Goal: Transaction & Acquisition: Purchase product/service

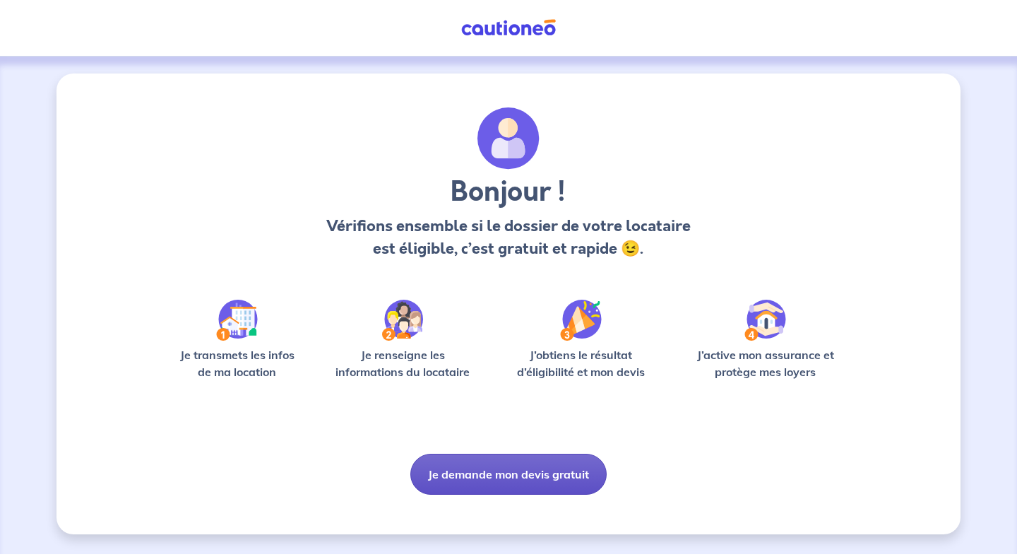
click at [528, 478] on button "Je demande mon devis gratuit" at bounding box center [509, 474] width 196 height 41
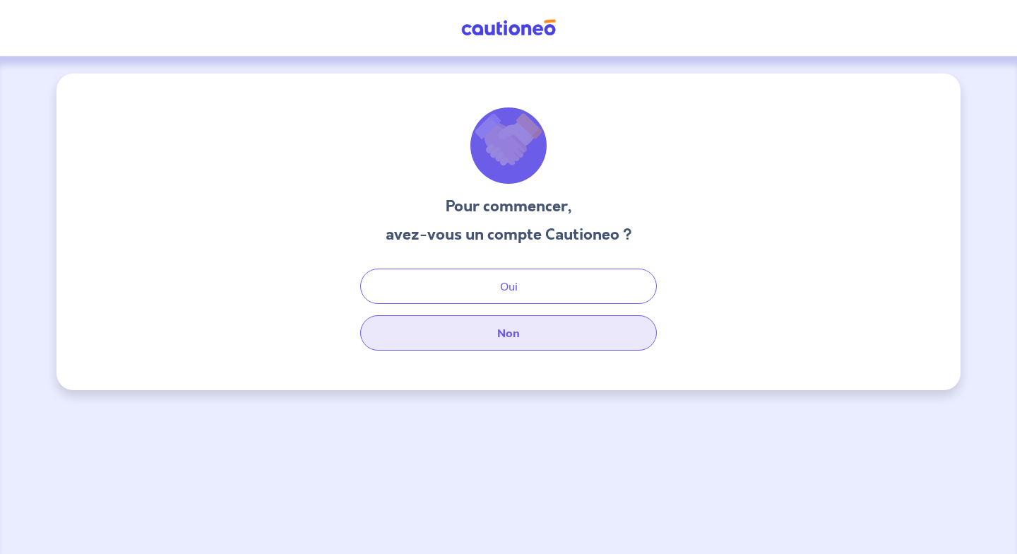
click at [522, 326] on button "Non" at bounding box center [508, 332] width 297 height 35
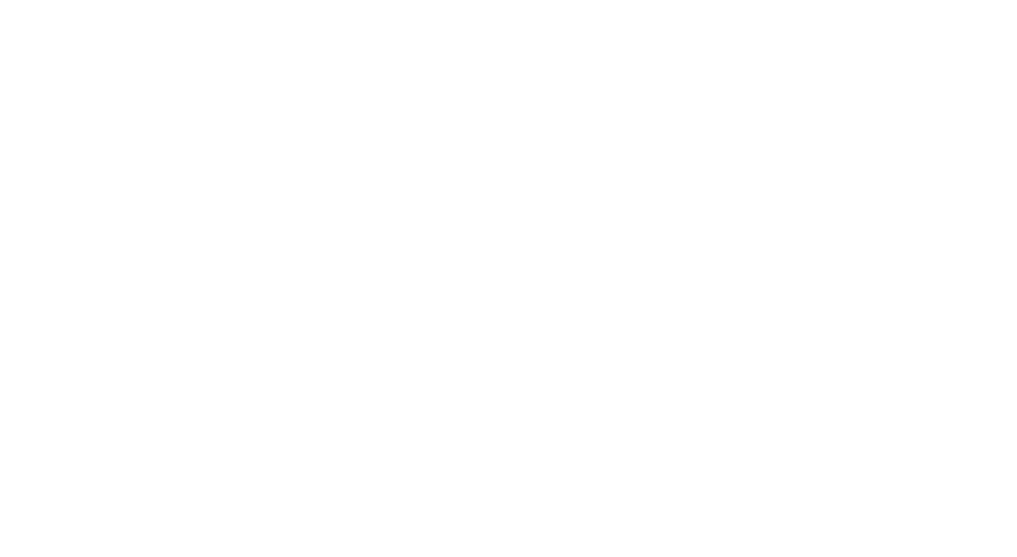
select select "FR"
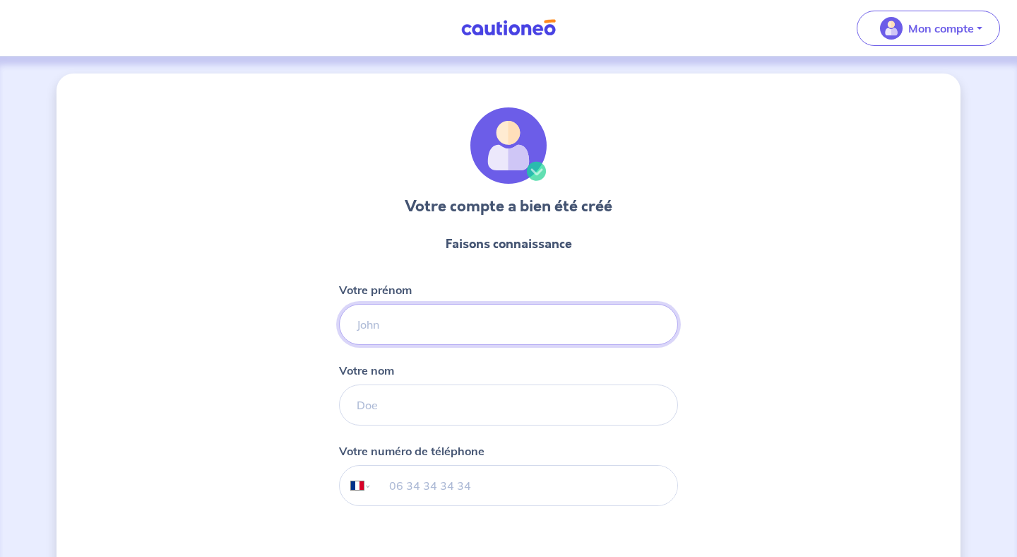
click at [453, 321] on input "Votre prénom" at bounding box center [508, 324] width 339 height 41
type input "[PERSON_NAME]"
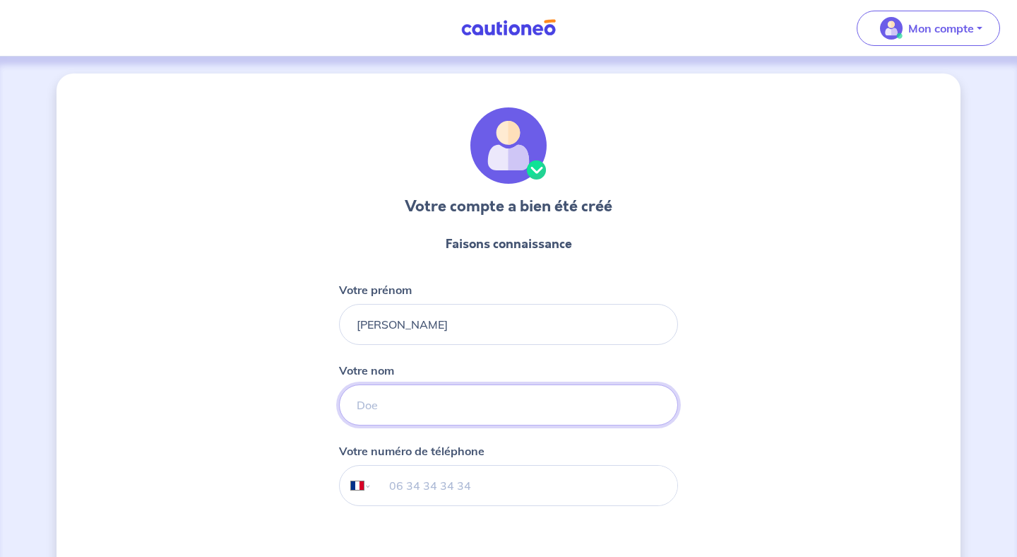
type input "TIGNOLA"
type input "07 85 28 51 35"
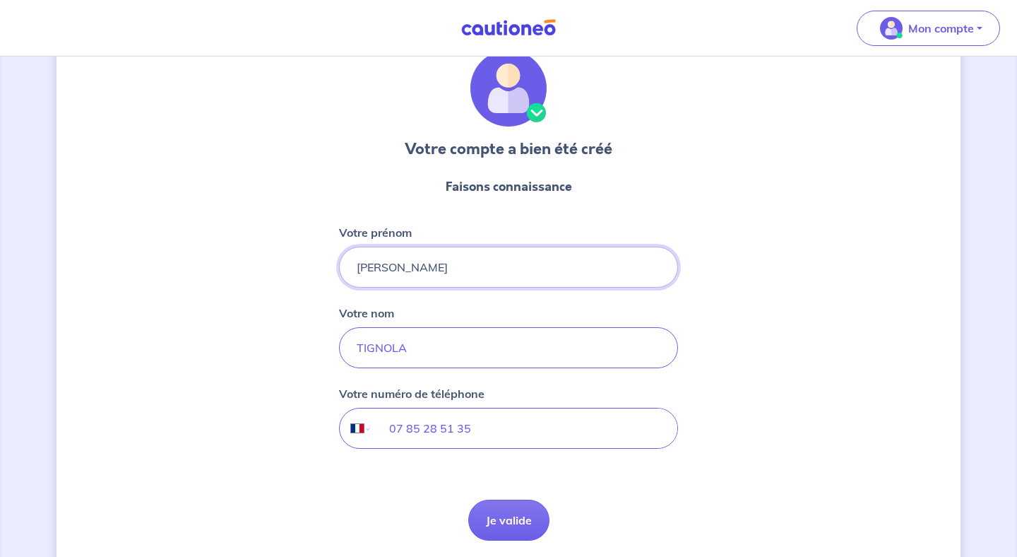
scroll to position [109, 0]
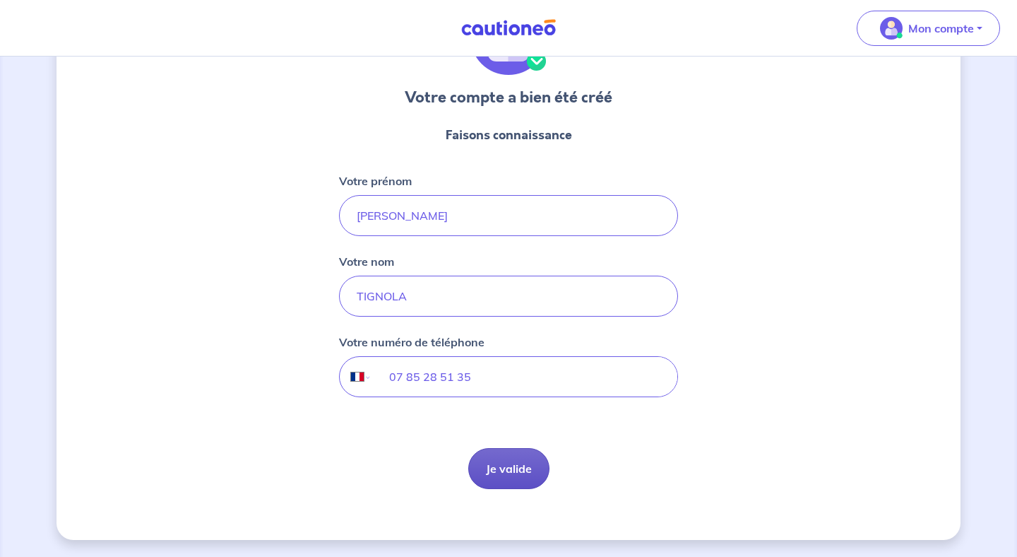
click at [492, 466] on button "Je valide" at bounding box center [508, 468] width 81 height 41
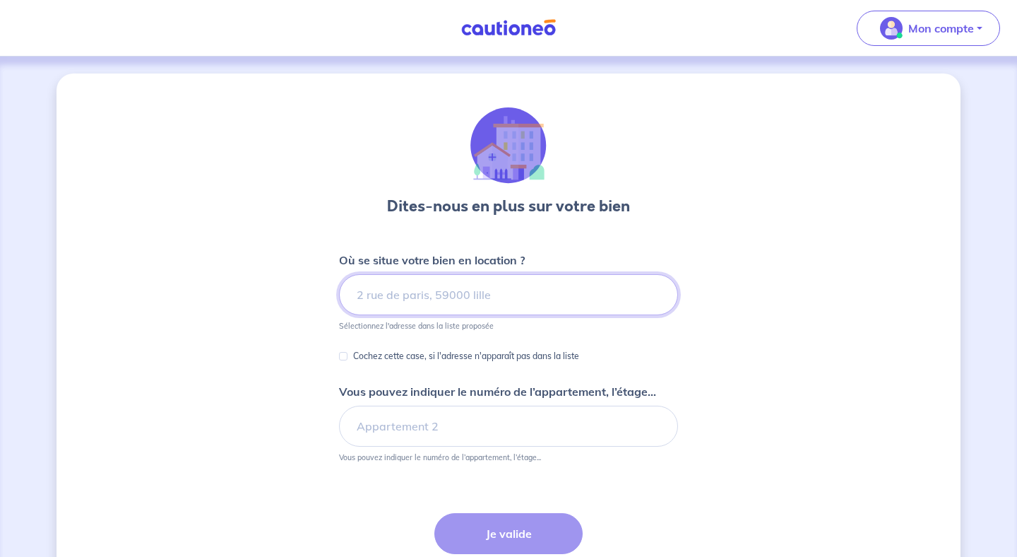
click at [459, 301] on input at bounding box center [508, 294] width 339 height 41
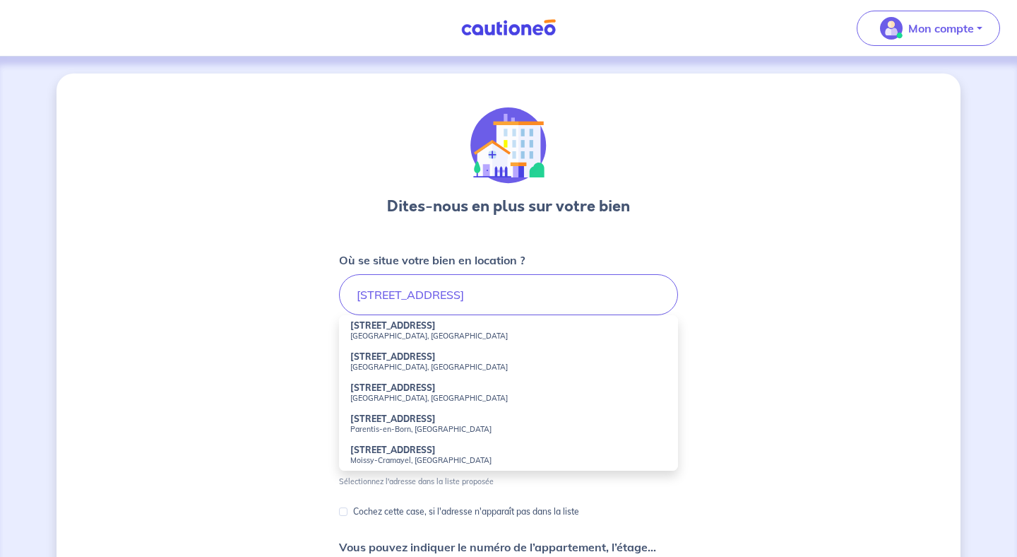
click at [436, 327] on strong "[STREET_ADDRESS]" at bounding box center [392, 325] width 85 height 11
type input "[STREET_ADDRESS]"
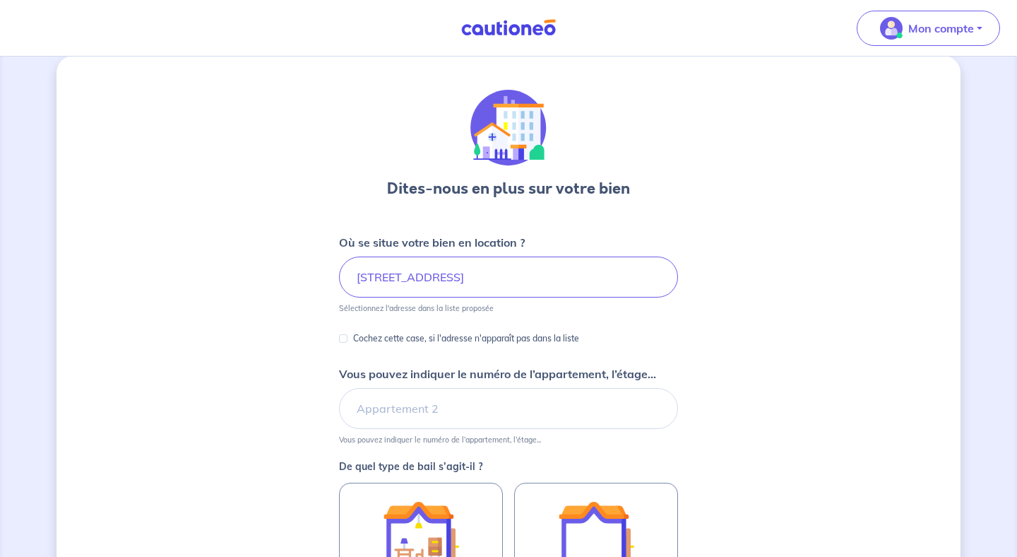
scroll to position [23, 0]
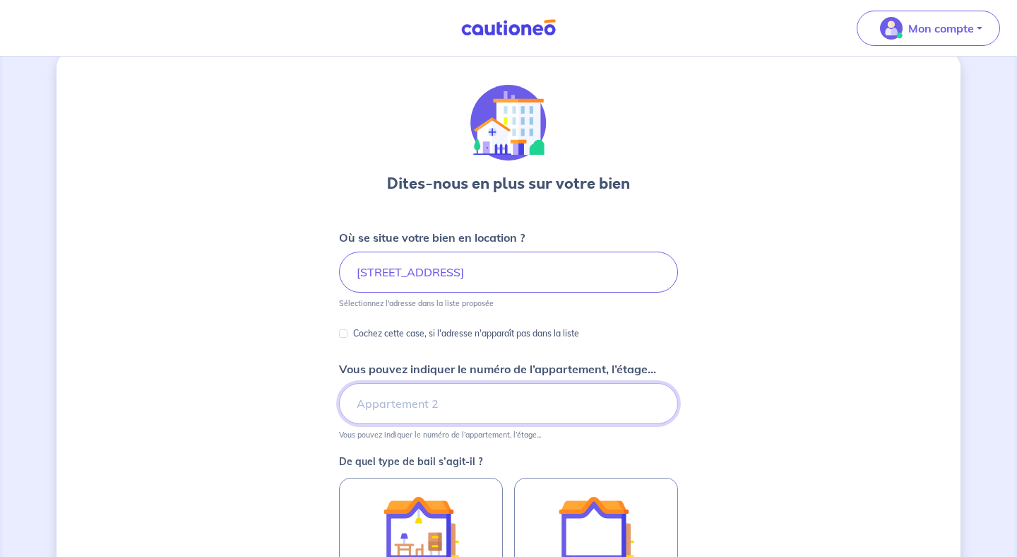
click at [430, 408] on input "Vous pouvez indiquer le numéro de l’appartement, l’étage..." at bounding box center [508, 403] width 339 height 41
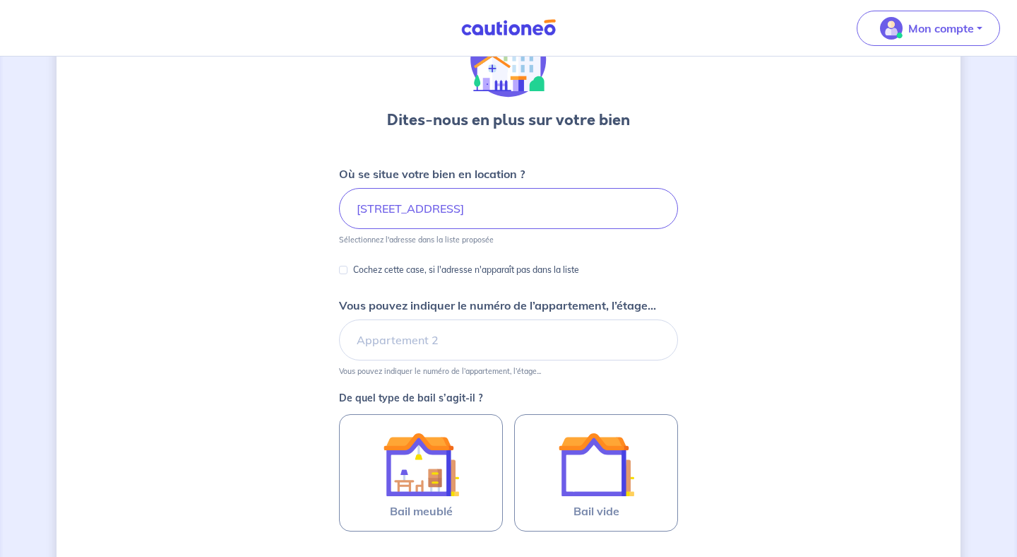
scroll to position [102, 0]
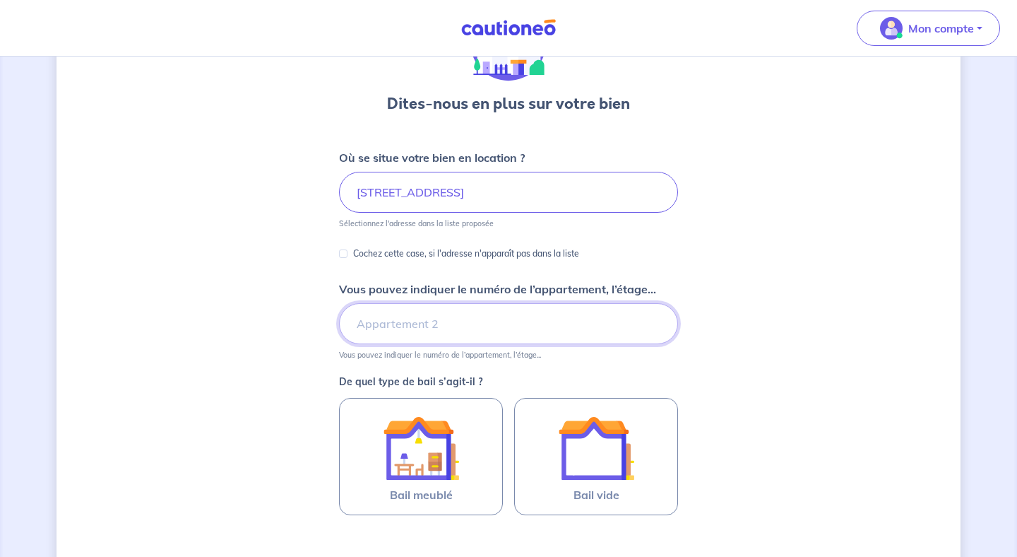
click at [488, 330] on input "Vous pouvez indiquer le numéro de l’appartement, l’étage..." at bounding box center [508, 323] width 339 height 41
type input "1er droit"
click at [750, 367] on div "Dites-nous en plus sur votre bien Où se situe votre bien en location ? [STREET_…" at bounding box center [509, 341] width 904 height 740
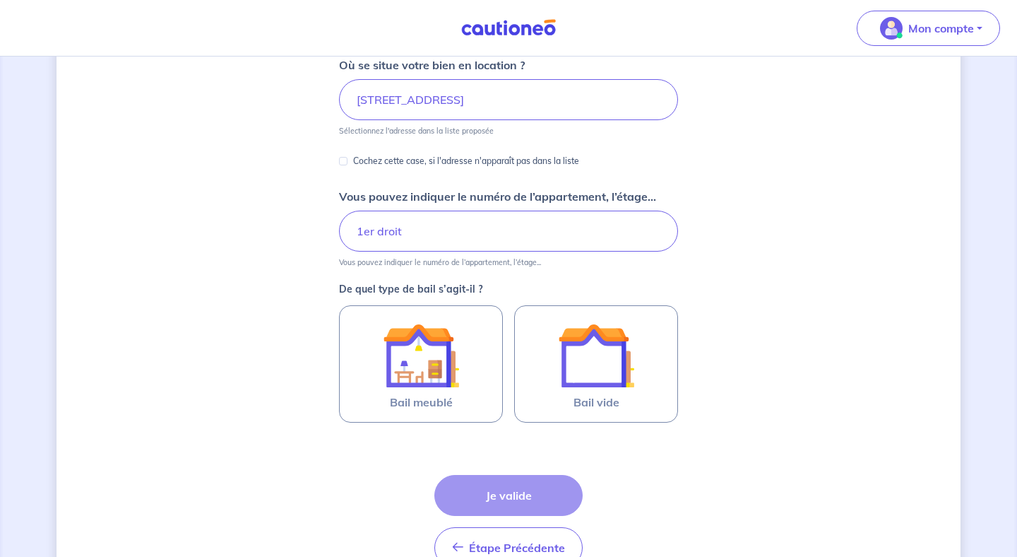
scroll to position [213, 0]
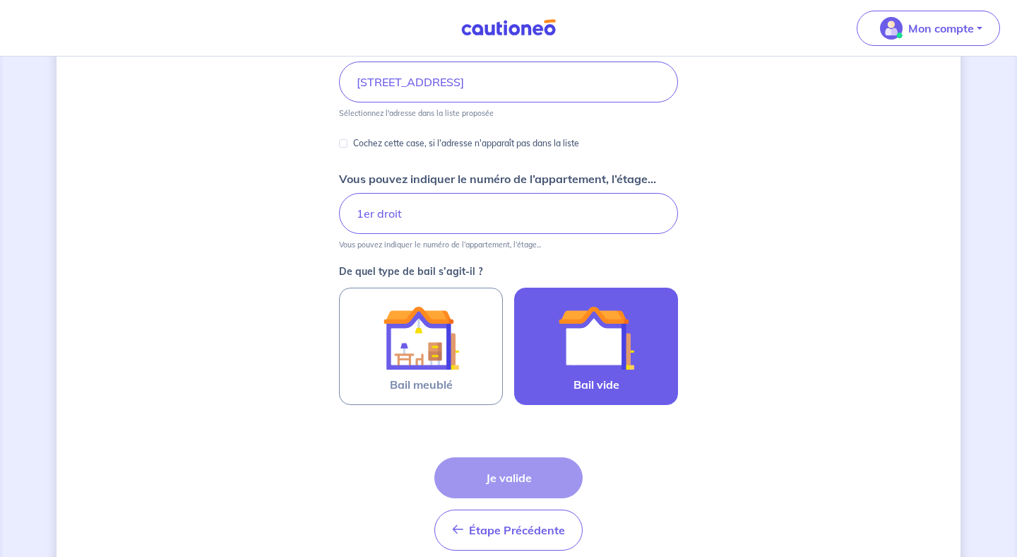
click at [565, 372] on img at bounding box center [596, 338] width 76 height 76
click at [0, 0] on input "Bail vide" at bounding box center [0, 0] width 0 height 0
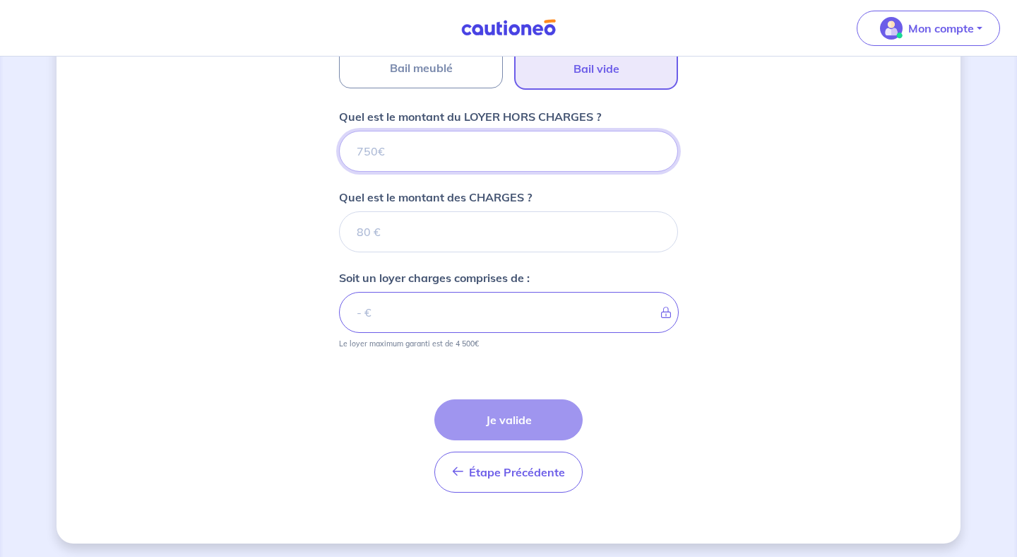
scroll to position [533, 0]
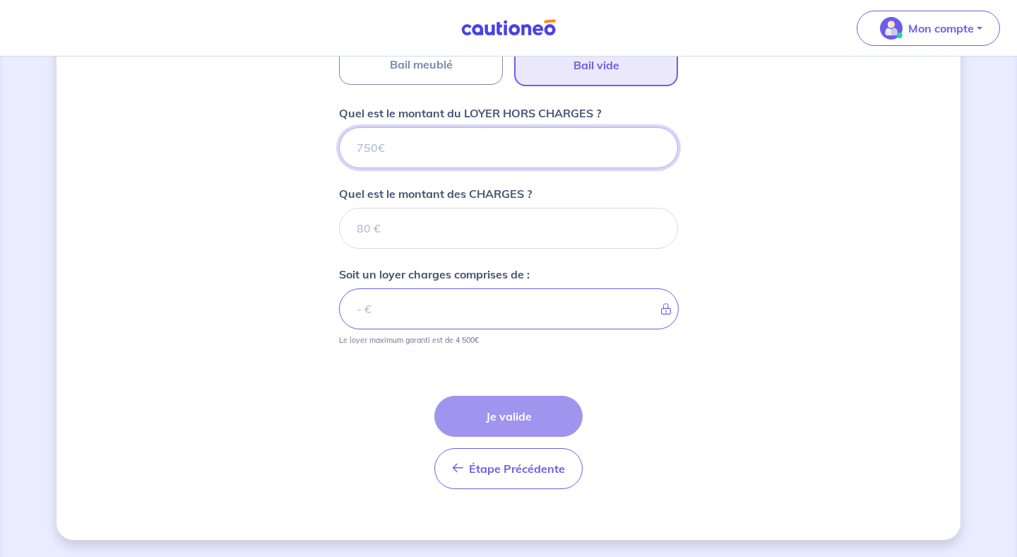
click at [490, 160] on input "Quel est le montant du LOYER HORS CHARGES ?" at bounding box center [508, 147] width 339 height 41
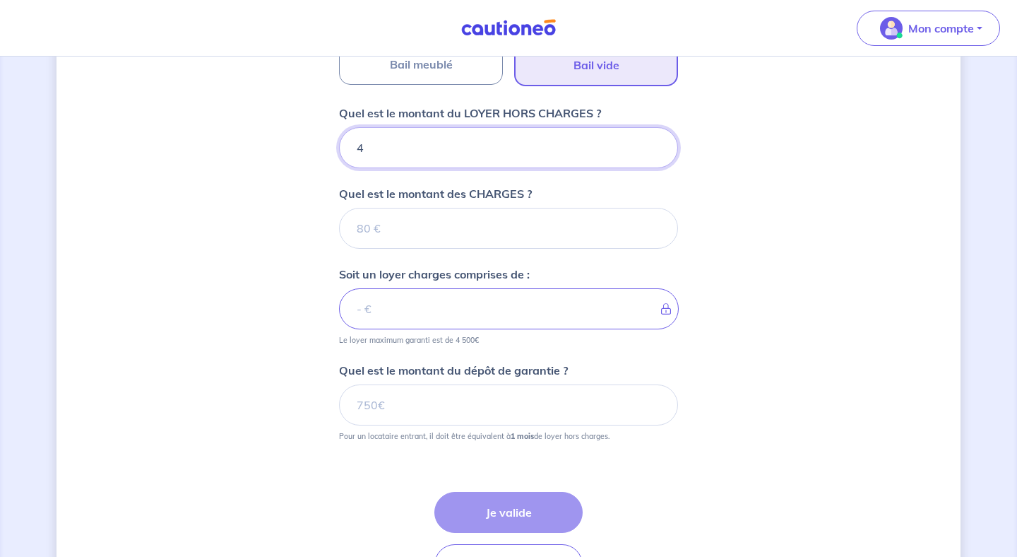
type input "40"
type input "405"
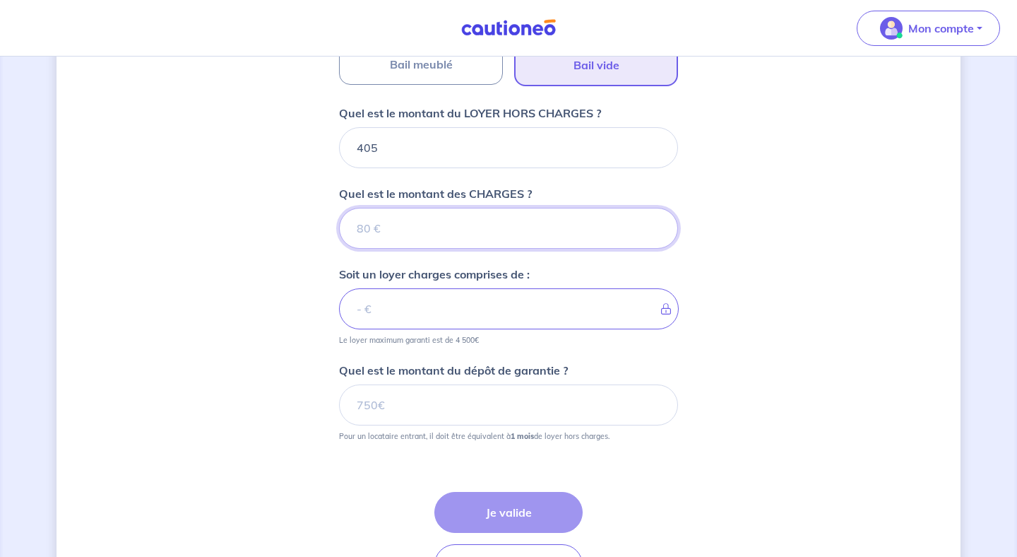
click at [494, 221] on input "Quel est le montant des CHARGES ?" at bounding box center [508, 228] width 339 height 41
type input "40"
type input "445"
type input "40"
click at [732, 296] on div "Dites-nous en plus sur votre bien Où se situe votre bien en location ? [STREET_…" at bounding box center [509, 88] width 904 height 1095
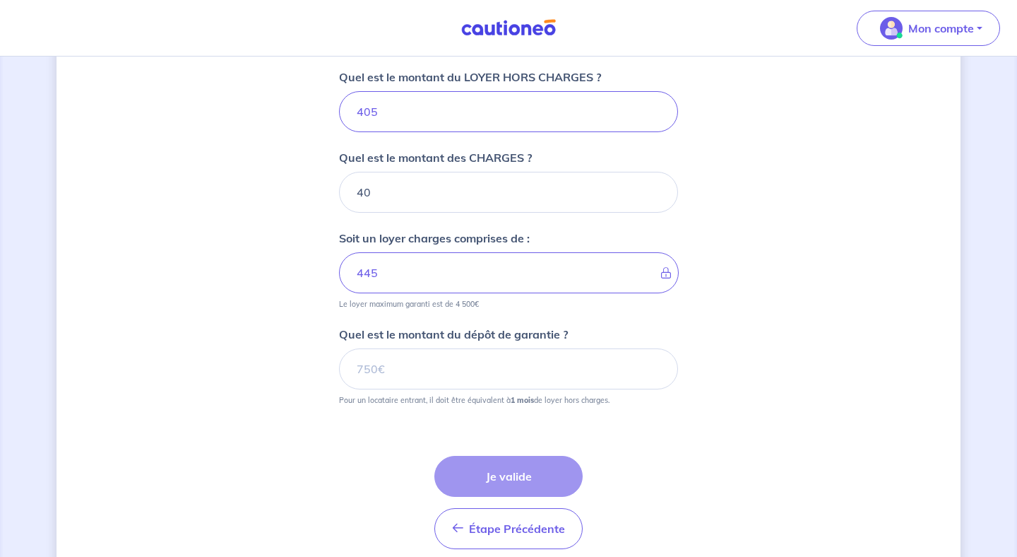
scroll to position [593, 0]
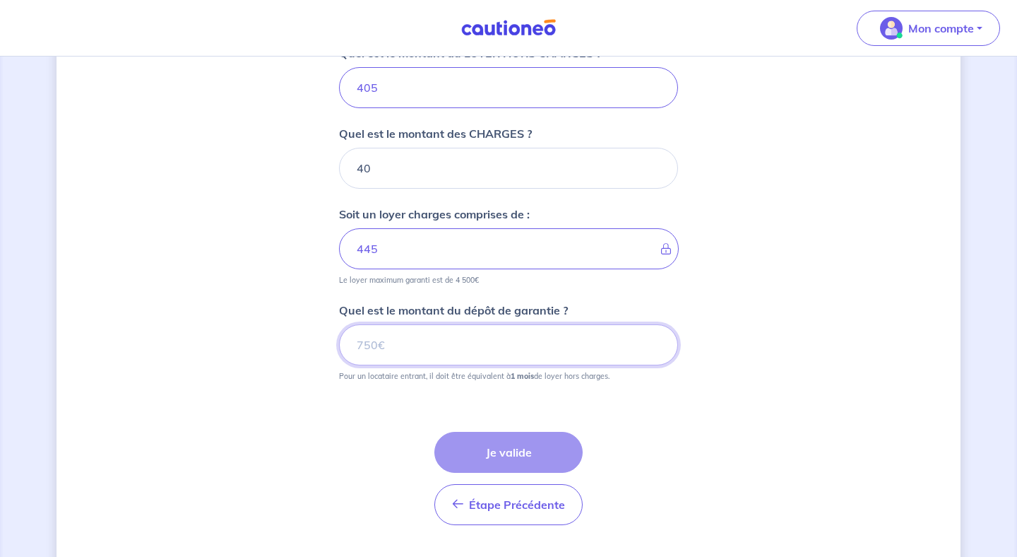
click at [546, 359] on input "Quel est le montant du dépôt de garantie ?" at bounding box center [508, 344] width 339 height 41
type input "405"
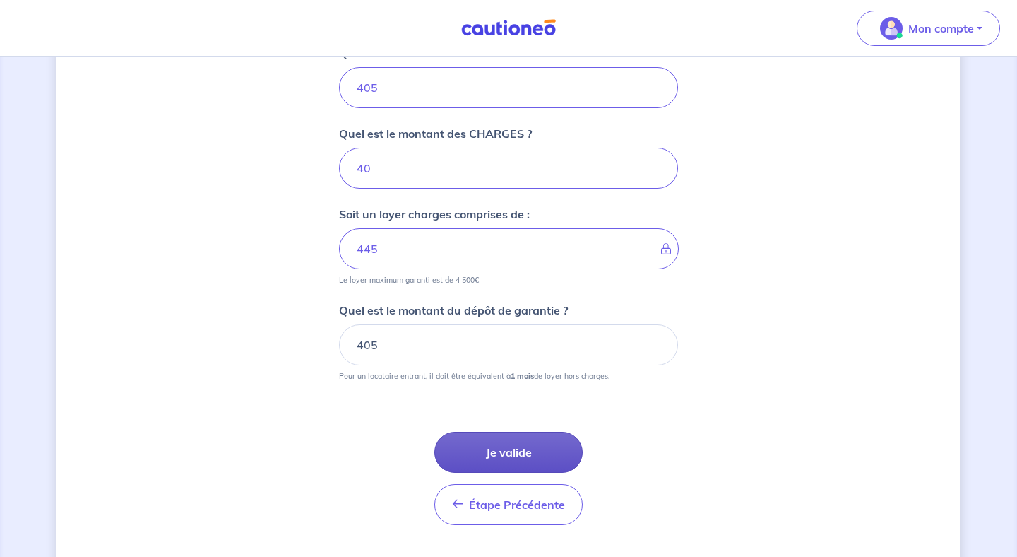
click at [546, 464] on button "Je valide" at bounding box center [509, 452] width 148 height 41
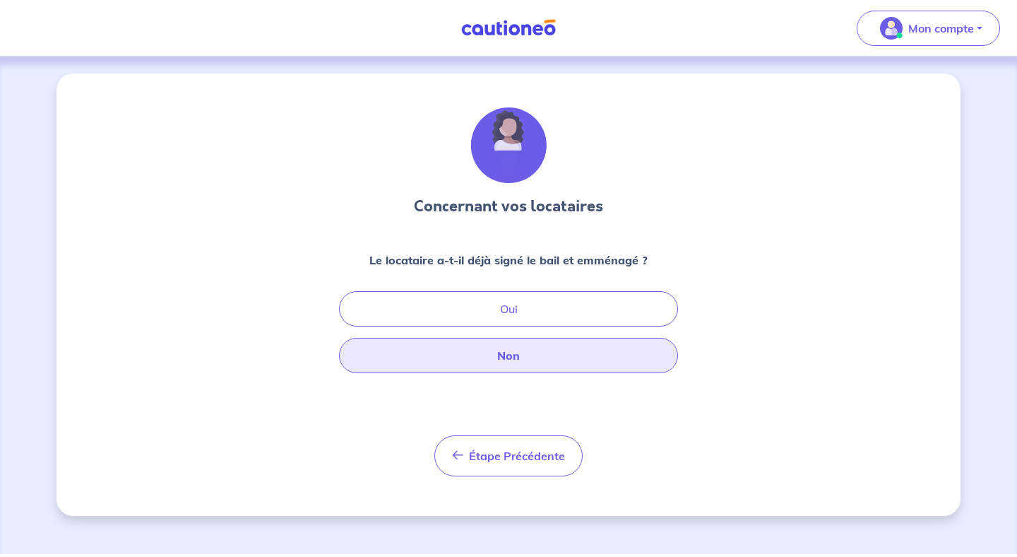
click at [517, 362] on button "Non" at bounding box center [508, 355] width 339 height 35
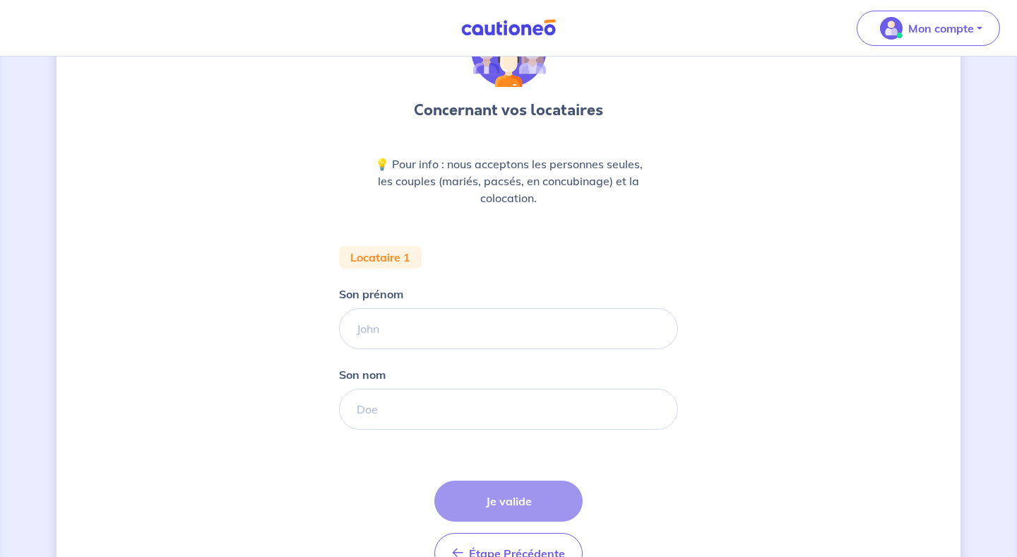
scroll to position [109, 0]
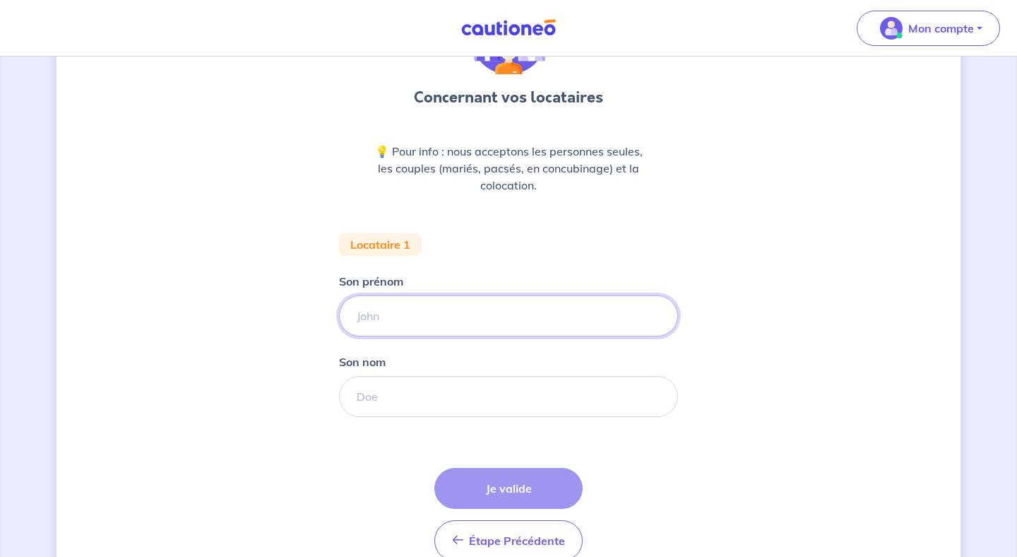
click at [512, 309] on input "Son prénom" at bounding box center [508, 315] width 339 height 41
type input "[PERSON_NAME]"
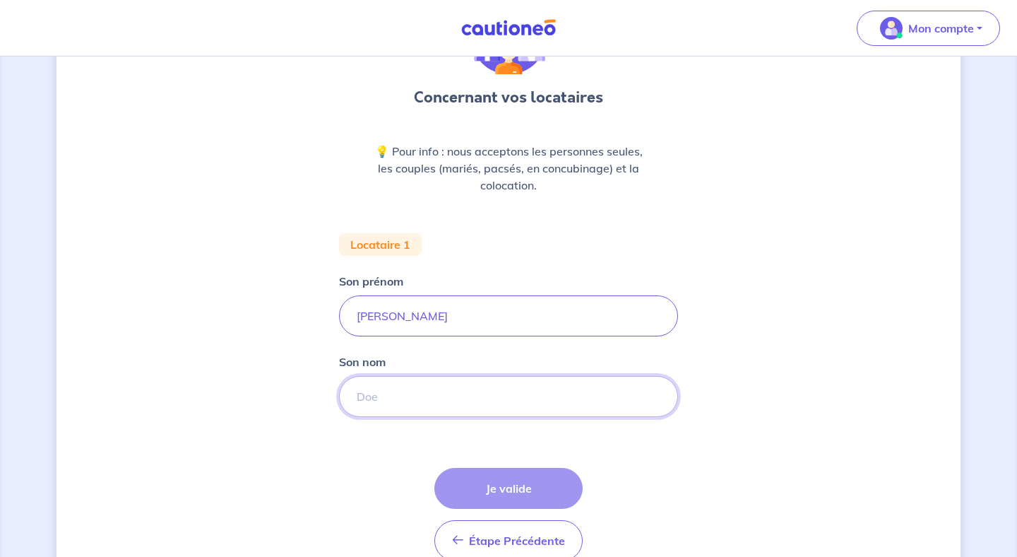
click at [473, 392] on input "Son nom" at bounding box center [508, 396] width 339 height 41
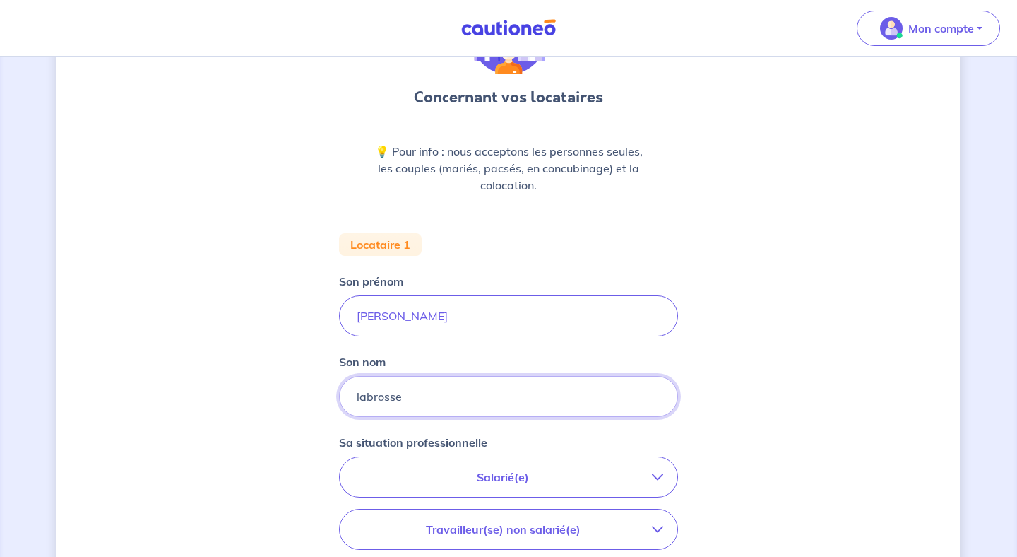
type input "labrosse"
click at [805, 440] on div "Concernant vos locataires 💡 Pour info : nous acceptons les personnes seules, le…" at bounding box center [509, 411] width 904 height 892
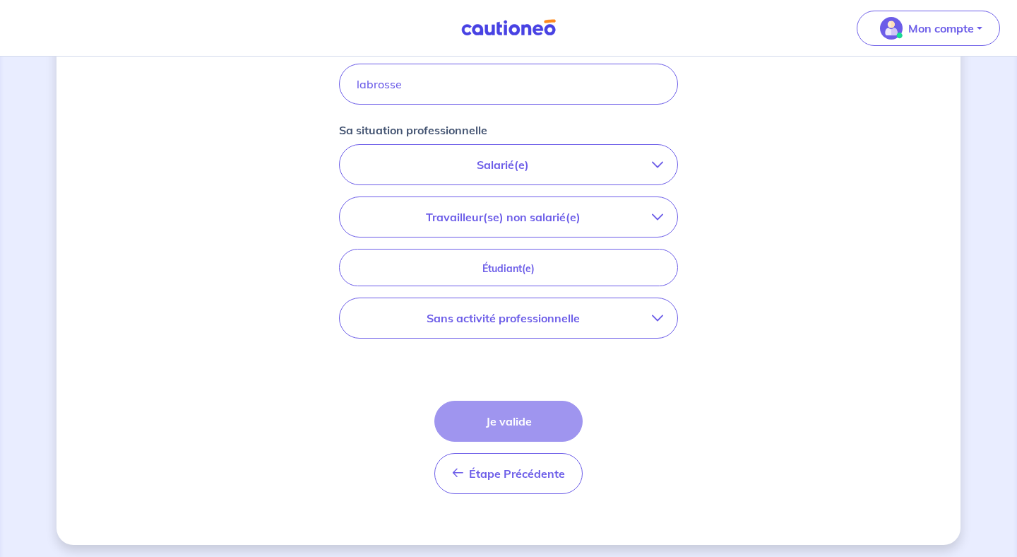
scroll to position [426, 0]
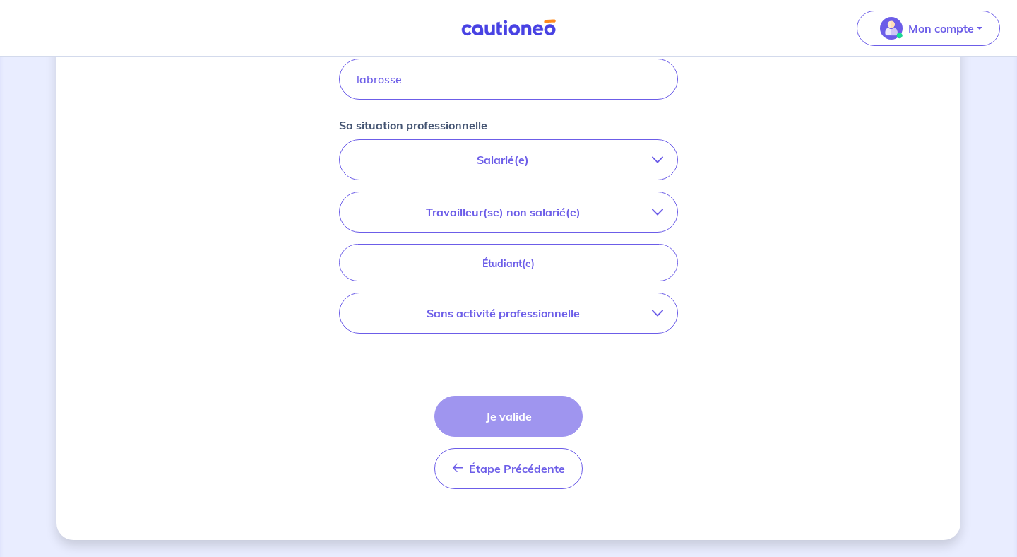
click at [658, 312] on icon "button" at bounding box center [657, 312] width 11 height 11
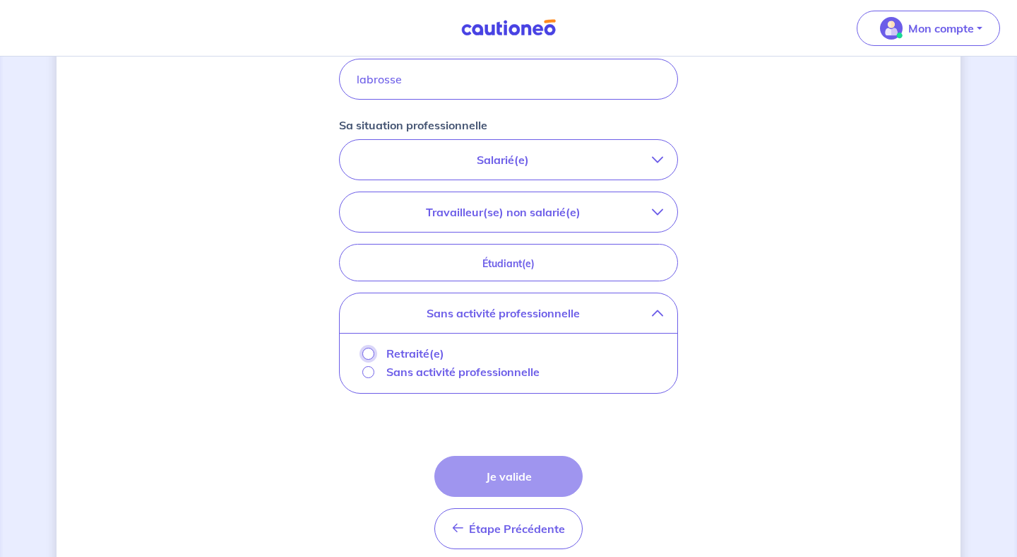
click at [371, 350] on input "Retraité(e)" at bounding box center [368, 354] width 12 height 12
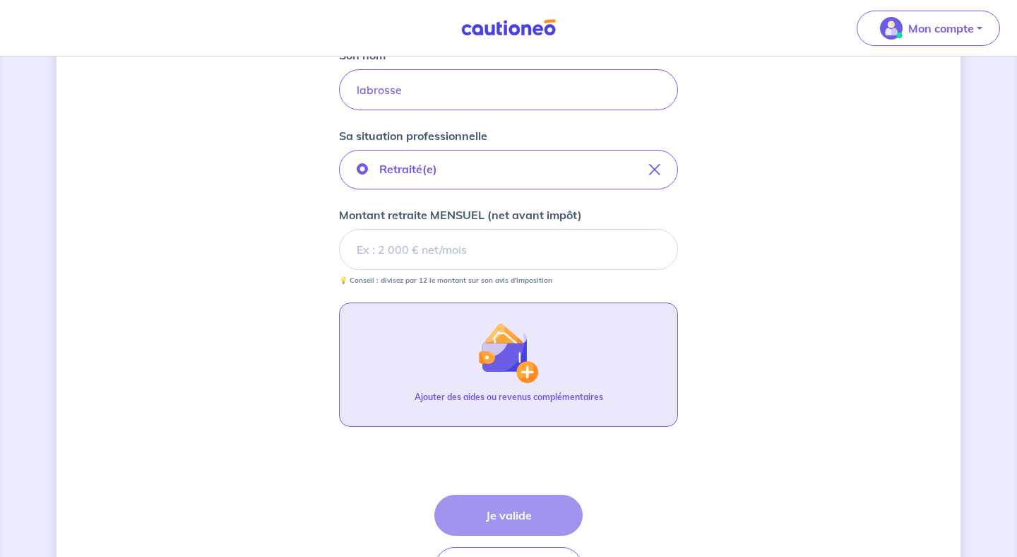
scroll to position [414, 0]
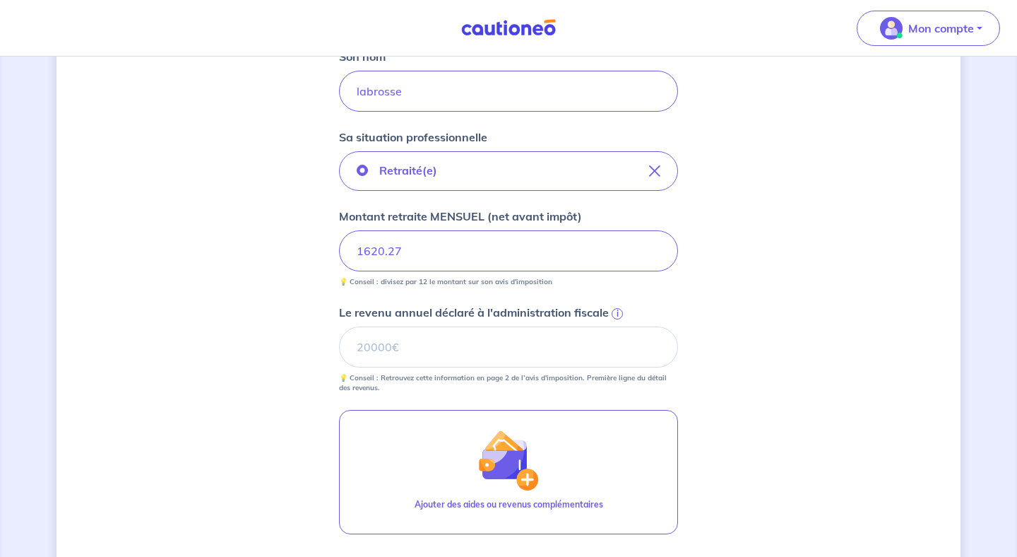
click at [722, 281] on div "Concernant vos locataires 💡 Pour info : nous acceptons les personnes seules, le…" at bounding box center [509, 202] width 904 height 1087
click at [616, 312] on span "i" at bounding box center [617, 313] width 11 height 11
click at [616, 326] on input "Le revenu annuel déclaré à l'administration fiscale i" at bounding box center [508, 346] width 339 height 41
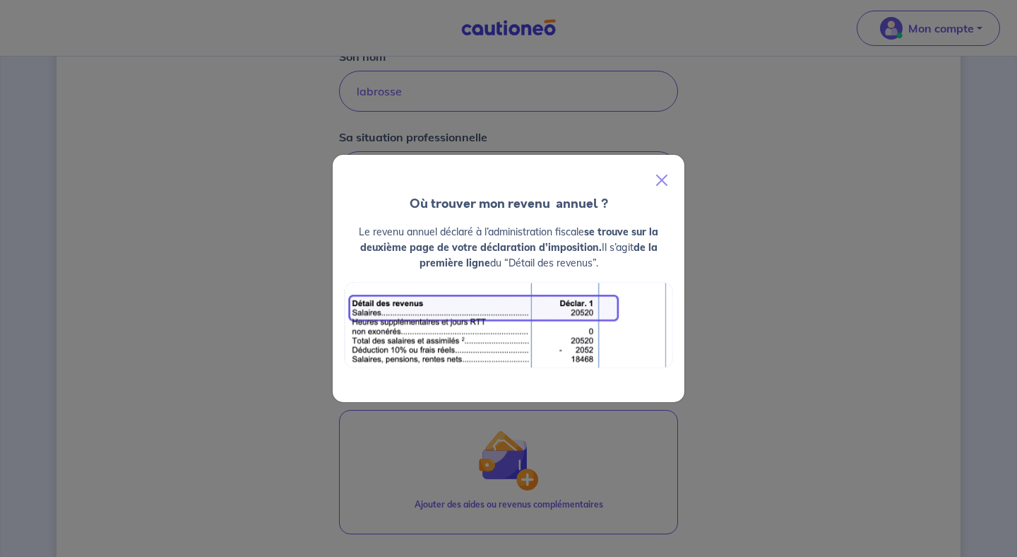
click at [733, 338] on div "Où trouver mon revenu  annuel ? Le revenu annuel déclaré à l’administration fis…" at bounding box center [508, 278] width 1017 height 557
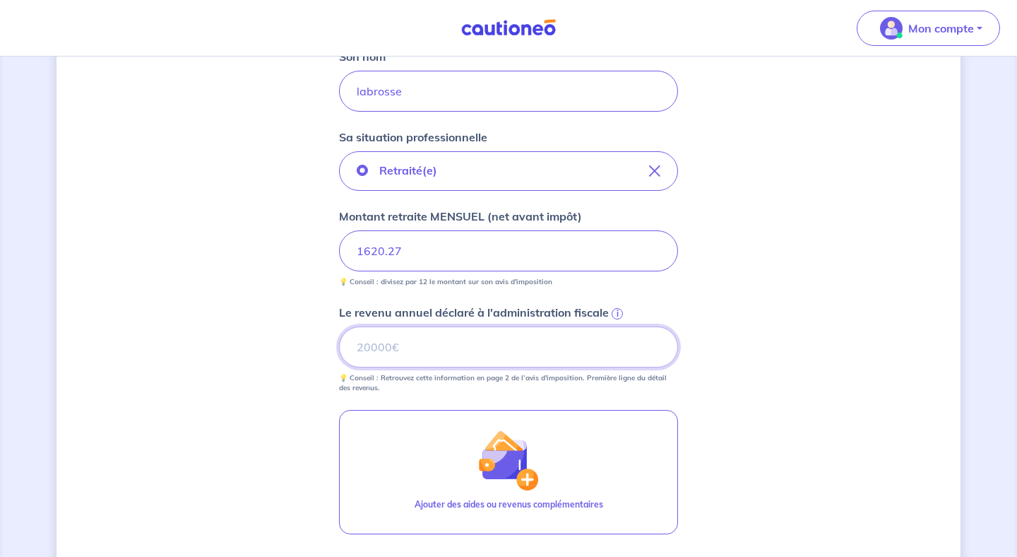
click at [433, 348] on input "Le revenu annuel déclaré à l'administration fiscale i" at bounding box center [508, 346] width 339 height 41
type input "26416"
click at [213, 335] on div "Concernant vos locataires 💡 Pour info : nous acceptons les personnes seules, le…" at bounding box center [509, 202] width 904 height 1087
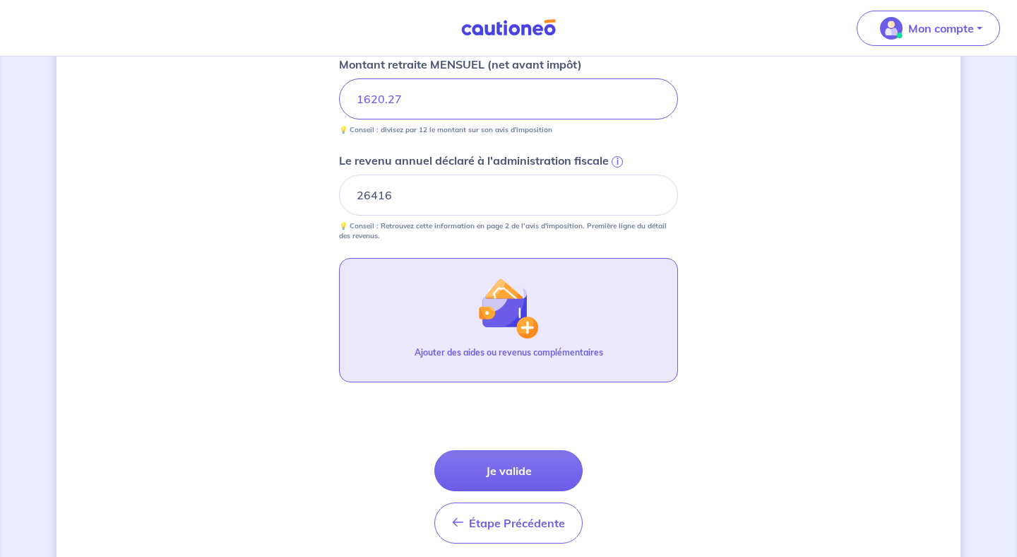
scroll to position [620, 0]
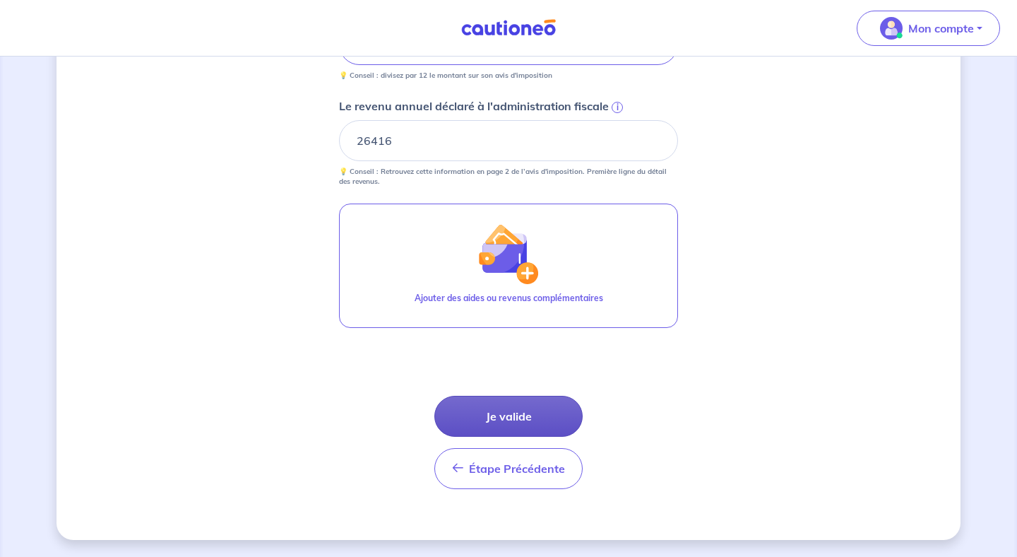
click at [504, 421] on button "Je valide" at bounding box center [509, 416] width 148 height 41
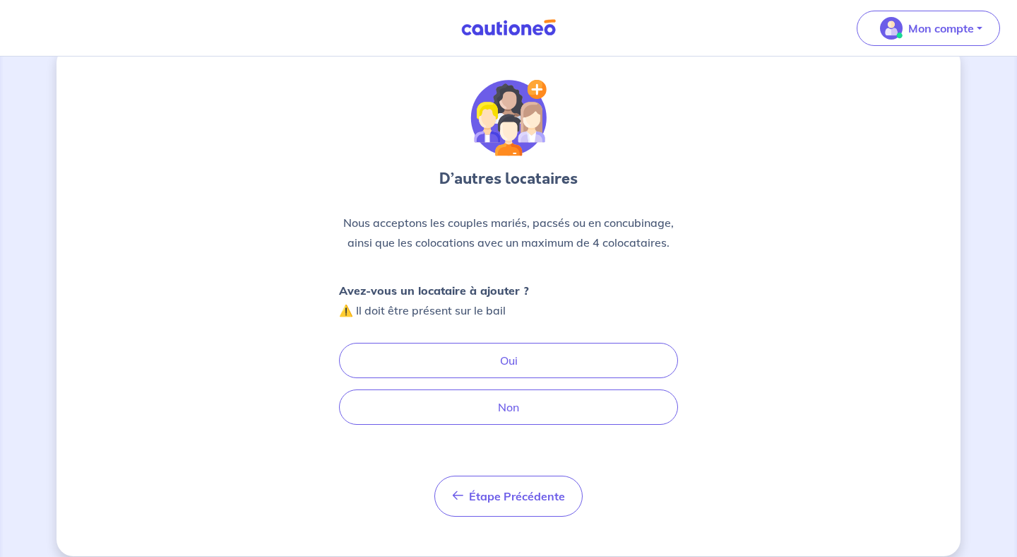
scroll to position [44, 0]
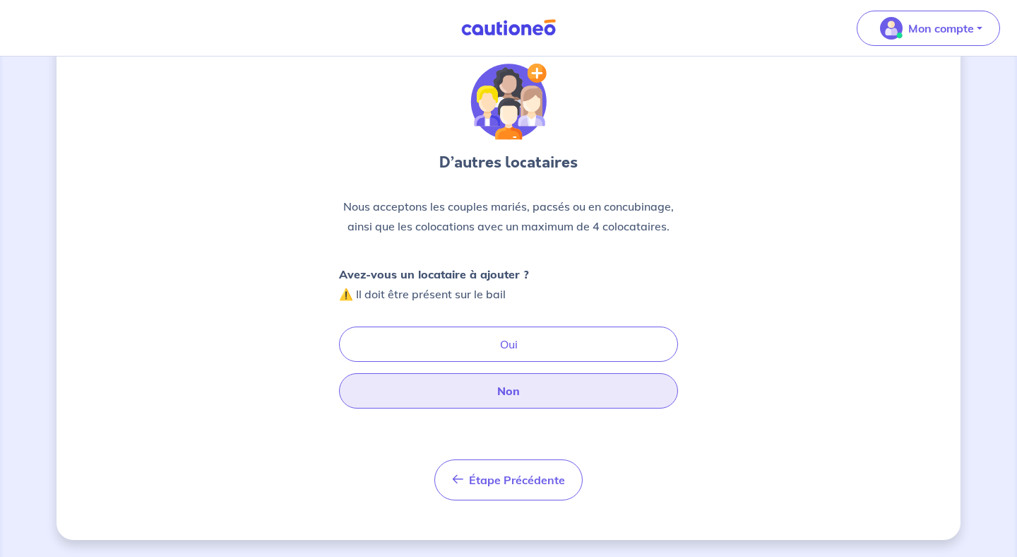
click at [517, 391] on button "Non" at bounding box center [508, 390] width 339 height 35
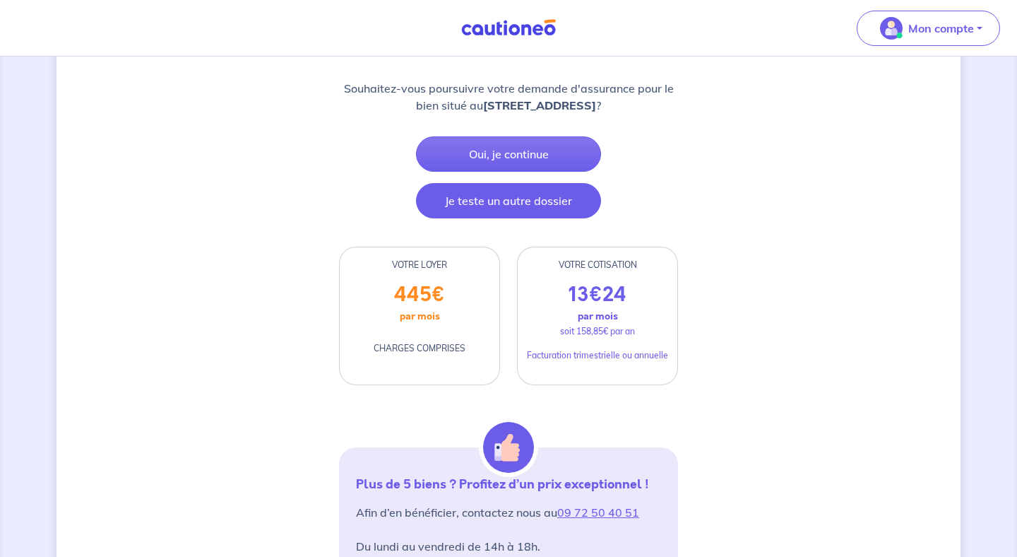
scroll to position [188, 0]
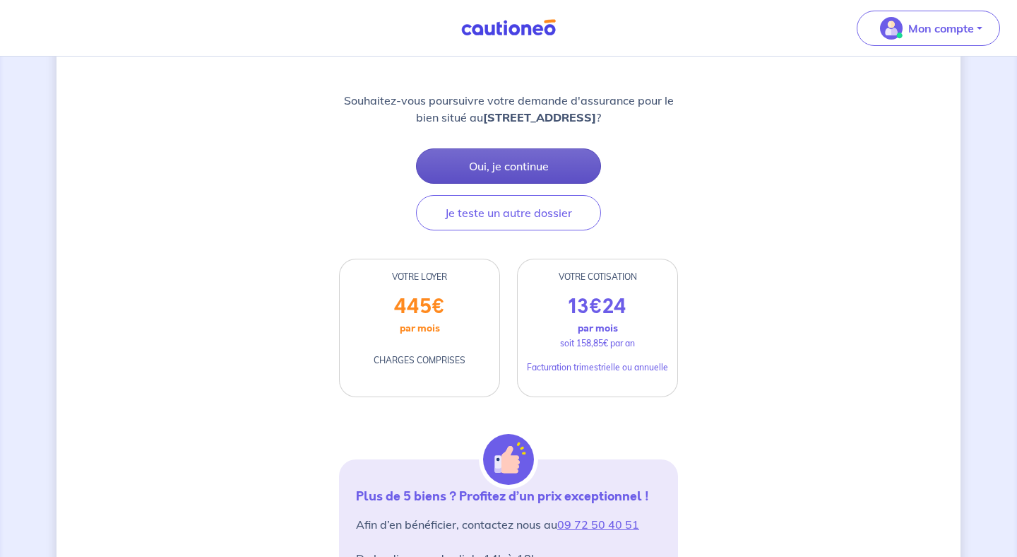
click at [536, 179] on button "Oui, je continue" at bounding box center [508, 165] width 185 height 35
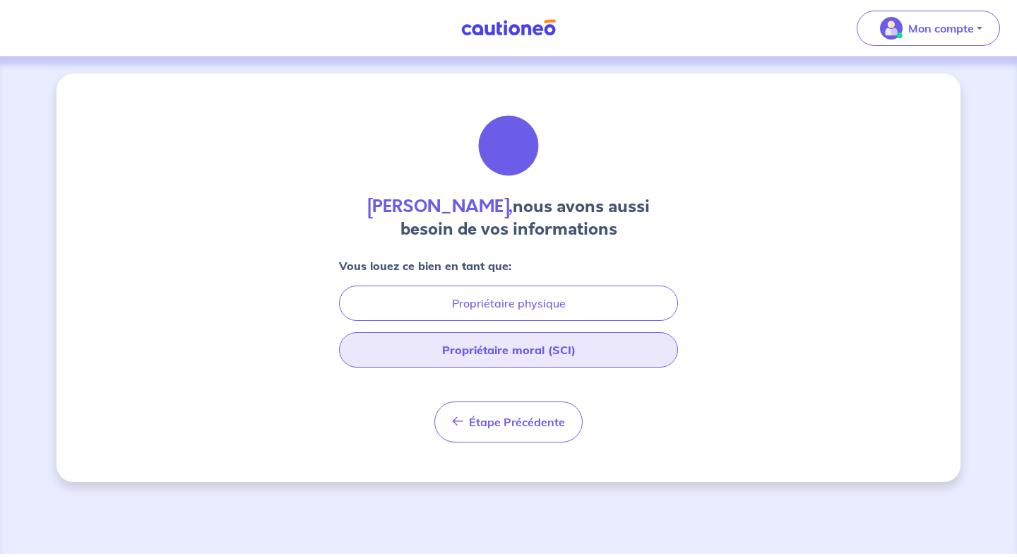
click at [534, 339] on button "Propriétaire moral (SCI)" at bounding box center [508, 349] width 339 height 35
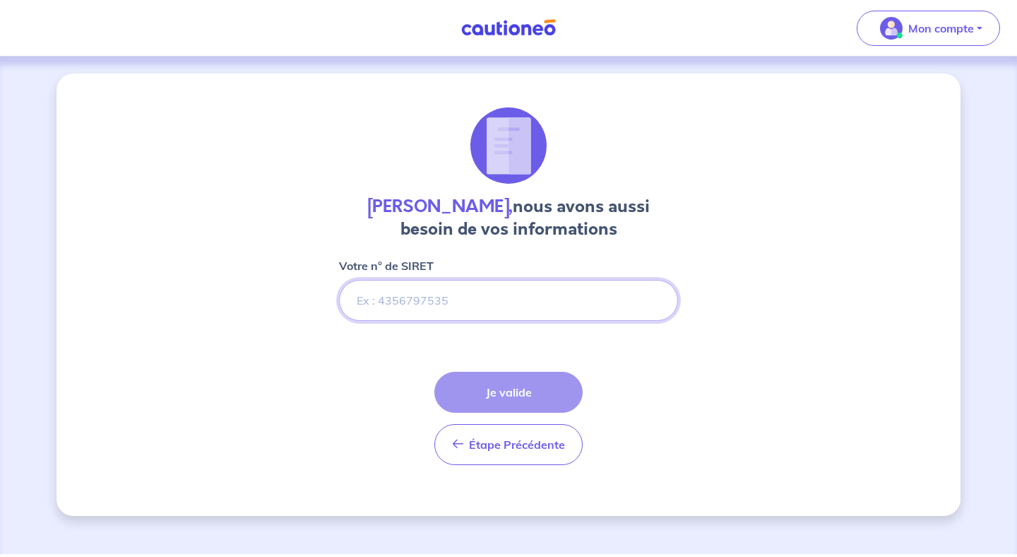
click at [512, 301] on input "Votre n° de SIRET" at bounding box center [508, 300] width 339 height 41
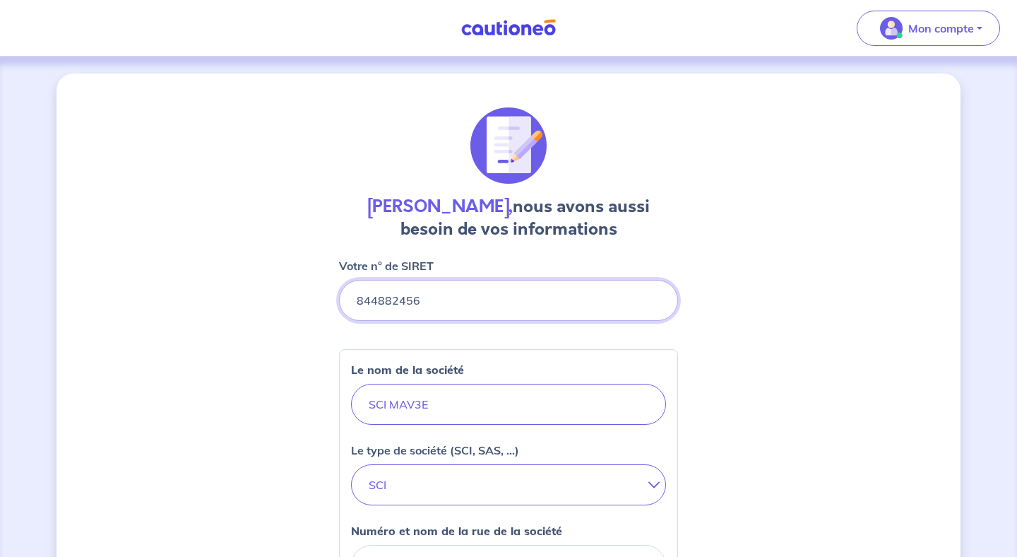
type input "844882456"
click at [805, 391] on div "[PERSON_NAME], nous avons aussi besoin de vos informations Votre n° de SIRET Le…" at bounding box center [509, 565] width 904 height 984
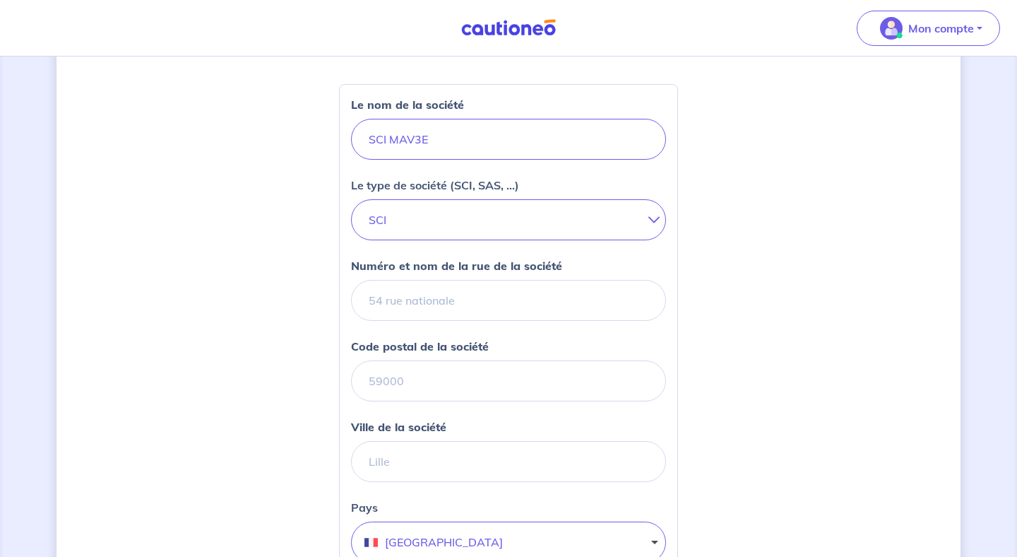
scroll to position [269, 0]
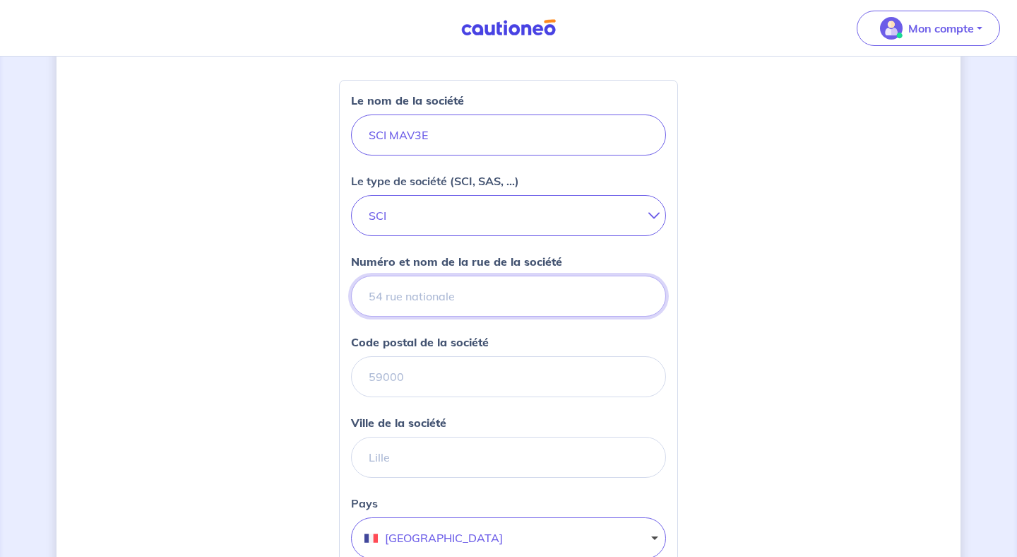
click at [574, 313] on input "Numéro et nom de la rue de la société" at bounding box center [508, 296] width 315 height 41
type input "57 Impasse de la Petite Bodinière"
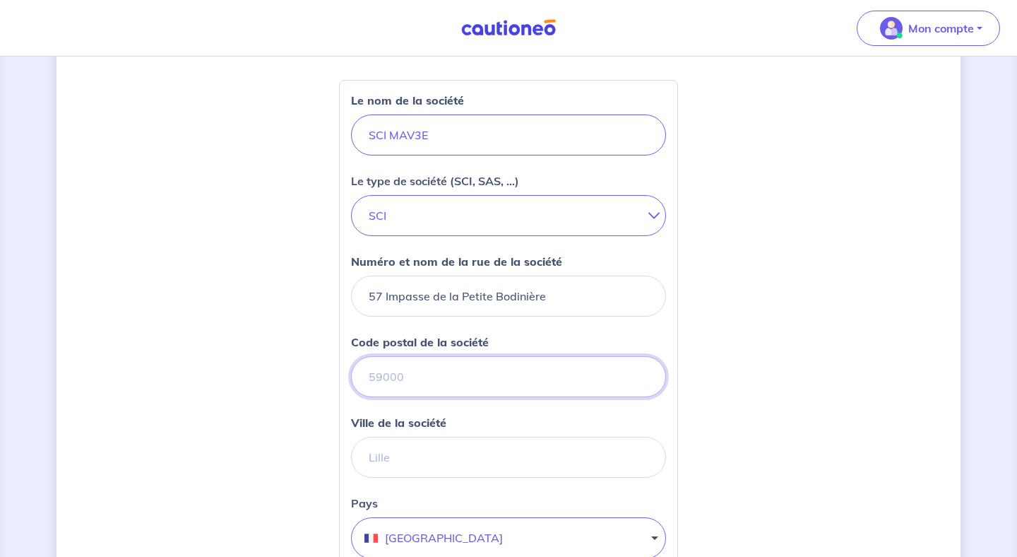
type input "85440"
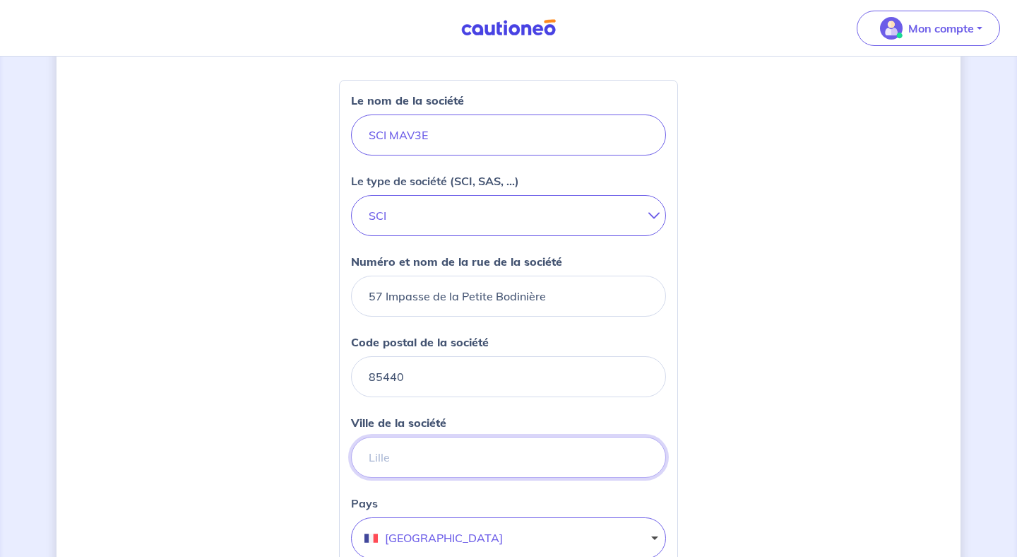
type input "Talmont-[GEOGRAPHIC_DATA]"
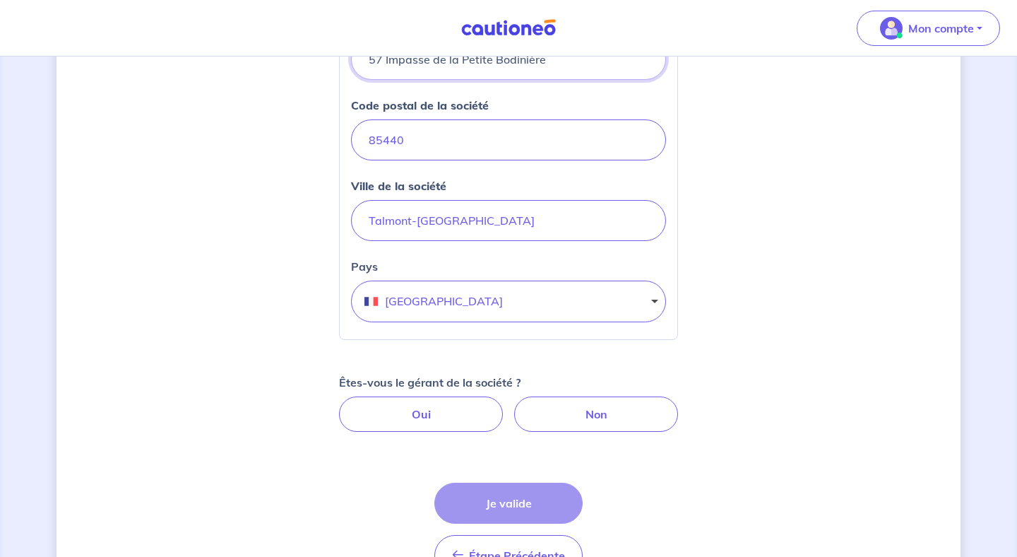
scroll to position [524, 0]
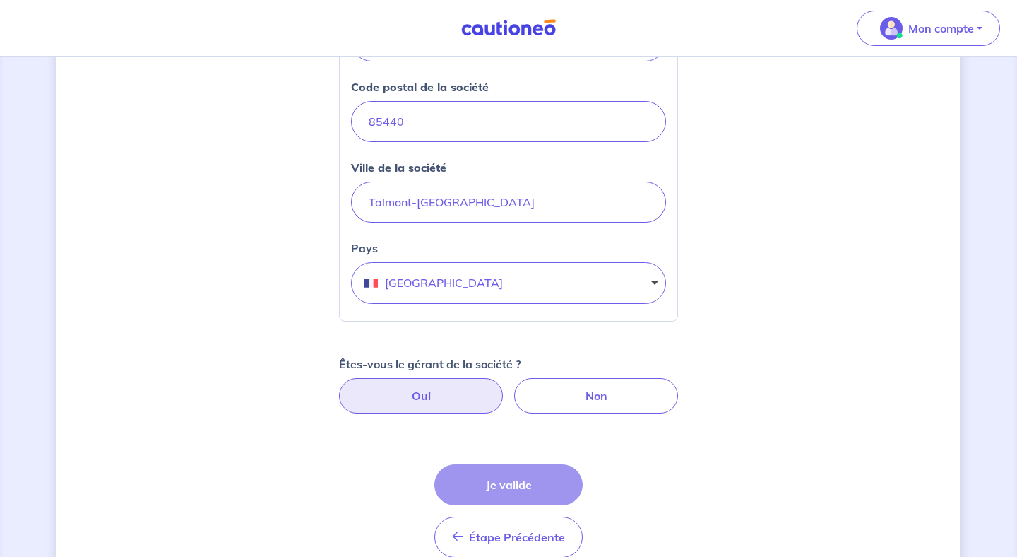
click at [455, 405] on label "Oui" at bounding box center [421, 395] width 164 height 35
click at [504, 387] on input "Oui" at bounding box center [508, 382] width 9 height 9
radio input "true"
select select "FR"
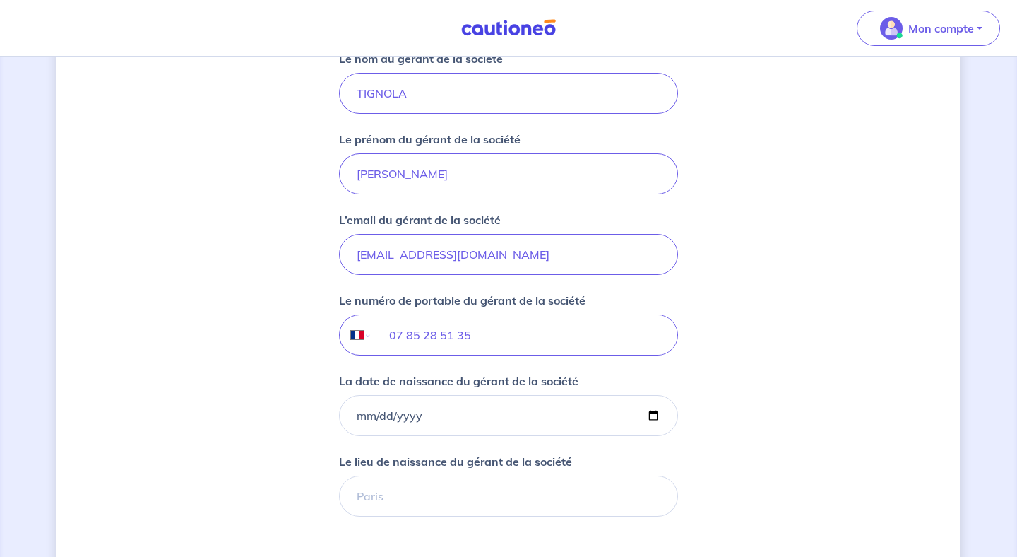
scroll to position [986, 0]
click at [433, 254] on input "[EMAIL_ADDRESS][DOMAIN_NAME]" at bounding box center [508, 253] width 339 height 41
type input "[EMAIL_ADDRESS][DOMAIN_NAME]"
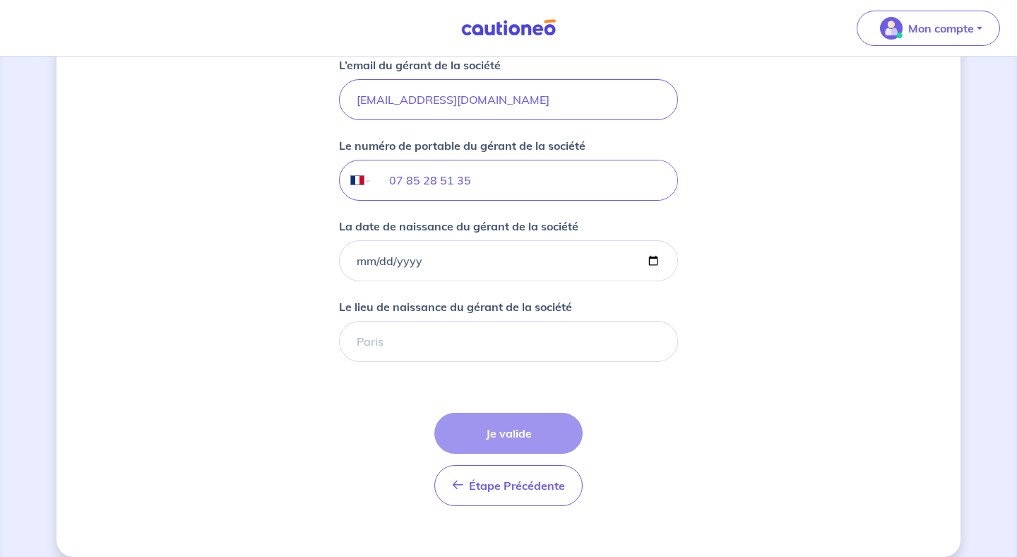
scroll to position [1156, 0]
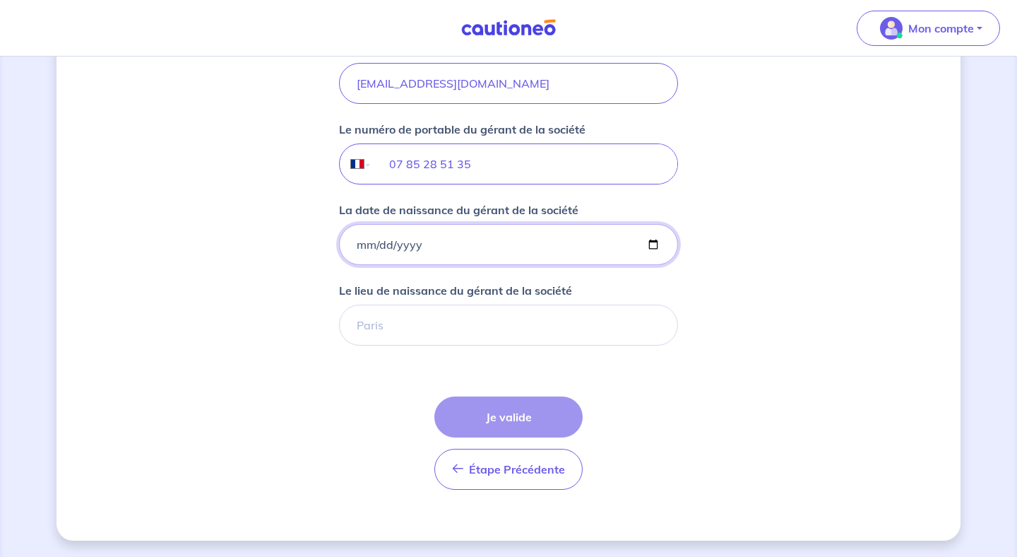
click at [546, 242] on input "La date de naissance du gérant de la société" at bounding box center [508, 244] width 339 height 41
type input "[DATE]"
click at [519, 321] on input "Le lieu de naissance du gérant de la société" at bounding box center [508, 325] width 339 height 41
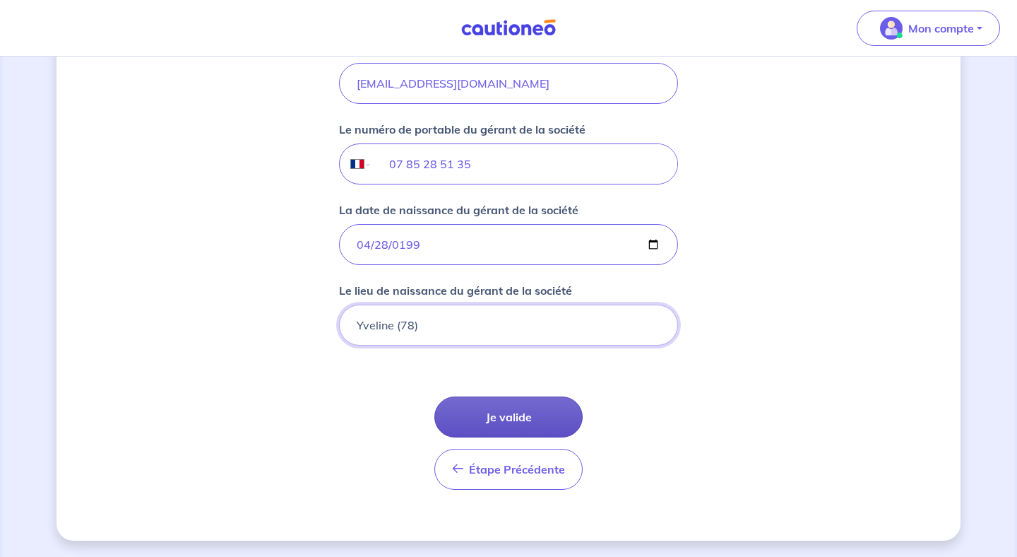
type input "Yveline (78)"
click at [533, 414] on button "Je valide" at bounding box center [509, 416] width 148 height 41
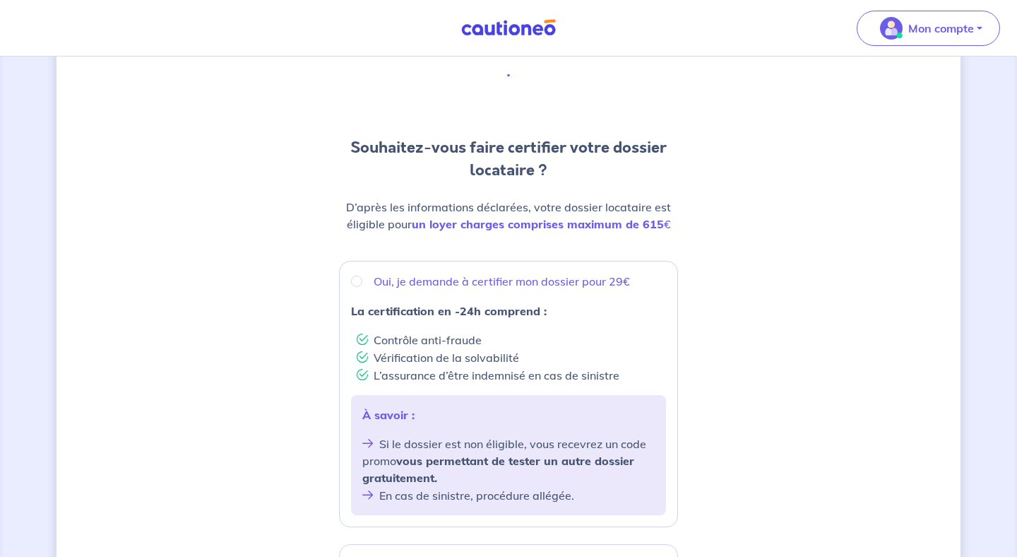
scroll to position [57, 0]
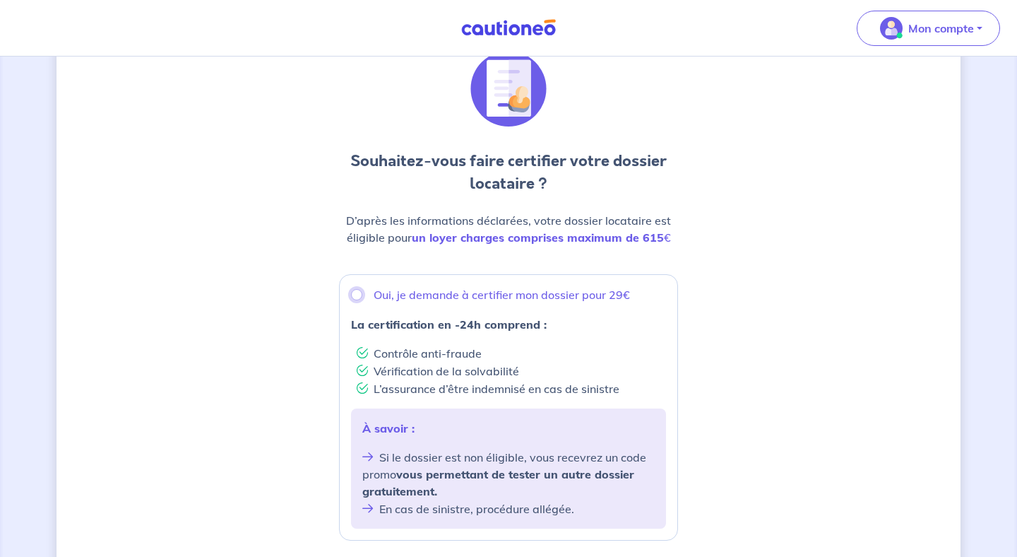
click at [356, 297] on input "Oui, je demande à certifier mon dossier pour 29€" at bounding box center [356, 294] width 11 height 11
radio input "true"
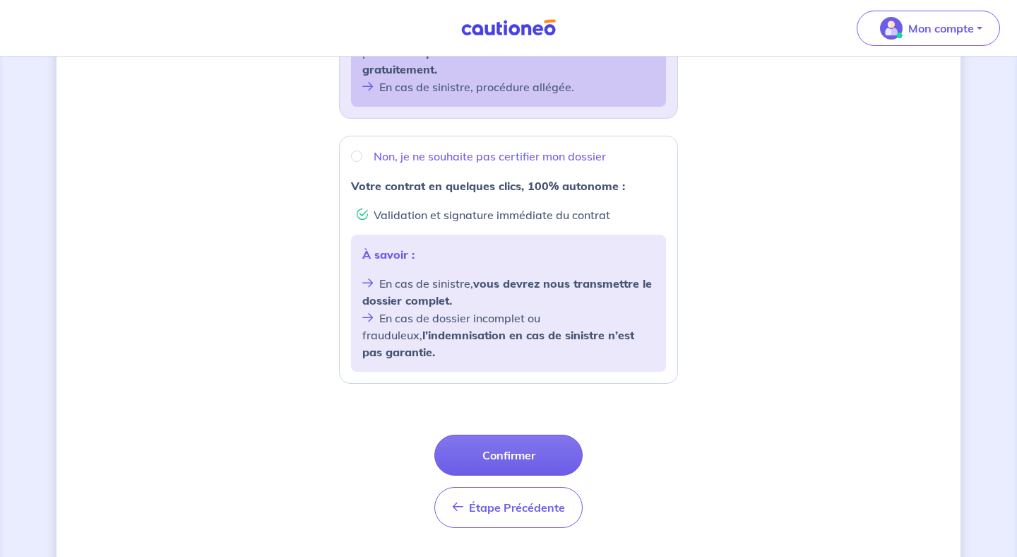
scroll to position [500, 0]
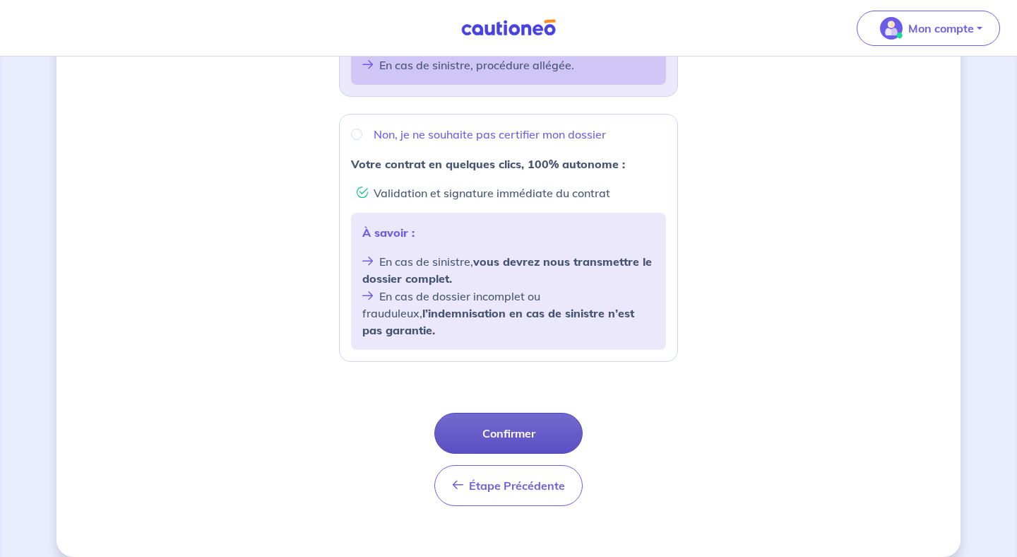
click at [519, 415] on button "Confirmer" at bounding box center [509, 433] width 148 height 41
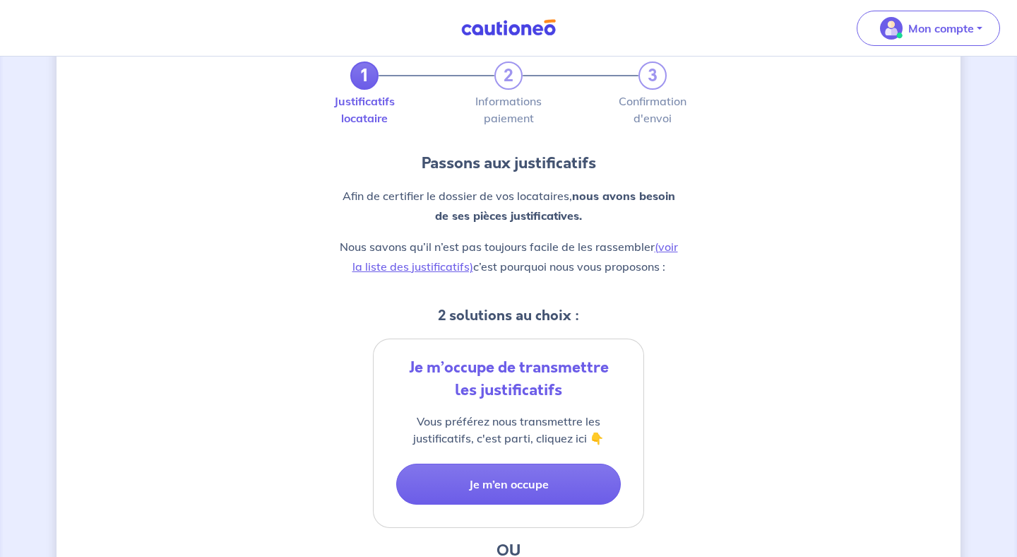
scroll to position [67, 0]
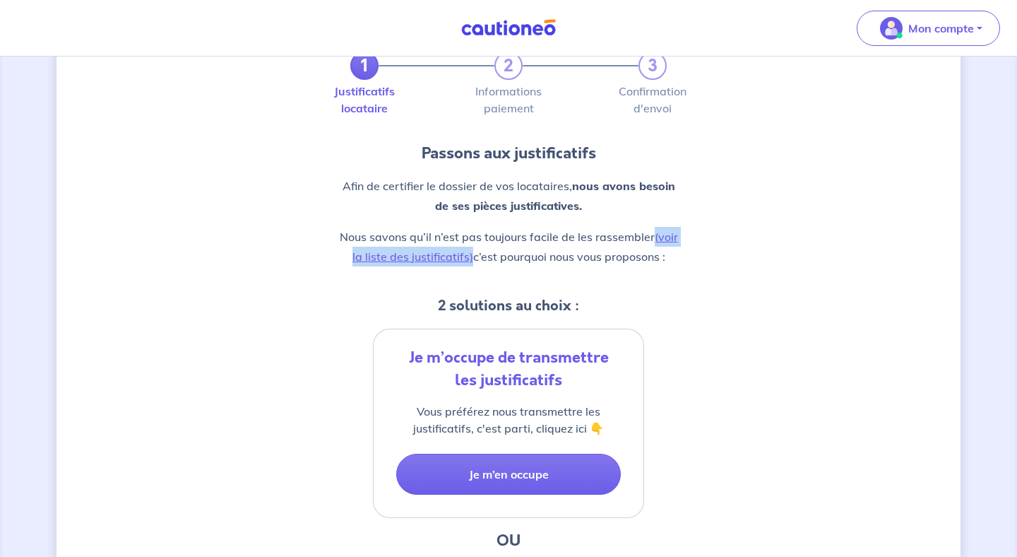
click at [730, 311] on div "1 2 3 Justificatifs locataire Informations paiement Confirmation d'envoi Passon…" at bounding box center [509, 439] width 904 height 866
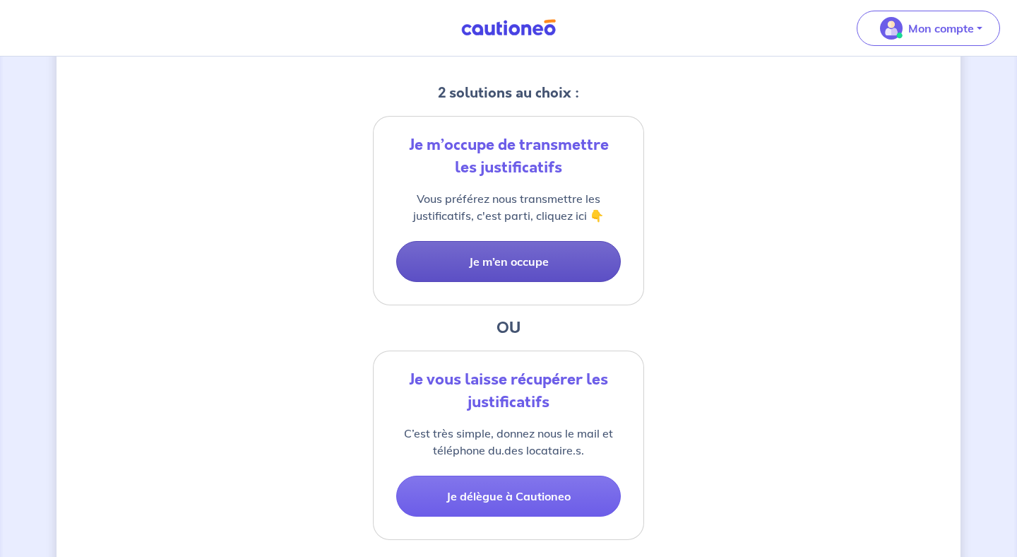
scroll to position [278, 0]
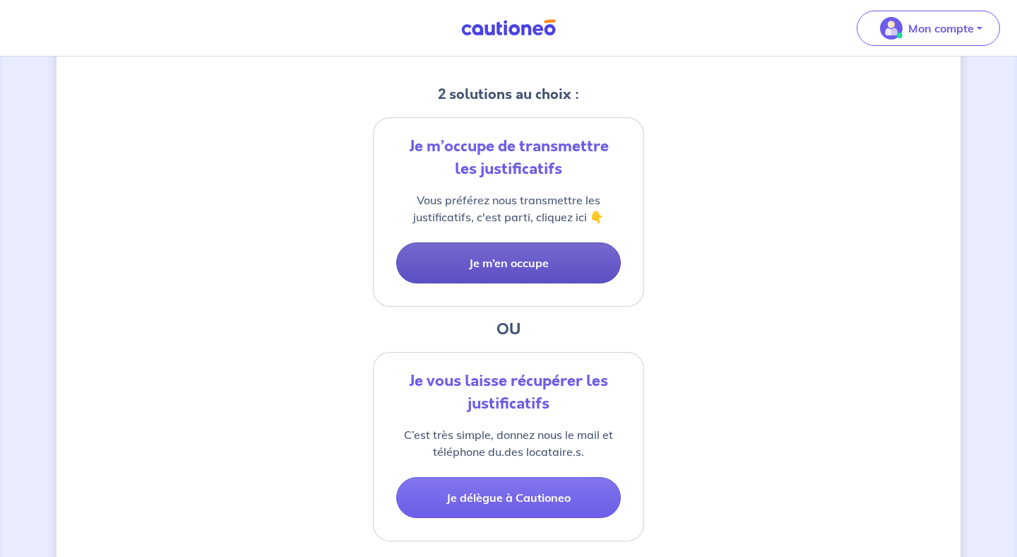
click at [531, 258] on button "Je m’en occupe" at bounding box center [508, 262] width 225 height 41
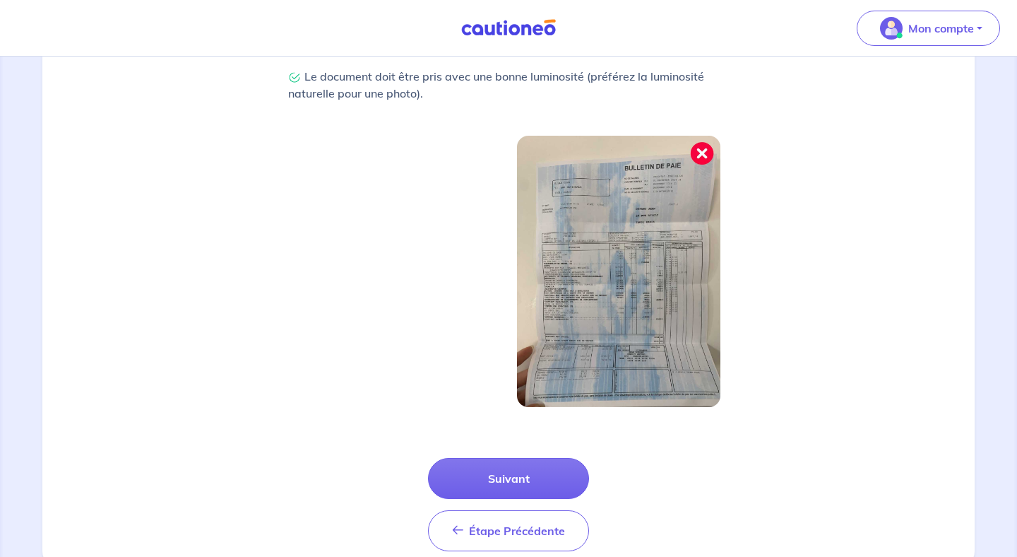
scroll to position [455, 0]
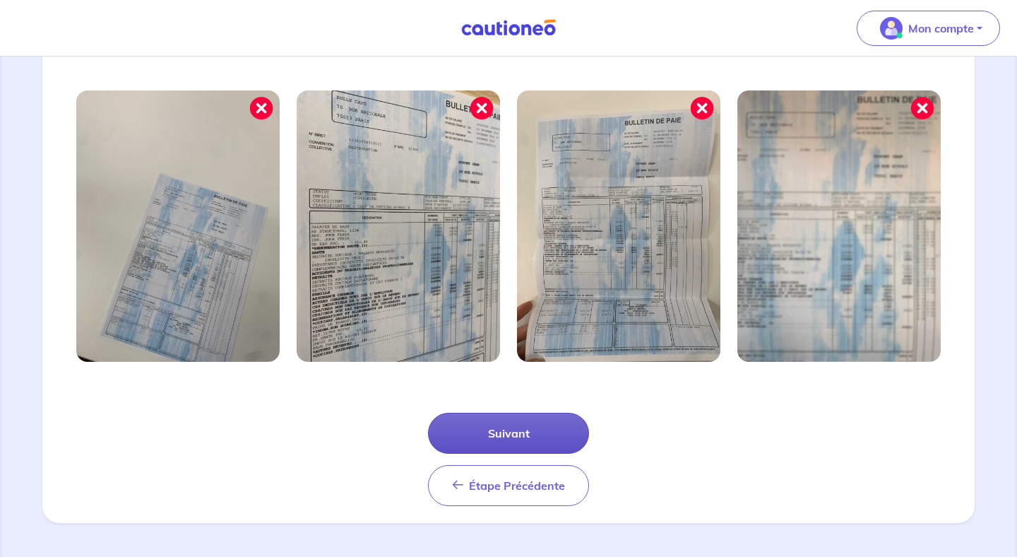
click at [529, 434] on button "Suivant" at bounding box center [508, 433] width 161 height 41
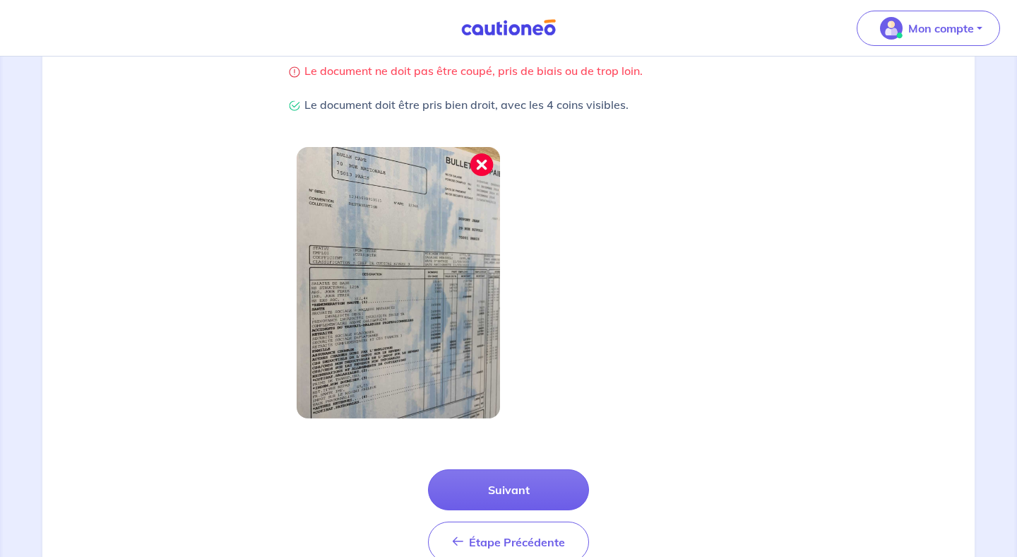
scroll to position [333, 0]
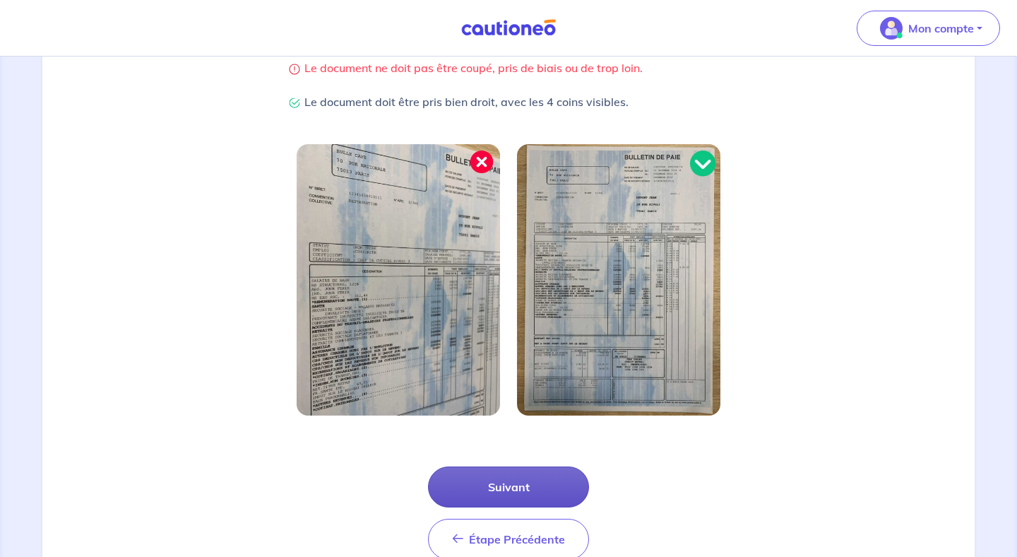
click at [519, 490] on button "Suivant" at bounding box center [508, 486] width 161 height 41
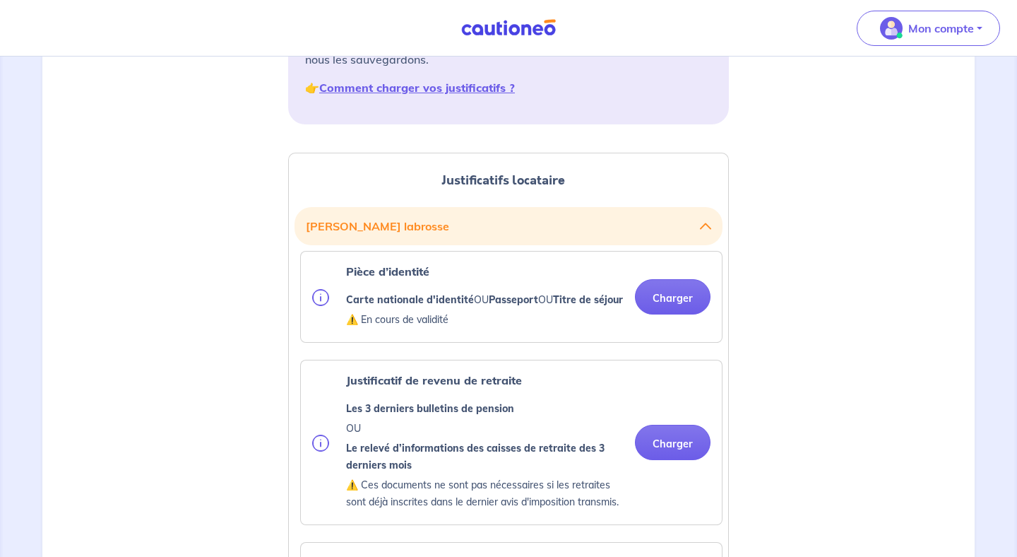
scroll to position [278, 0]
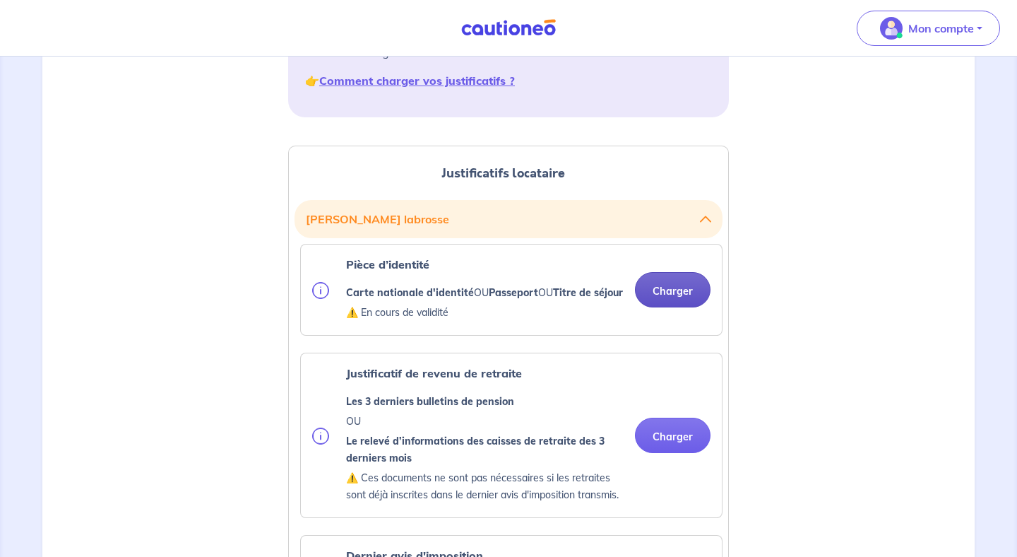
click at [679, 305] on button "Charger" at bounding box center [673, 289] width 76 height 35
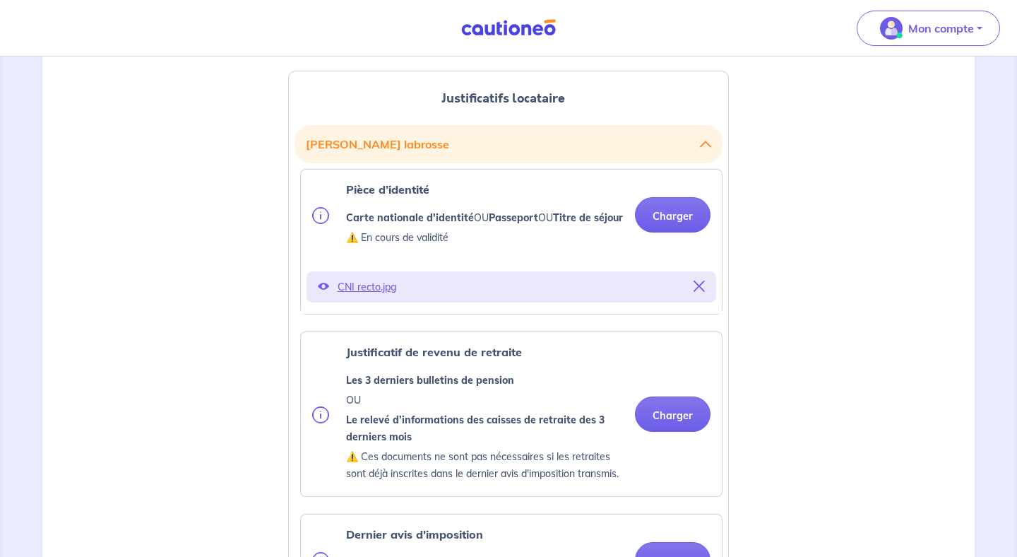
scroll to position [351, 0]
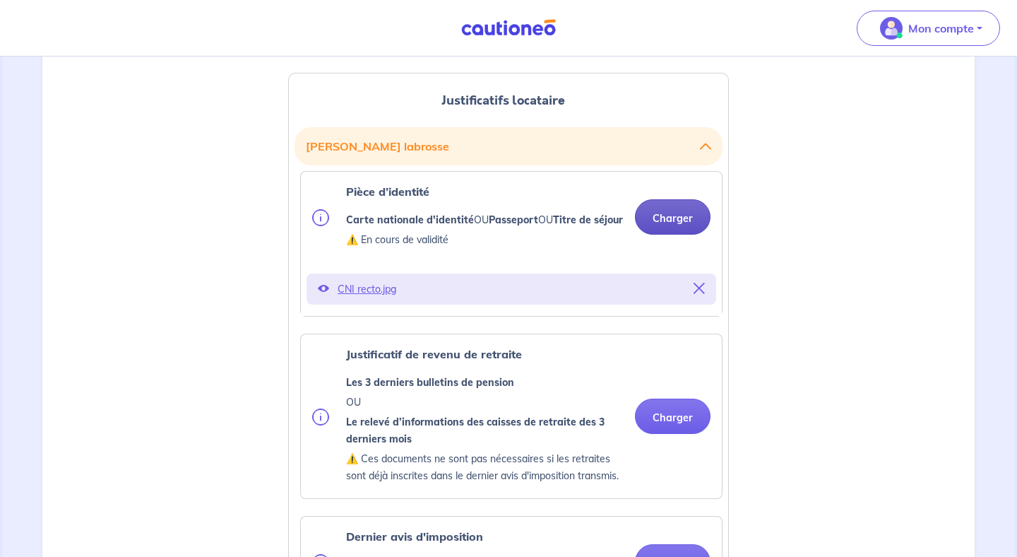
click at [681, 233] on button "Charger" at bounding box center [673, 216] width 76 height 35
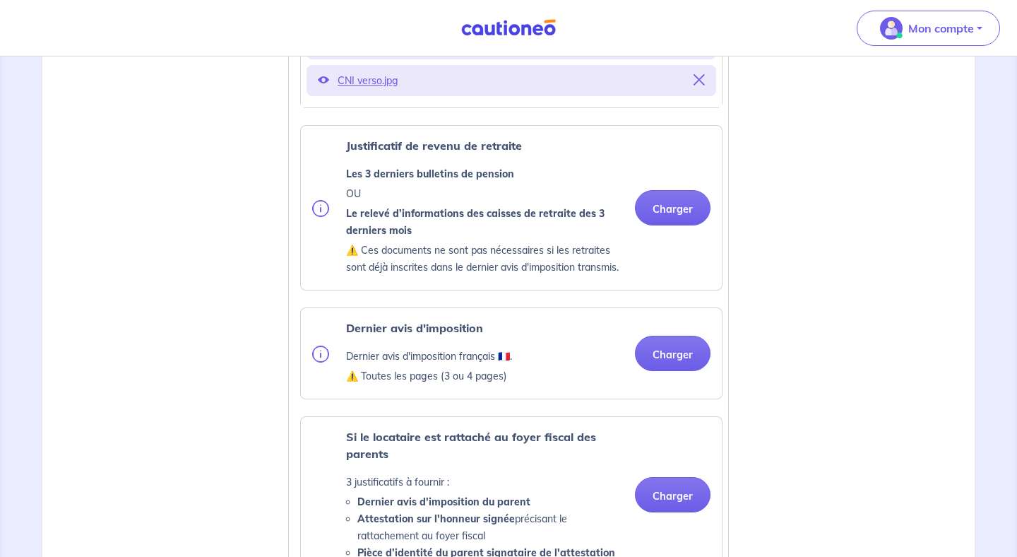
scroll to position [604, 0]
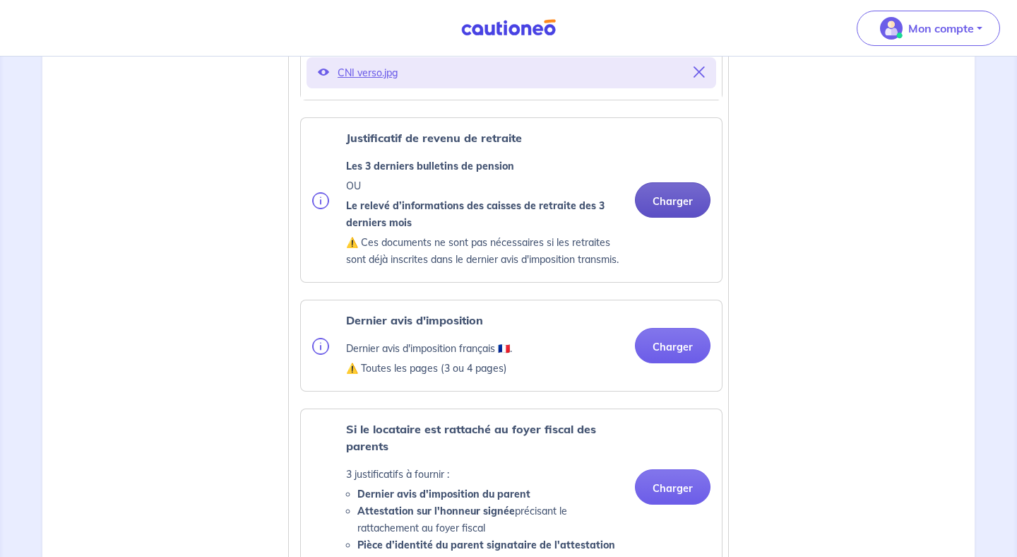
click at [671, 218] on button "Charger" at bounding box center [673, 199] width 76 height 35
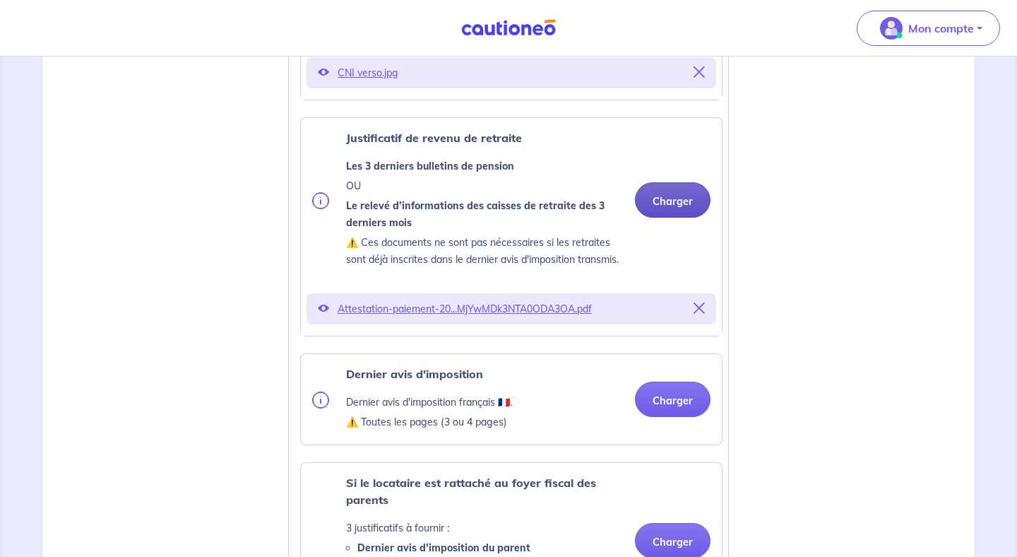
click at [673, 218] on button "Charger" at bounding box center [673, 199] width 76 height 35
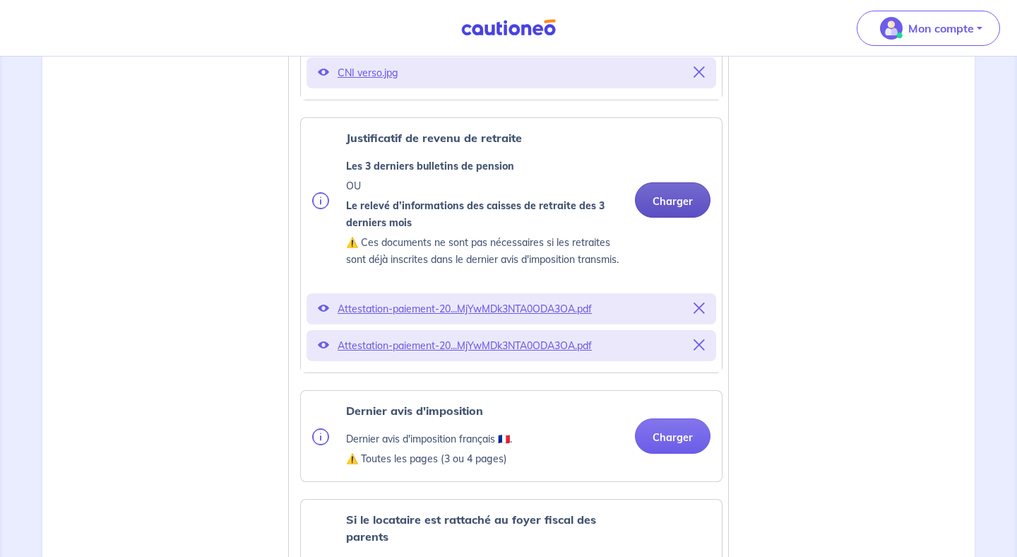
click at [677, 218] on button "Charger" at bounding box center [673, 199] width 76 height 35
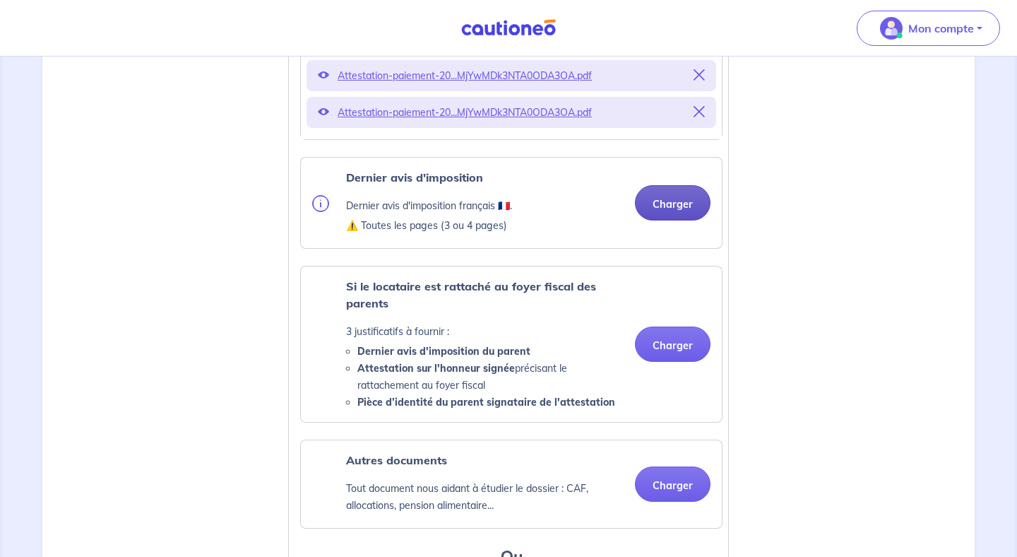
scroll to position [877, 0]
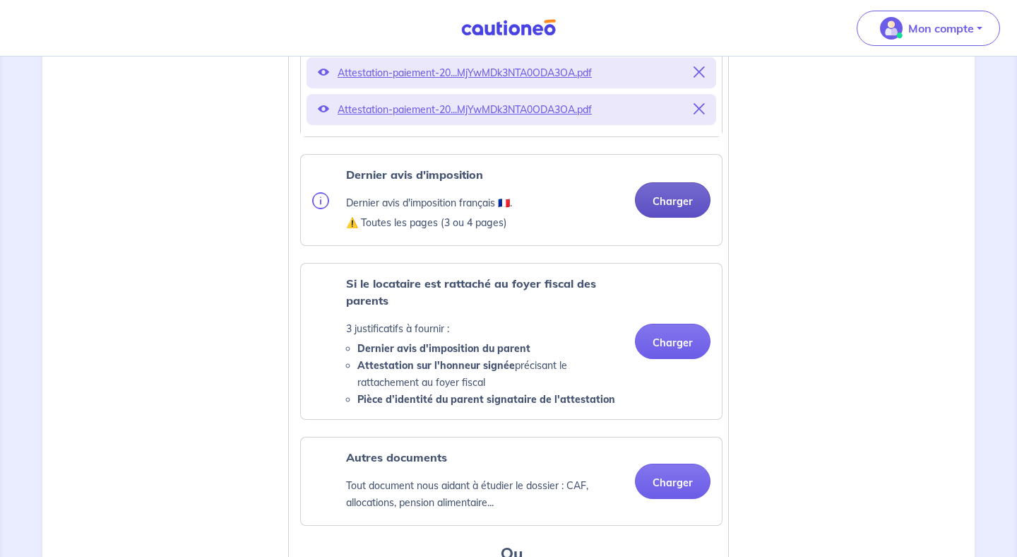
click at [665, 218] on button "Charger" at bounding box center [673, 199] width 76 height 35
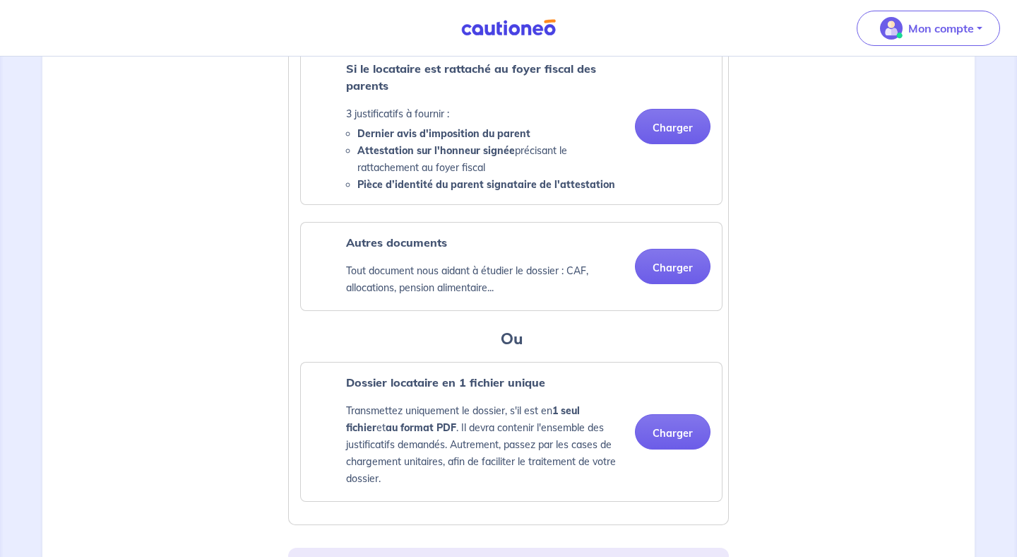
scroll to position [1150, 0]
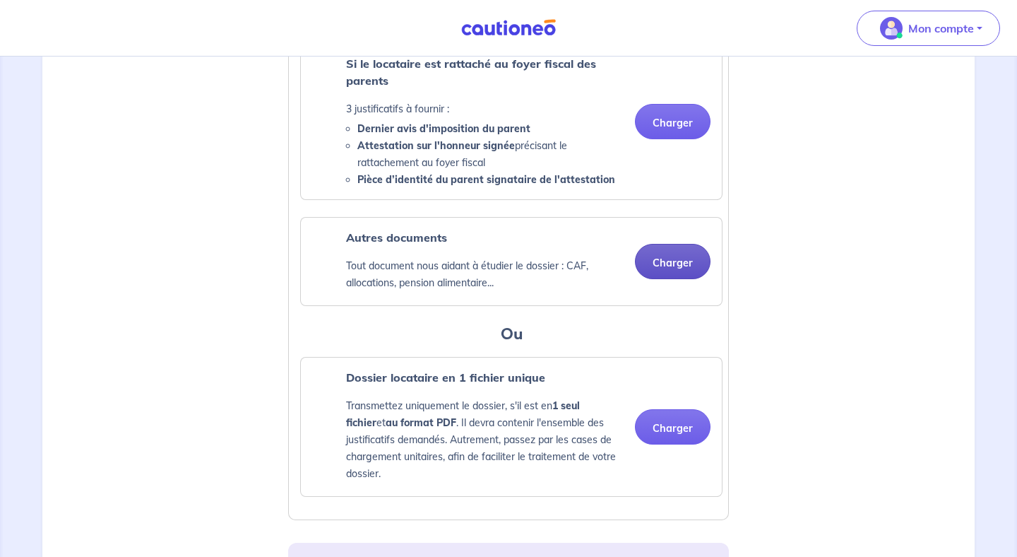
click at [660, 279] on button "Charger" at bounding box center [673, 261] width 76 height 35
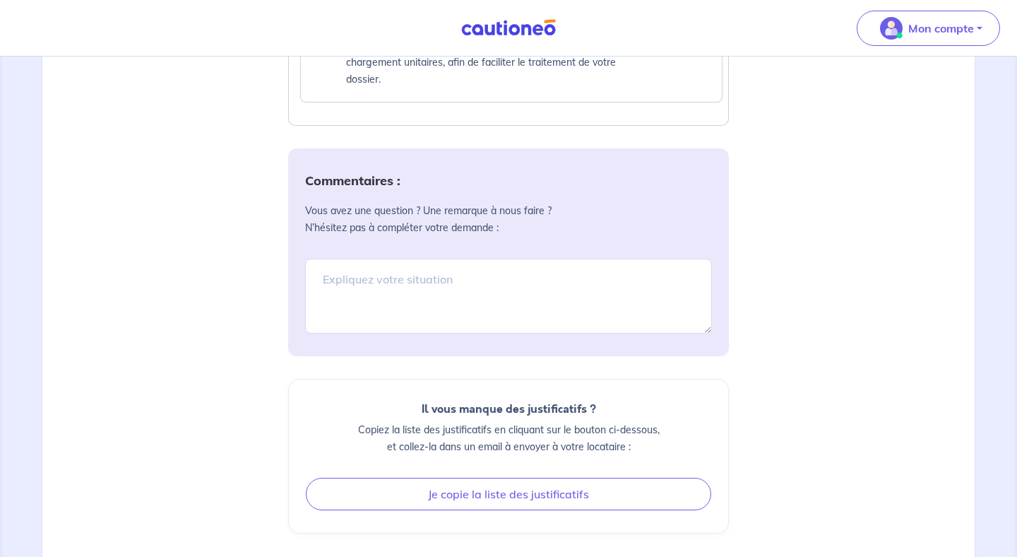
scroll to position [1602, 0]
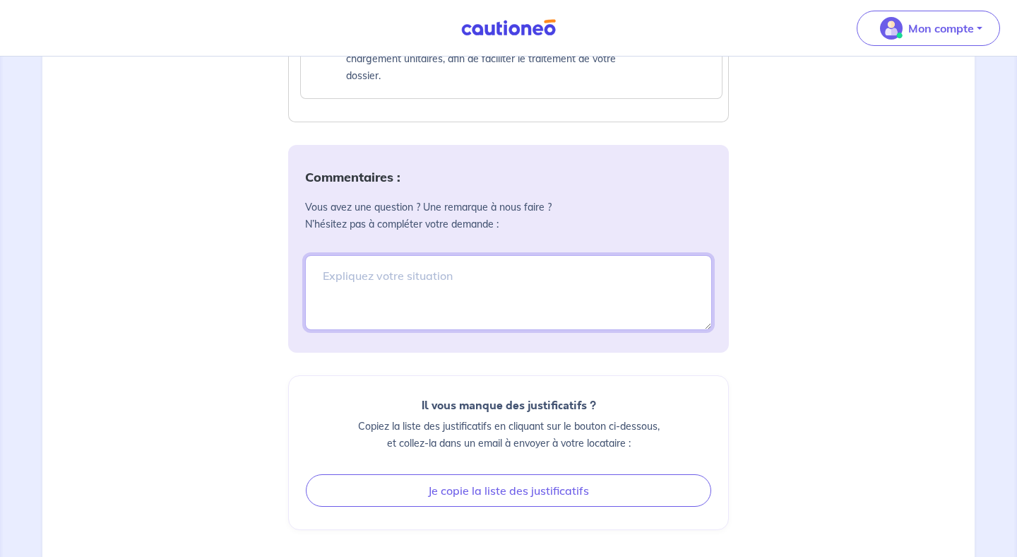
click at [605, 293] on textarea at bounding box center [508, 292] width 407 height 75
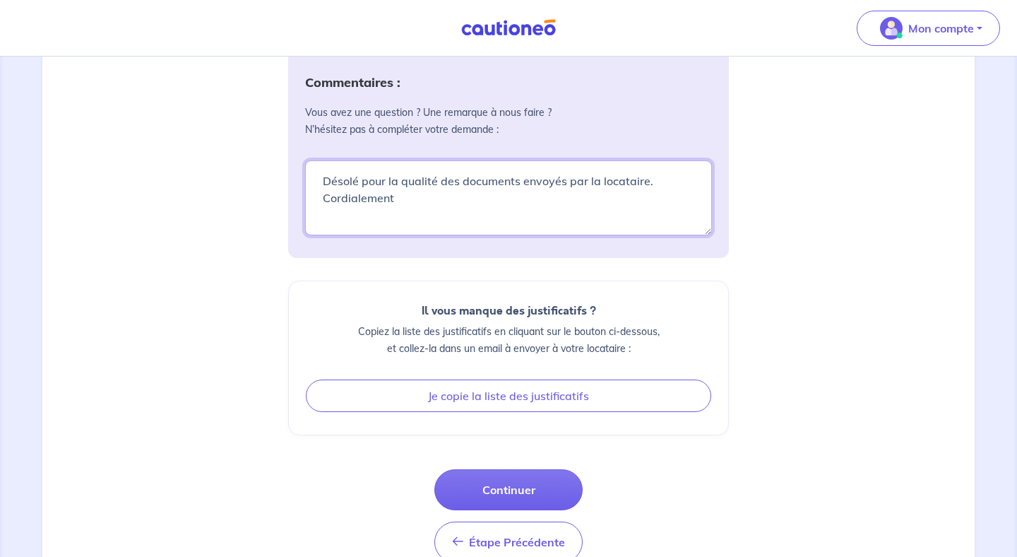
scroll to position [1753, 0]
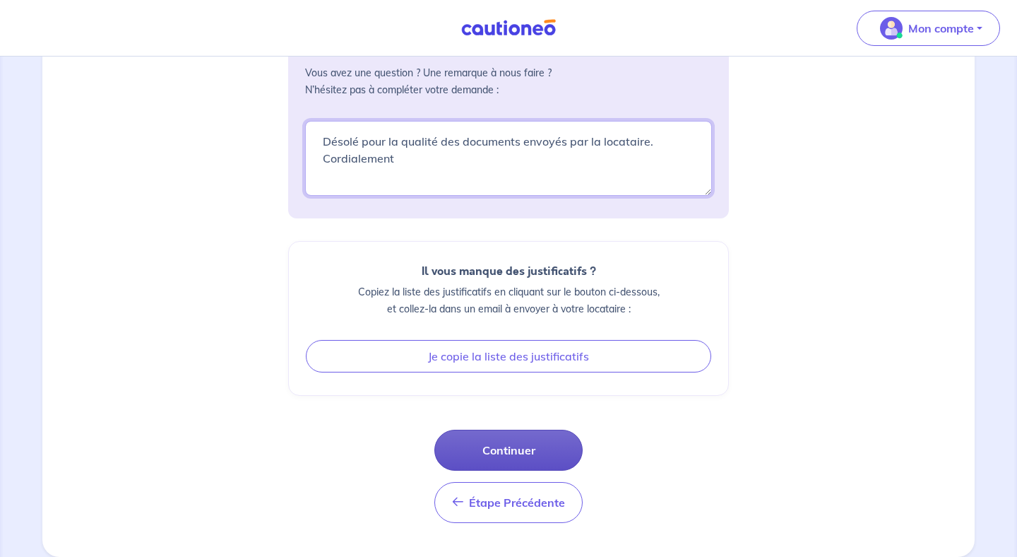
type textarea "Désolé pour la qualité des documents envoyés par la locataire. Cordialement"
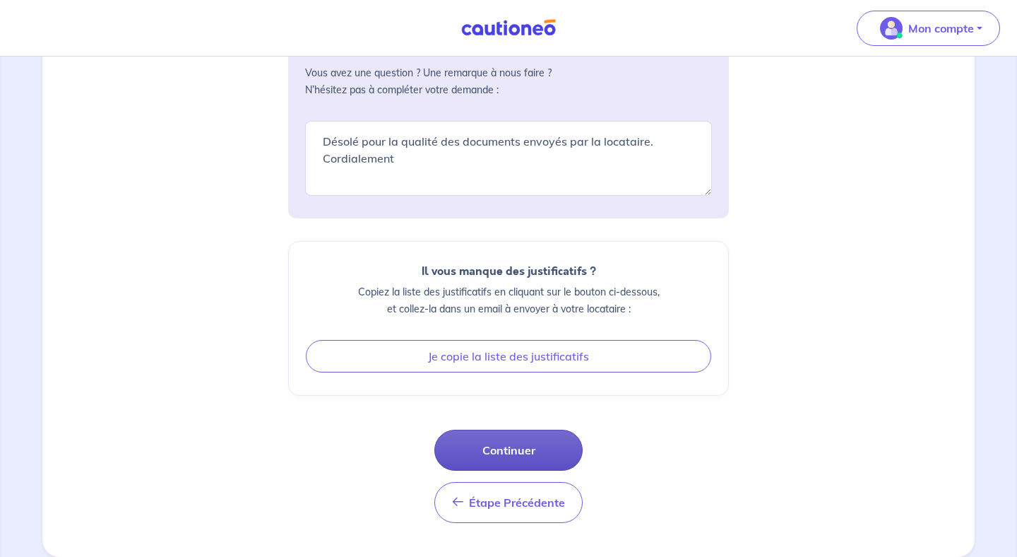
click at [523, 444] on button "Continuer" at bounding box center [509, 450] width 148 height 41
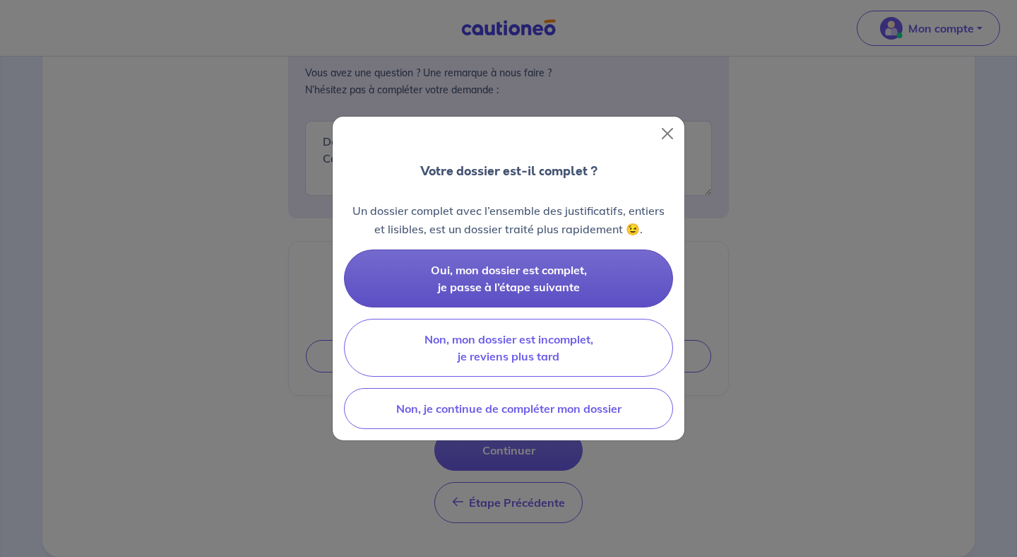
click at [553, 279] on span "Oui, mon dossier est complet, je passe à l’étape suivante" at bounding box center [509, 278] width 156 height 31
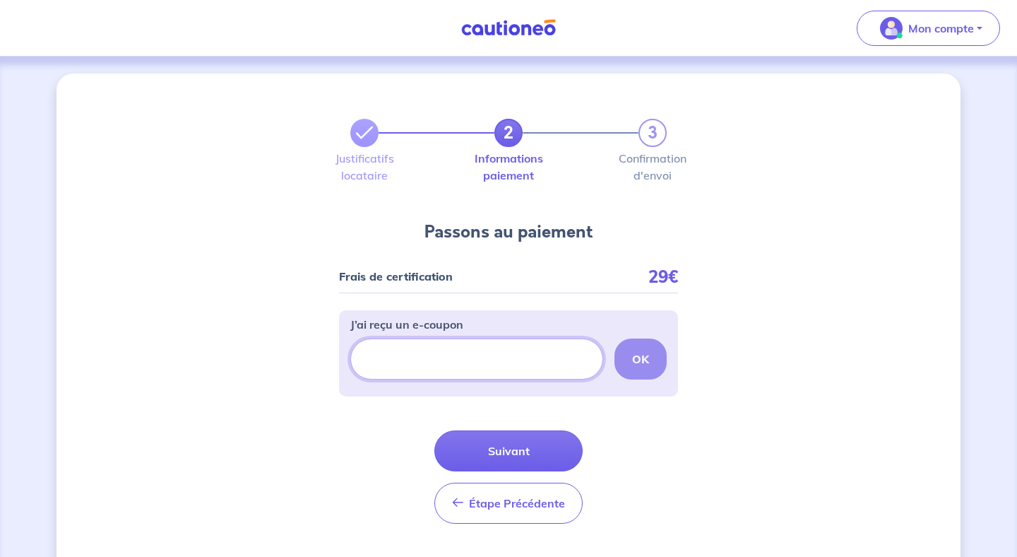
click at [520, 349] on input "J’ai reçu un e-coupon" at bounding box center [476, 358] width 253 height 41
click at [546, 292] on div "Frais de certification 29€" at bounding box center [508, 282] width 339 height 22
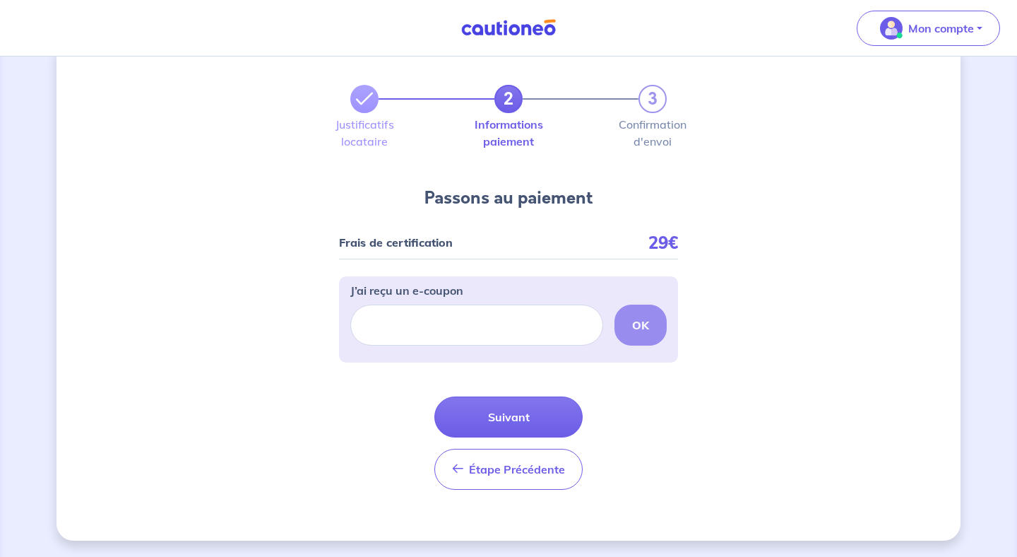
scroll to position [35, 0]
click at [537, 413] on button "Suivant" at bounding box center [509, 416] width 148 height 41
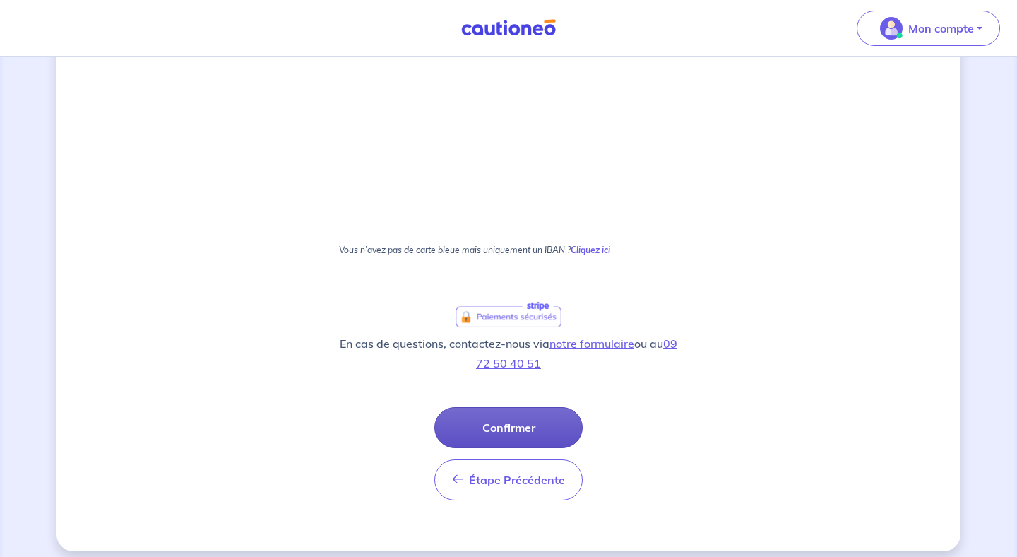
scroll to position [252, 0]
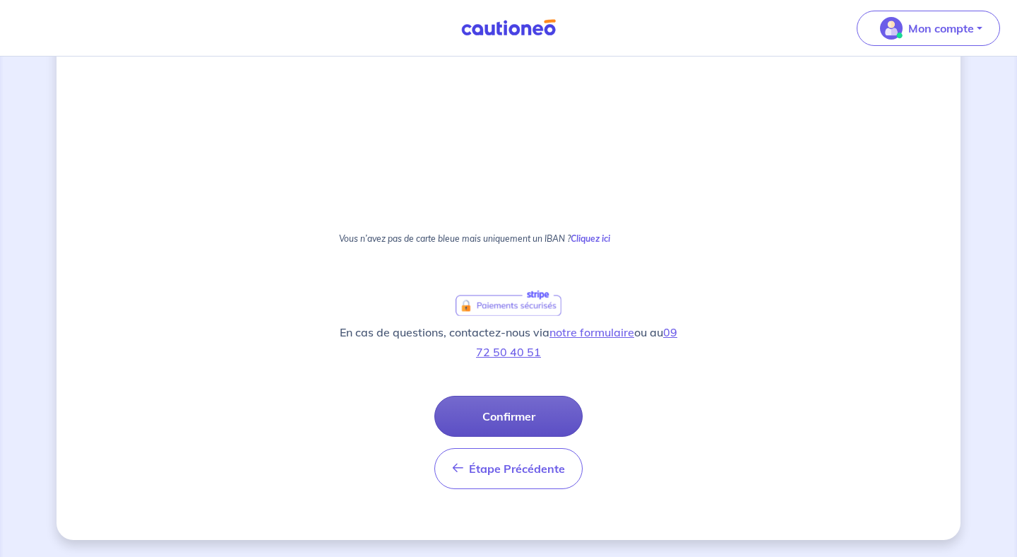
click at [543, 415] on button "Confirmer" at bounding box center [509, 416] width 148 height 41
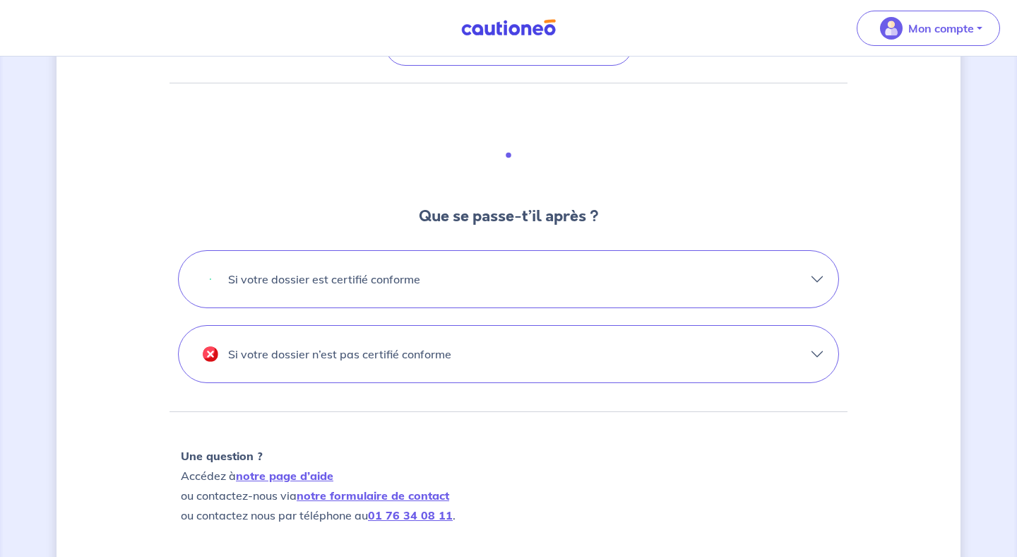
scroll to position [355, 0]
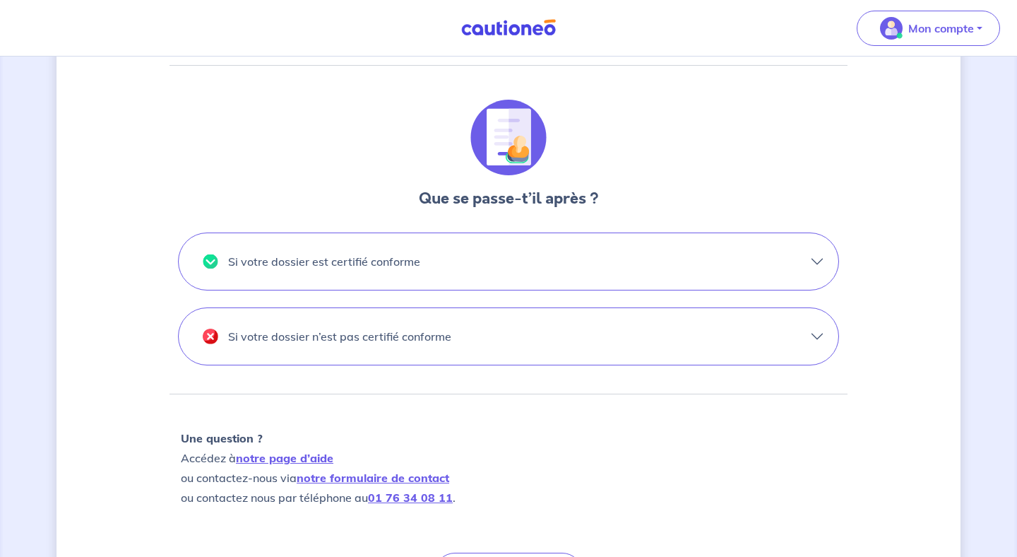
click at [660, 267] on button "Si votre dossier est certifié conforme" at bounding box center [509, 261] width 660 height 57
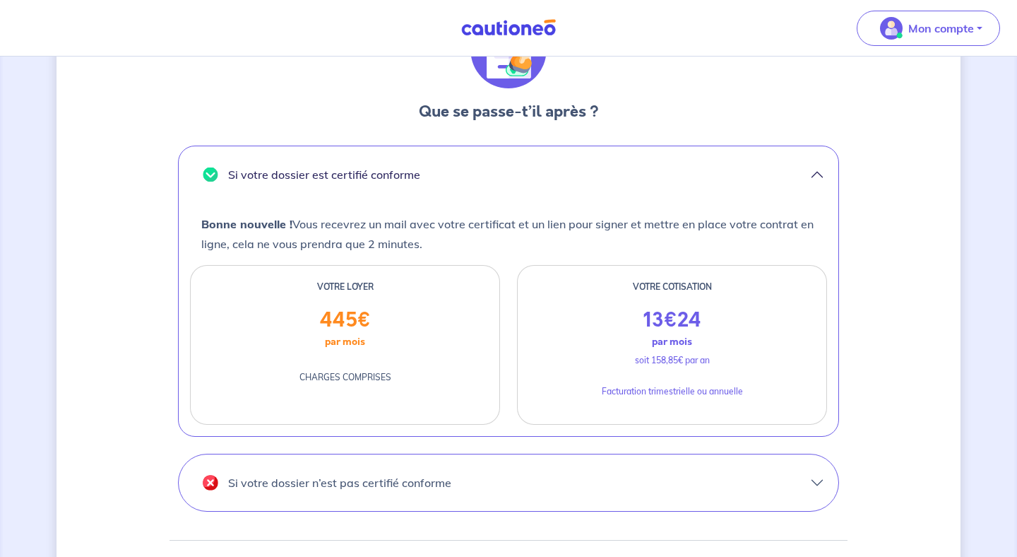
scroll to position [445, 0]
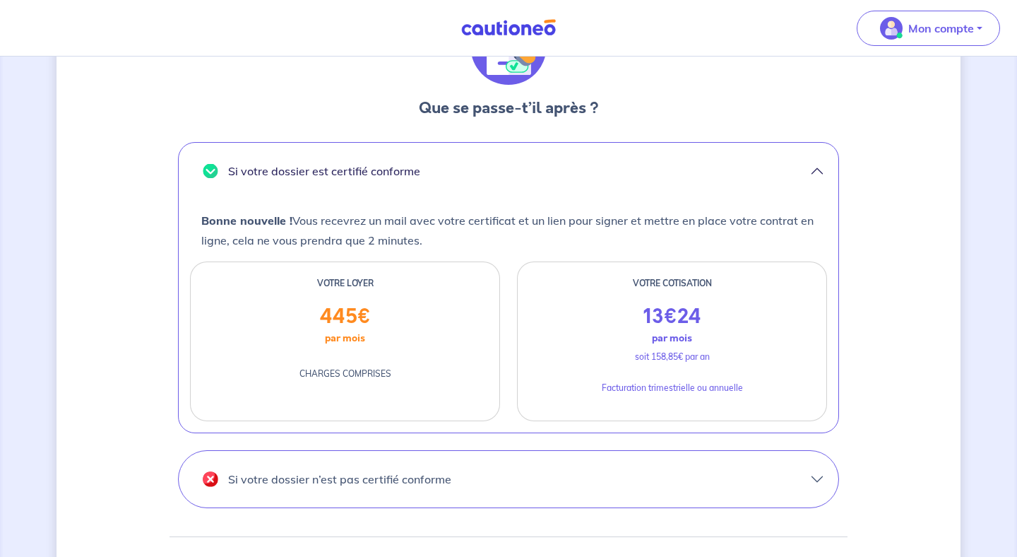
click at [814, 170] on button "Si votre dossier est certifié conforme" at bounding box center [509, 171] width 660 height 57
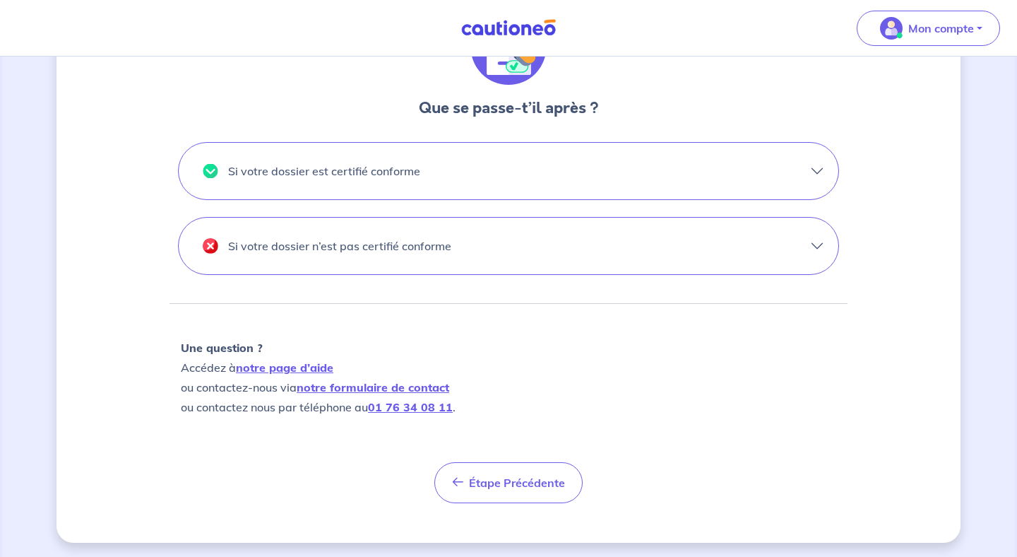
click at [678, 237] on button "Si votre dossier n’est pas certifié conforme" at bounding box center [509, 246] width 660 height 57
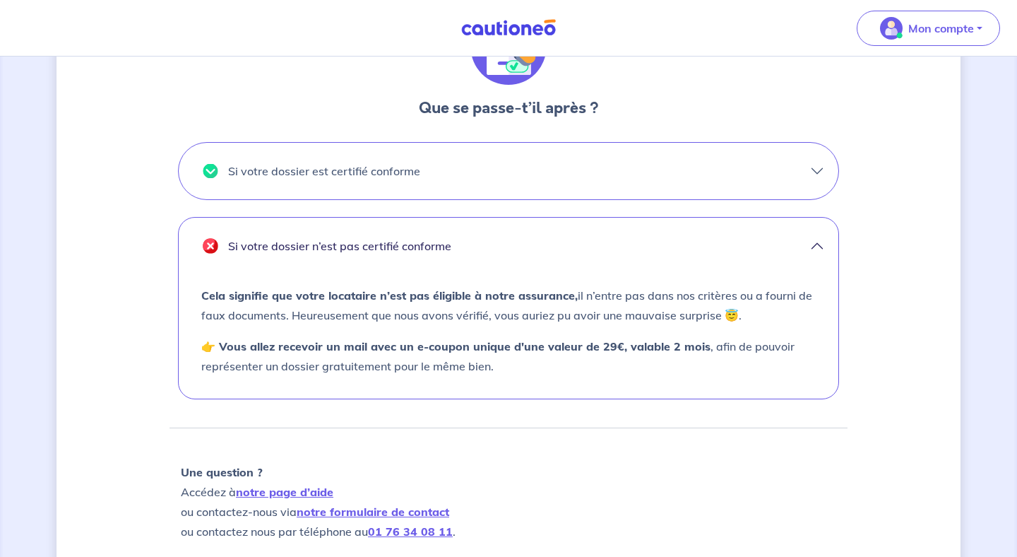
click at [678, 237] on button "Si votre dossier n’est pas certifié conforme" at bounding box center [509, 246] width 660 height 57
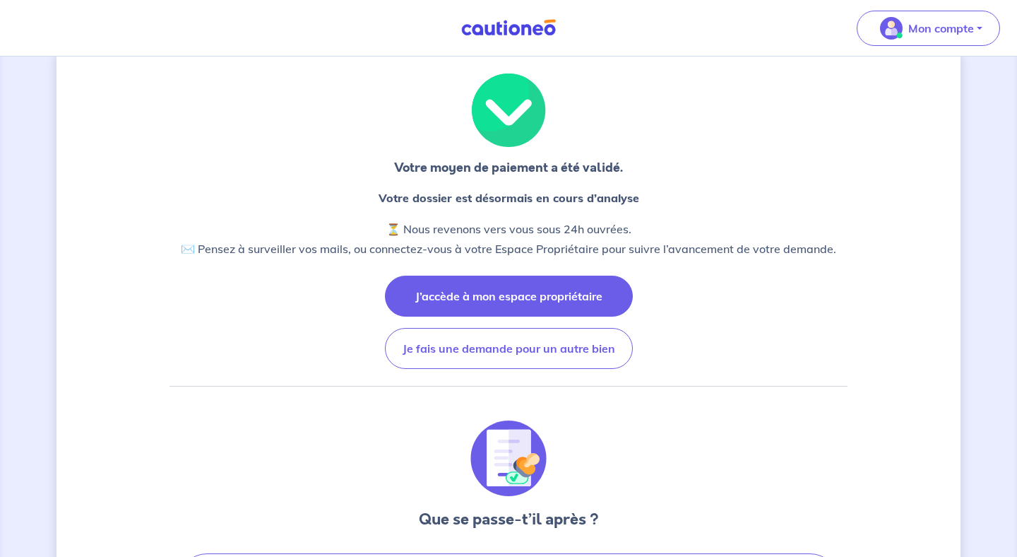
scroll to position [0, 0]
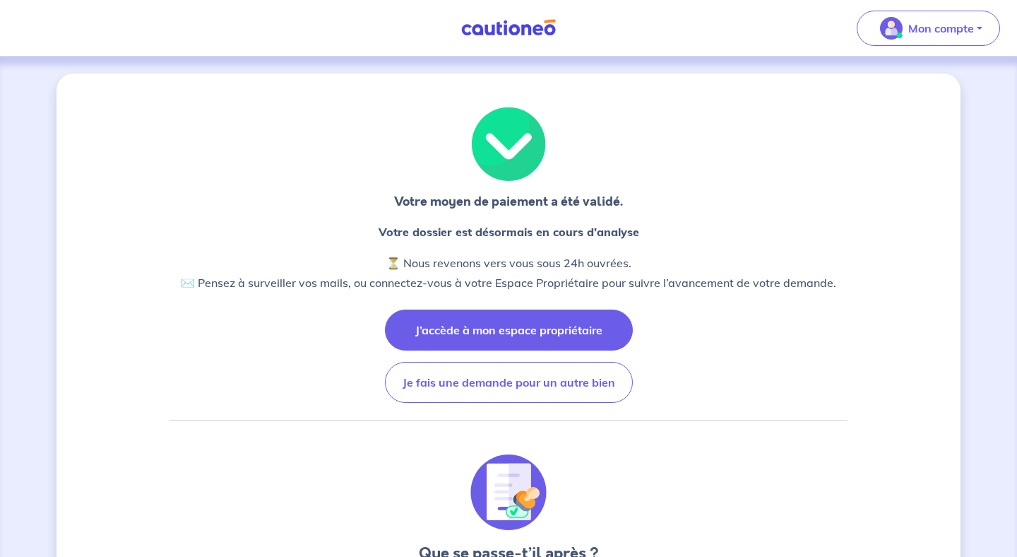
click at [541, 331] on button "J’accède à mon espace propriétaire" at bounding box center [509, 329] width 248 height 41
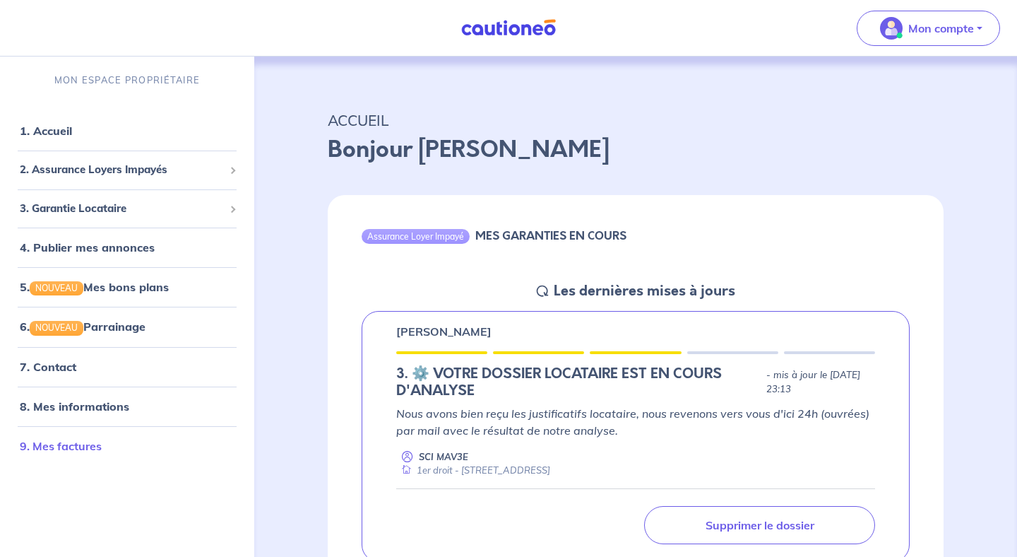
click at [88, 453] on link "9. Mes factures" at bounding box center [61, 446] width 82 height 14
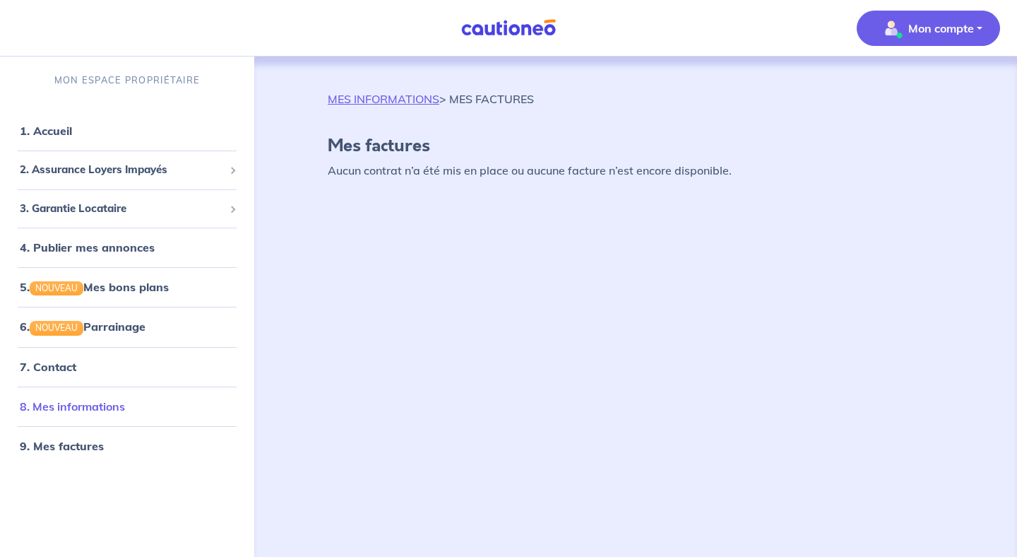
click at [108, 409] on link "8. Mes informations" at bounding box center [72, 406] width 105 height 14
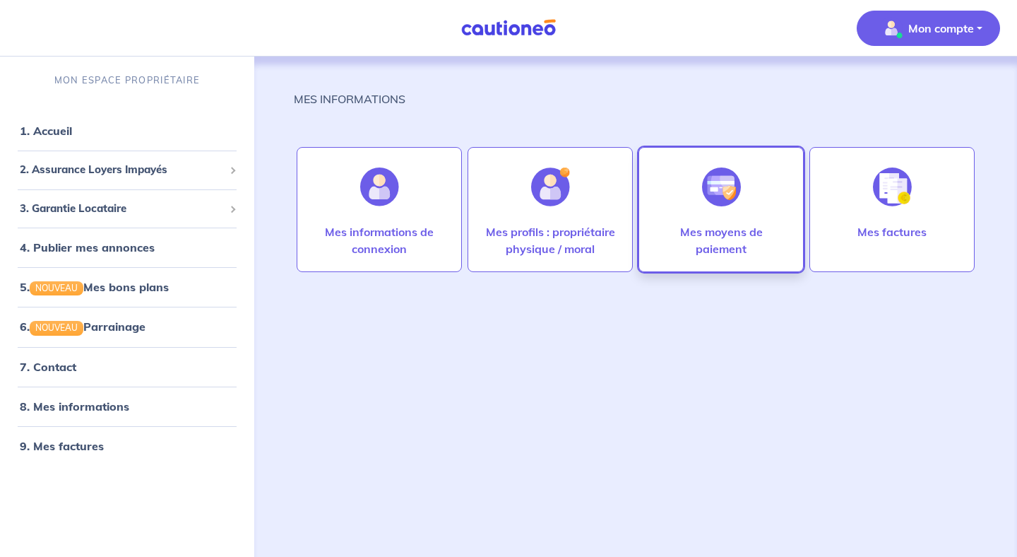
click at [697, 254] on p "Mes moyens de paiement" at bounding box center [722, 240] width 136 height 34
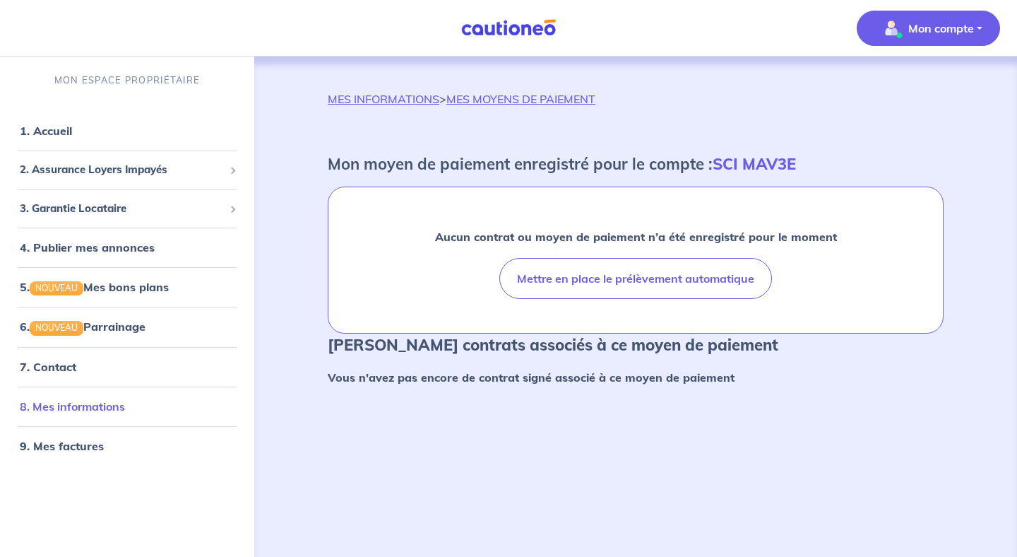
click at [102, 406] on link "8. Mes informations" at bounding box center [72, 406] width 105 height 14
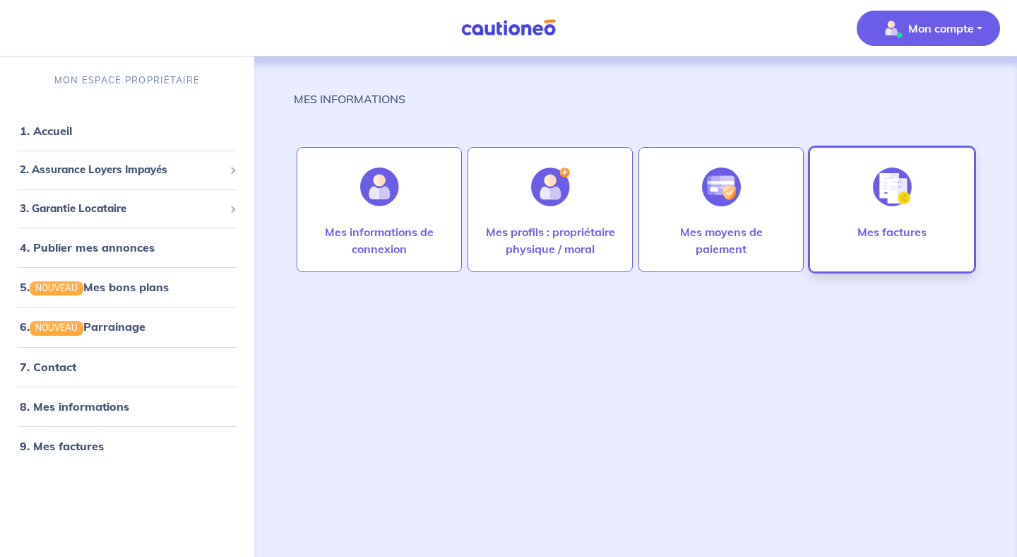
click at [888, 242] on div "Mes factures" at bounding box center [892, 245] width 92 height 45
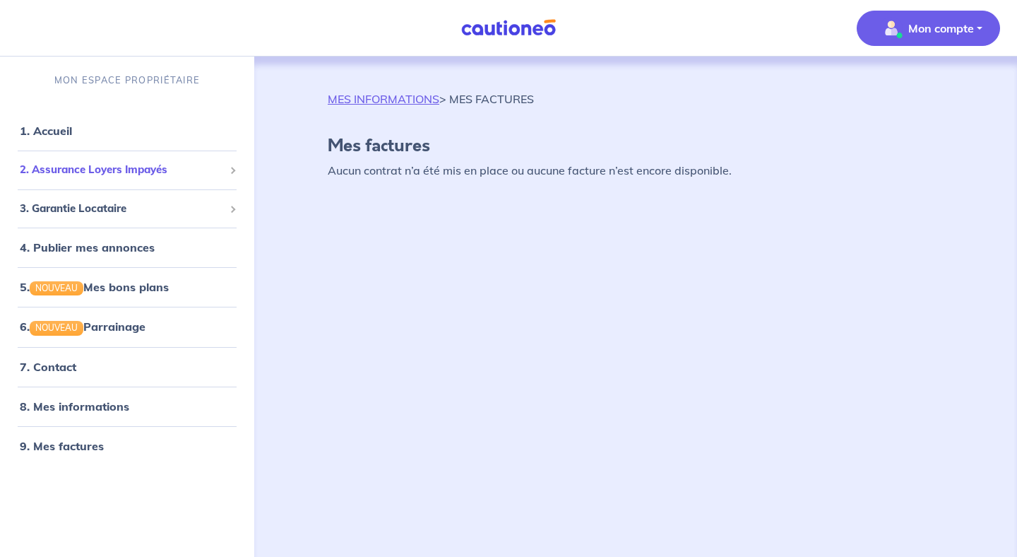
click at [172, 172] on span "2. Assurance Loyers Impayés" at bounding box center [122, 170] width 204 height 16
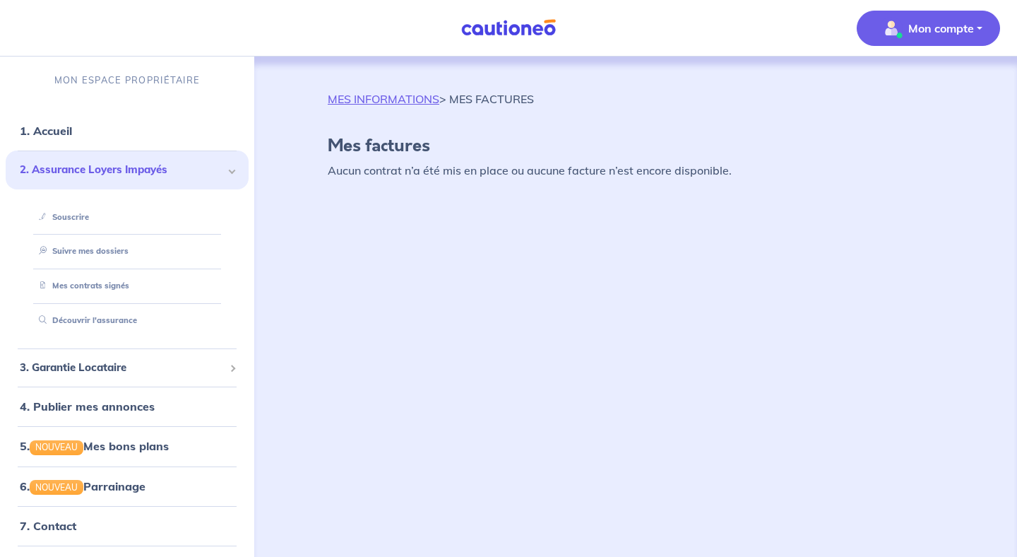
click at [172, 172] on span "2. Assurance Loyers Impayés" at bounding box center [122, 170] width 204 height 16
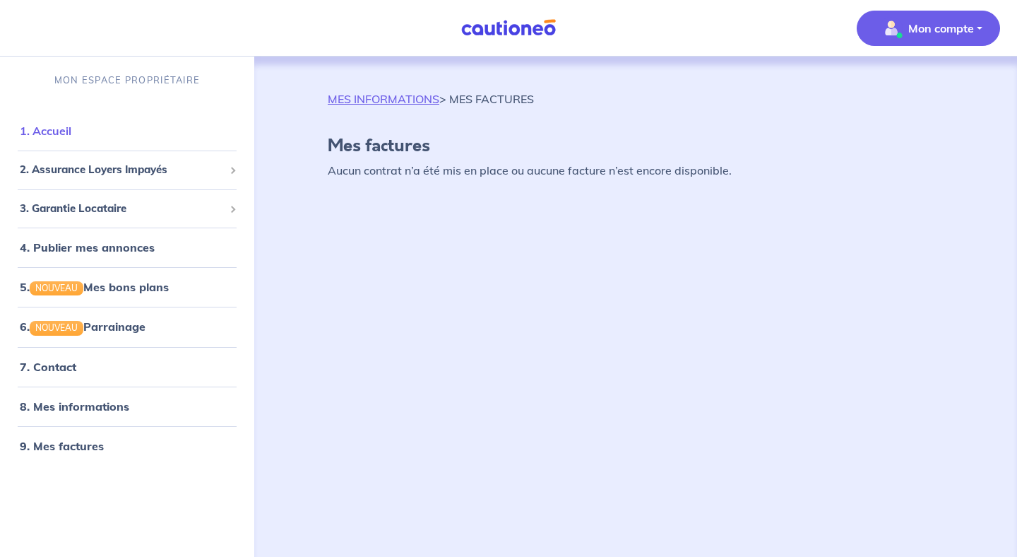
click at [71, 130] on link "1. Accueil" at bounding box center [46, 131] width 52 height 14
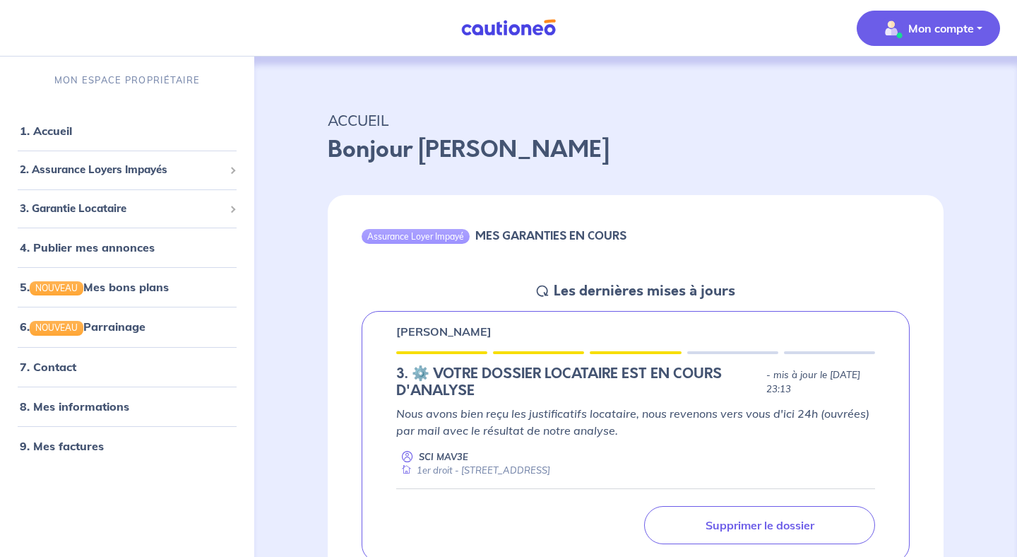
click at [988, 42] on button "Mon compte" at bounding box center [928, 28] width 143 height 35
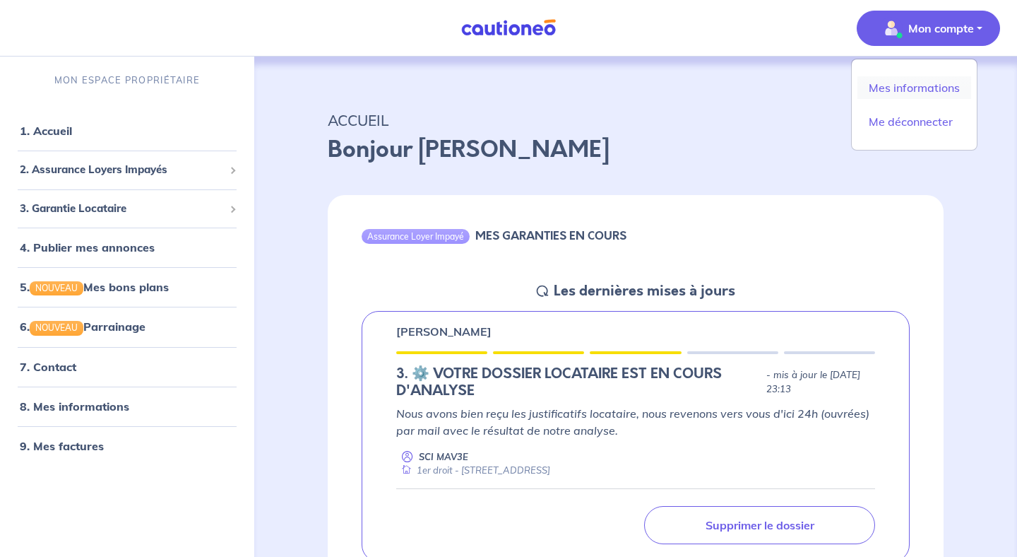
click at [919, 98] on link "Mes informations" at bounding box center [915, 87] width 114 height 23
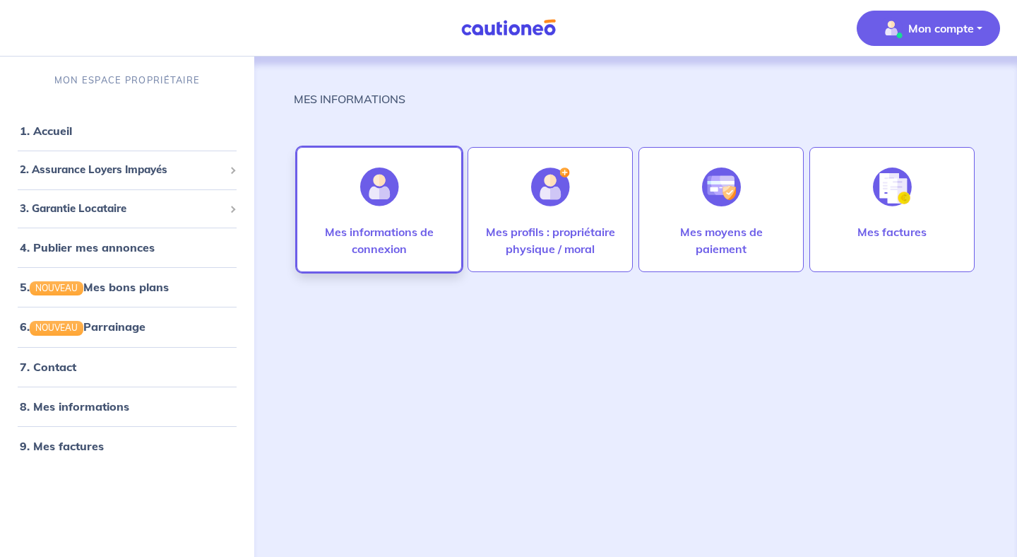
click at [395, 218] on div at bounding box center [379, 186] width 61 height 73
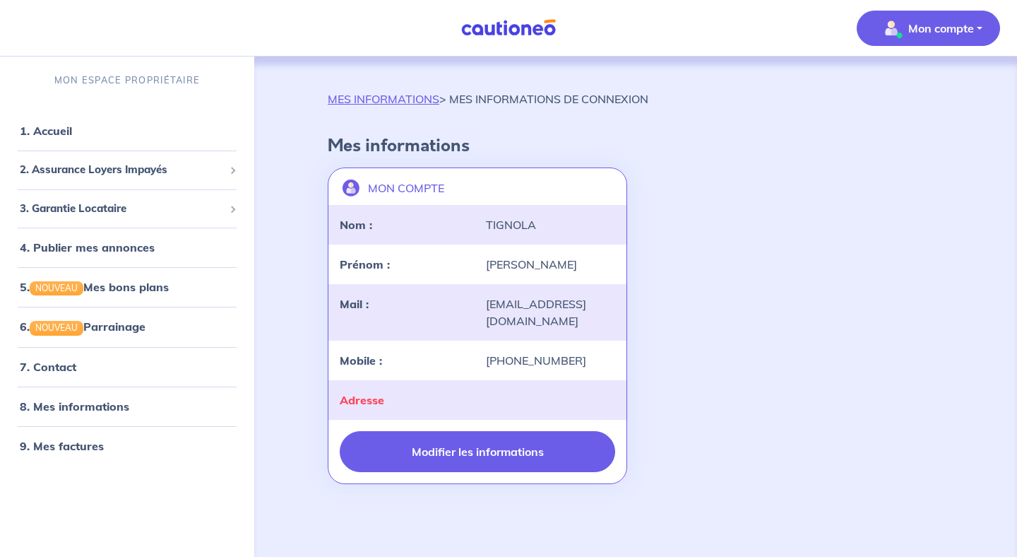
click at [473, 447] on button "Modifier les informations" at bounding box center [478, 451] width 276 height 41
select select "FR"
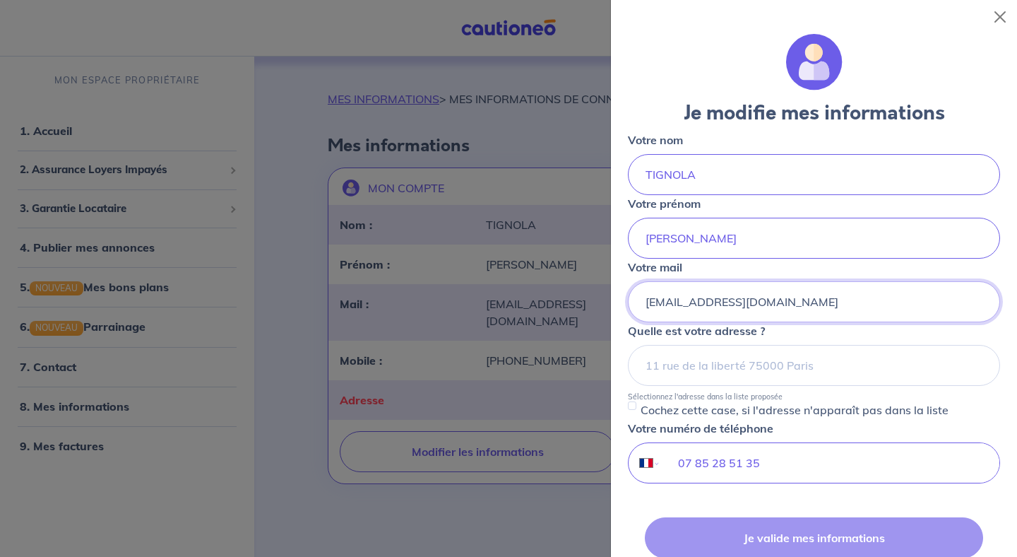
click at [718, 302] on input "[EMAIL_ADDRESS][DOMAIN_NAME]" at bounding box center [814, 301] width 372 height 41
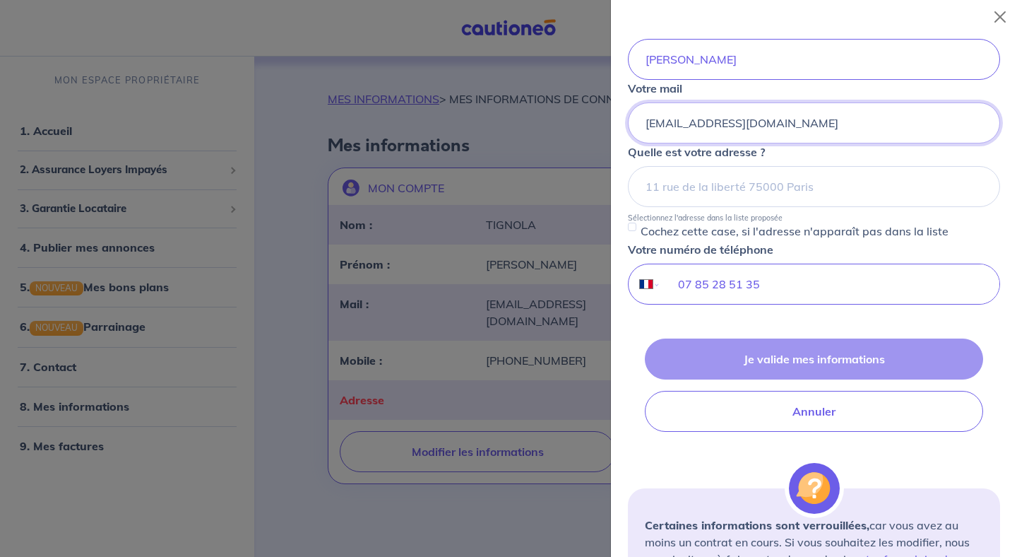
scroll to position [206, 0]
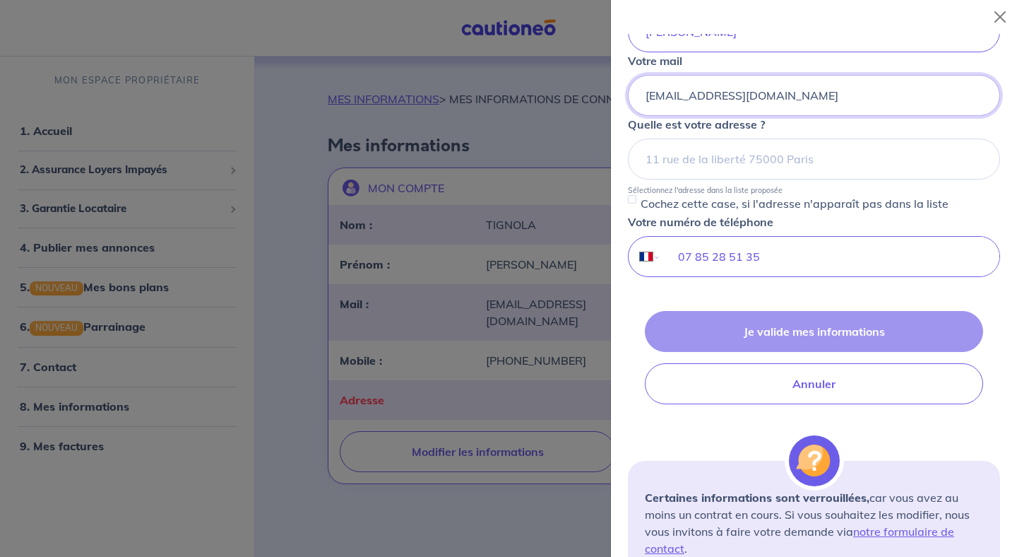
type input "[EMAIL_ADDRESS][DOMAIN_NAME]"
click at [820, 335] on div "Je valide mes informations Annuler" at bounding box center [814, 357] width 372 height 93
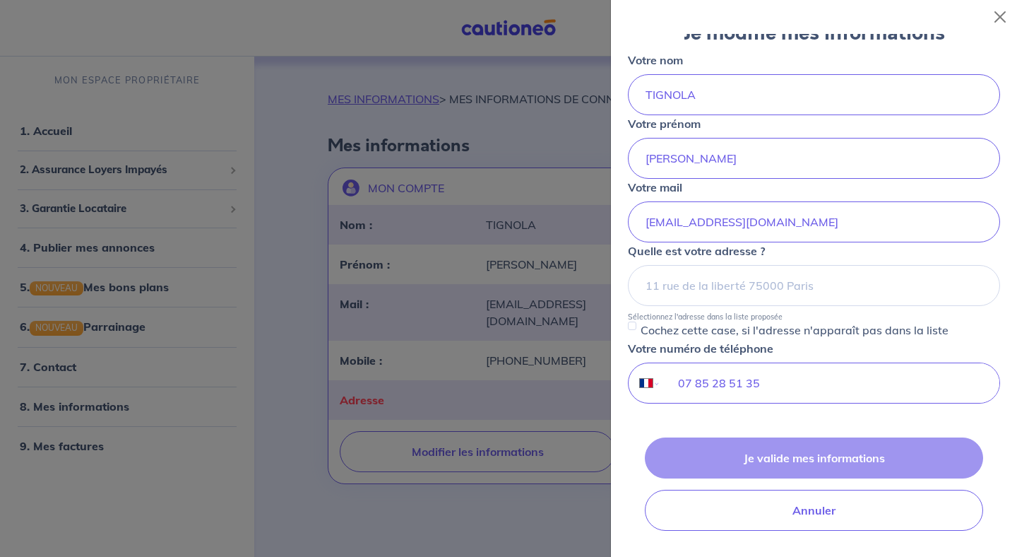
scroll to position [76, 0]
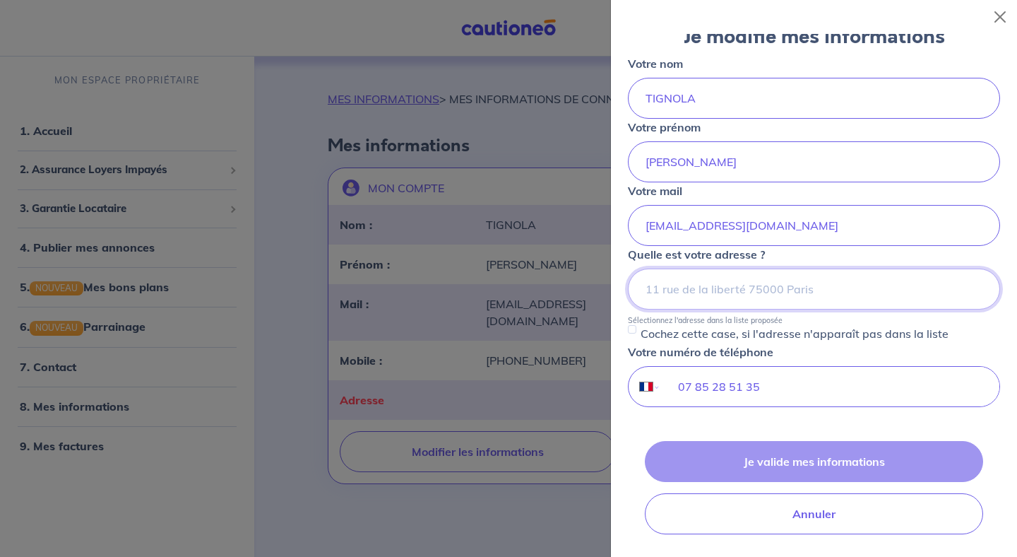
click at [821, 286] on input at bounding box center [814, 288] width 372 height 41
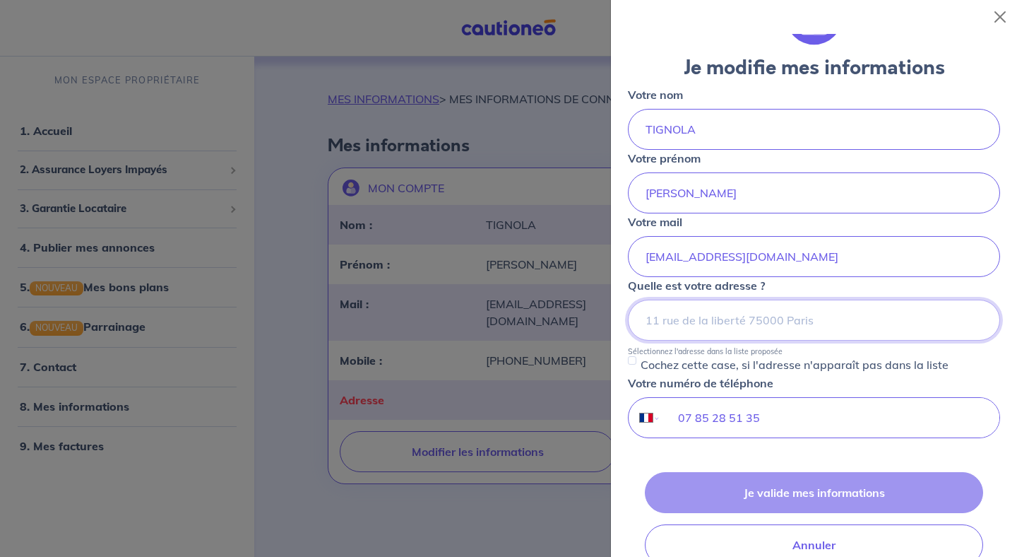
scroll to position [40, 0]
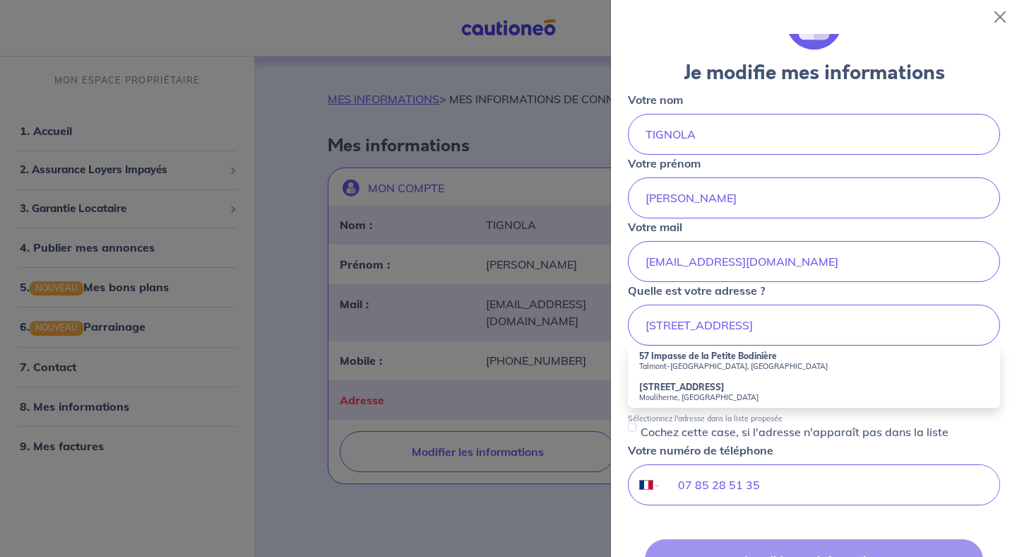
click at [811, 364] on small "Talmont-Saint-Hilaire, France" at bounding box center [814, 366] width 350 height 10
type input "57 Impasse de la Petite Bodinière, Talmont-Saint-Hilaire, France"
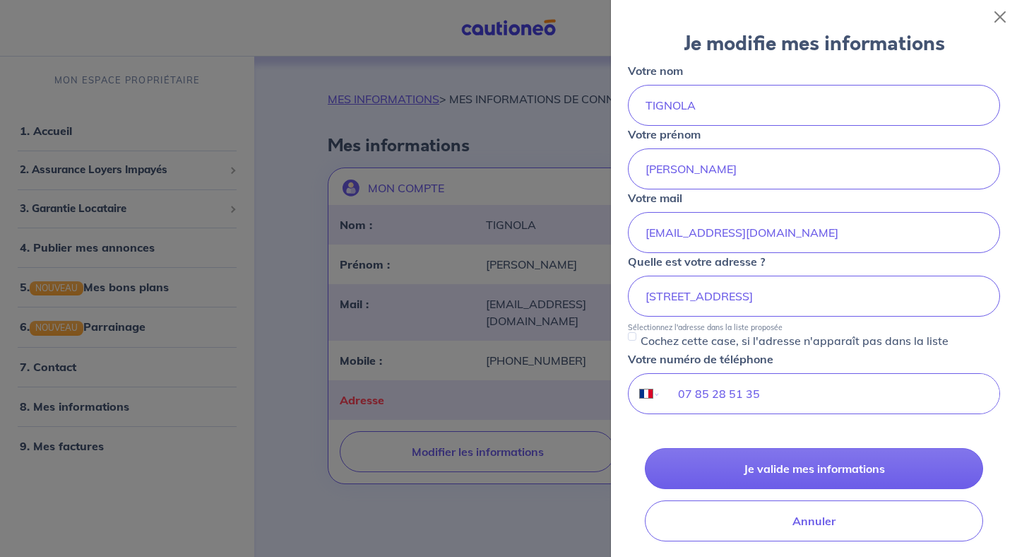
scroll to position [75, 0]
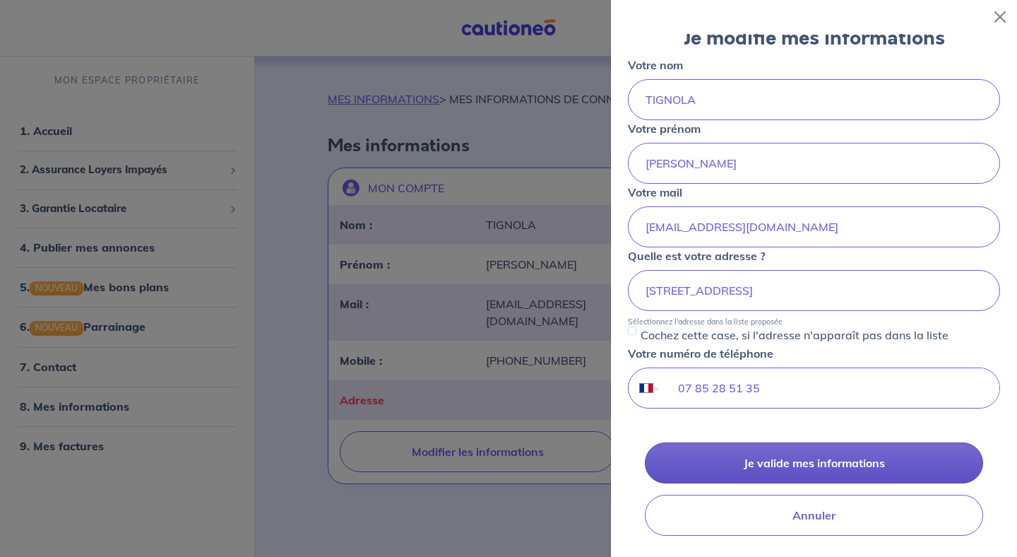
click at [798, 466] on button "Je valide mes informations" at bounding box center [814, 462] width 338 height 41
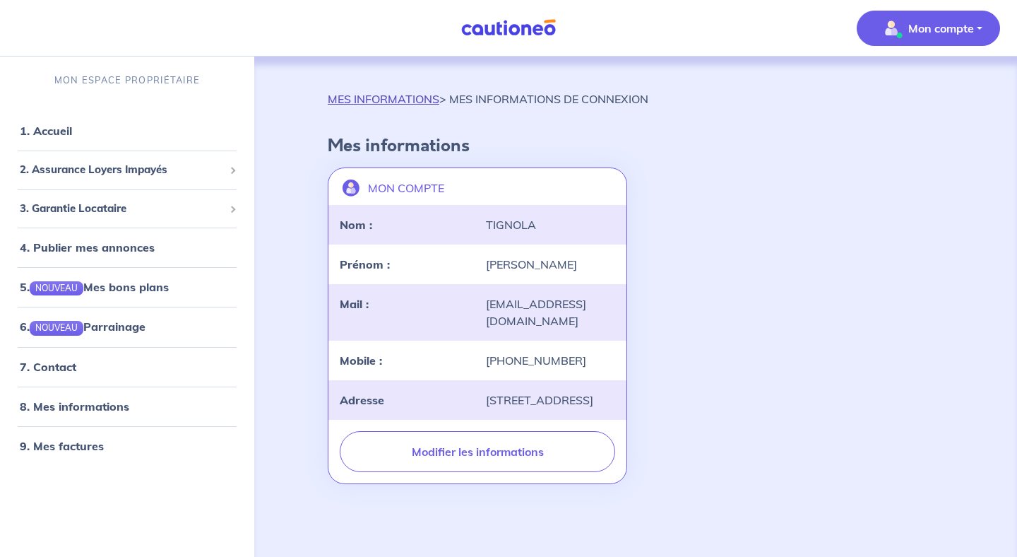
click at [387, 98] on link "MES INFORMATIONS" at bounding box center [384, 99] width 112 height 14
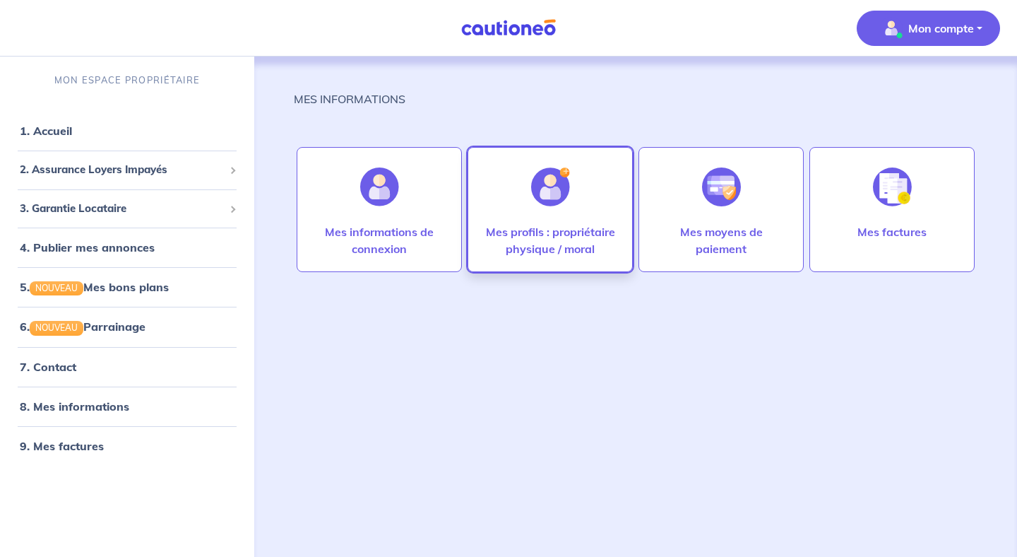
click at [574, 234] on p "Mes profils : propriétaire physique / moral" at bounding box center [551, 240] width 136 height 34
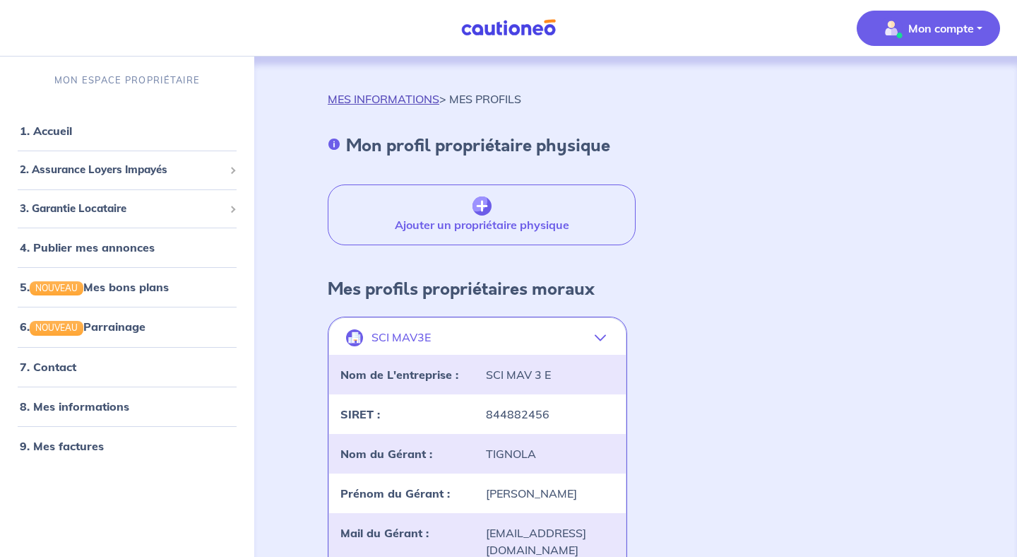
click at [366, 100] on link "MES INFORMATIONS" at bounding box center [384, 99] width 112 height 14
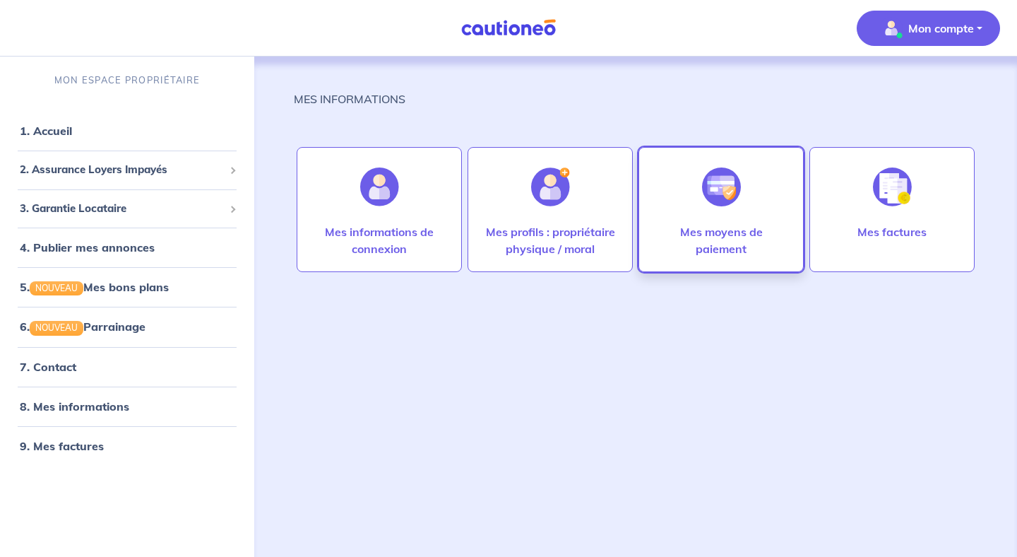
click at [769, 239] on p "Mes moyens de paiement" at bounding box center [722, 240] width 136 height 34
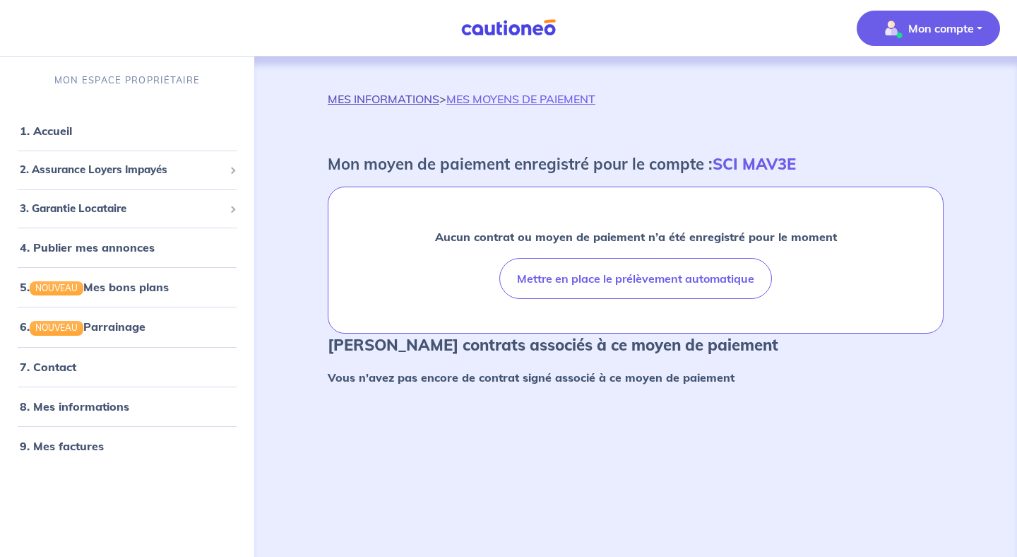
click at [382, 100] on link "MES INFORMATIONS" at bounding box center [384, 99] width 112 height 14
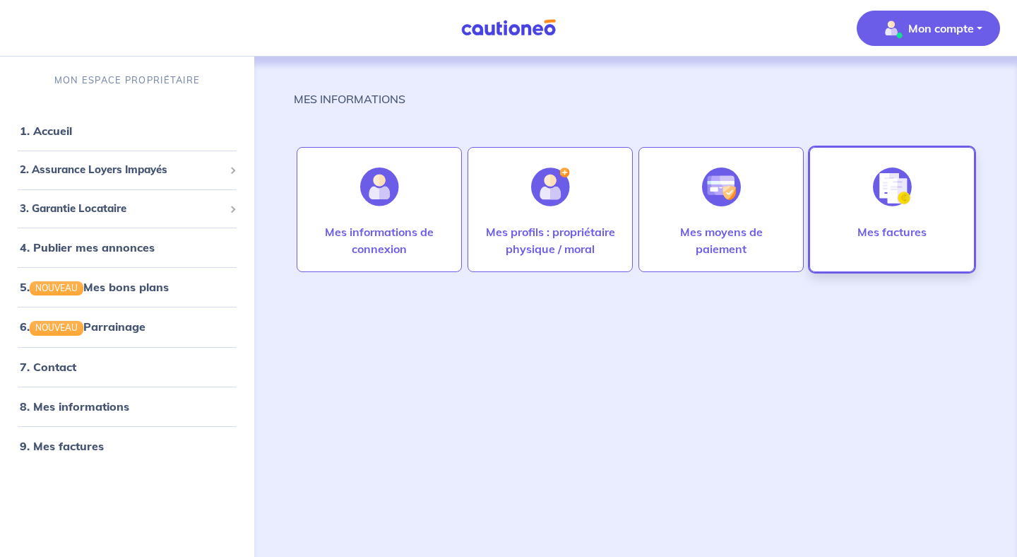
click at [868, 237] on p "Mes factures" at bounding box center [892, 231] width 69 height 17
